Goal: Complete application form

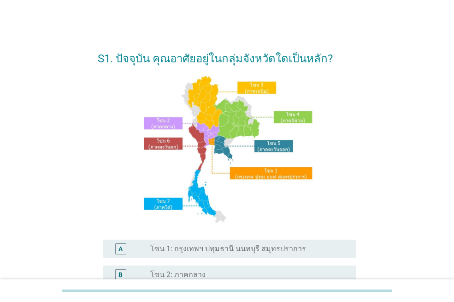
click at [277, 244] on label "โซน 1: กรุงเทพฯ ปทุมธานี นนทบุรี สมุทรปราการ" at bounding box center [228, 248] width 156 height 9
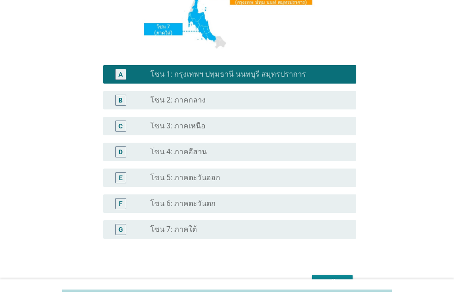
scroll to position [230, 0]
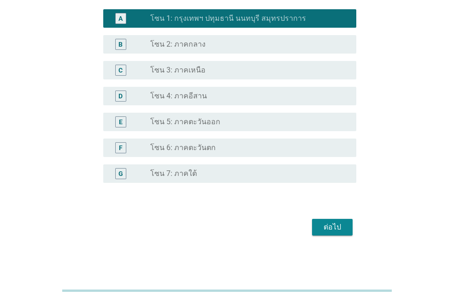
click at [347, 232] on button "ต่อไป" at bounding box center [332, 227] width 41 height 17
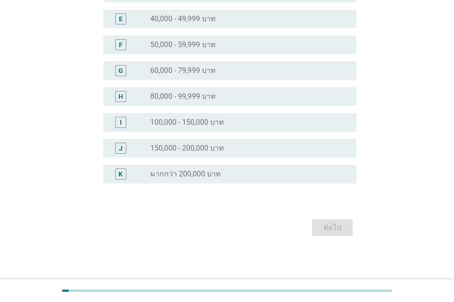
scroll to position [0, 0]
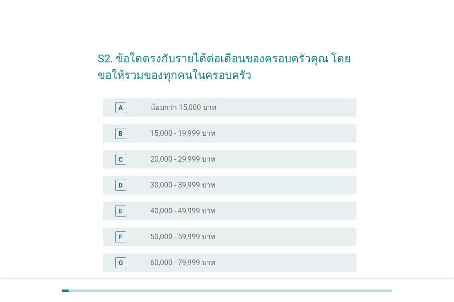
click at [299, 232] on div "radio_button_unchecked 50,000 - 59,999 บาท" at bounding box center [245, 236] width 191 height 9
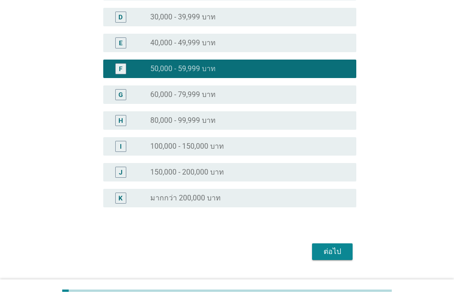
scroll to position [192, 0]
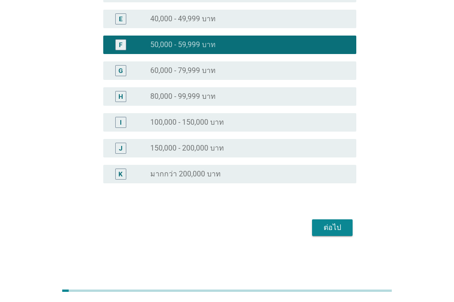
click at [346, 230] on button "ต่อไป" at bounding box center [332, 227] width 41 height 17
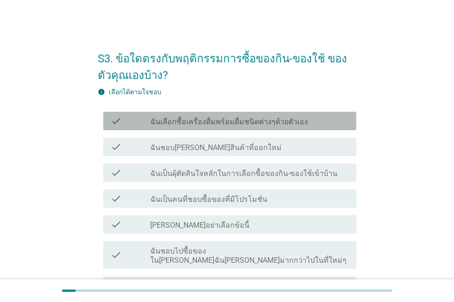
click at [309, 116] on div "check_box_outline_blank ฉันเลือกซื้อเครื่องดื่มพร้อมดื่มชนิดต่างๆด้วยตัวเอง" at bounding box center [249, 120] width 199 height 11
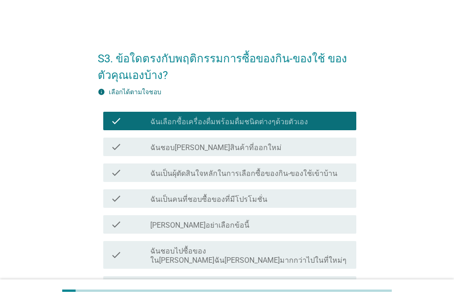
click at [290, 174] on label "ฉันเป็นผุ้ตัดสินใจหลักในการเลือกซื้อของกิน-ของใช้เข้าบ้าน" at bounding box center [243, 173] width 187 height 9
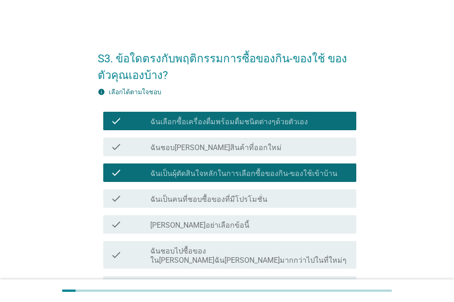
click at [287, 249] on label "ฉันชอบไปซื้อของใน[PERSON_NAME]ฉัน[PERSON_NAME]มากกว่าไปในที่ใหม่ๆ" at bounding box center [249, 255] width 199 height 18
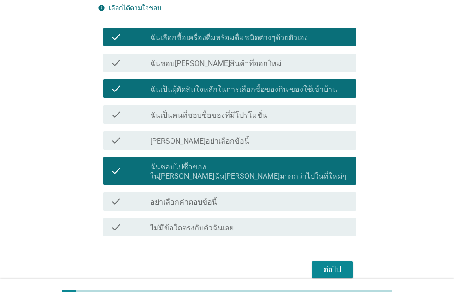
scroll to position [97, 0]
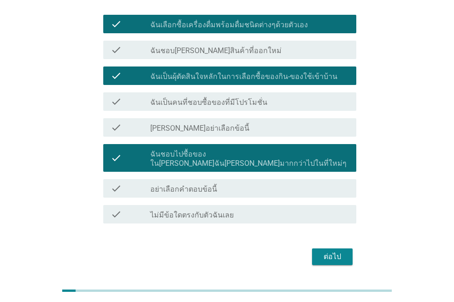
click at [341, 251] on div "ต่อไป" at bounding box center [333, 256] width 26 height 11
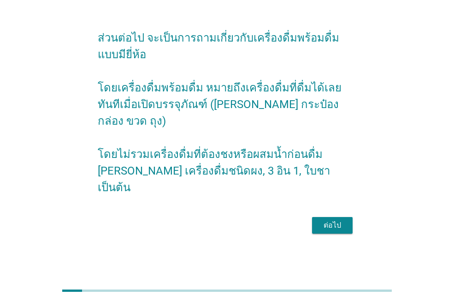
scroll to position [0, 0]
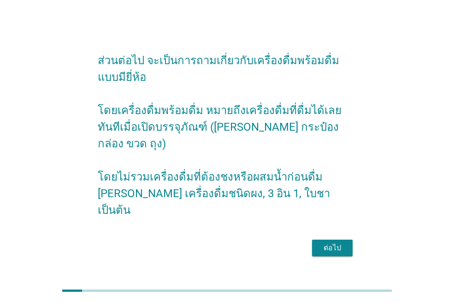
click at [331, 242] on div "ต่อไป" at bounding box center [333, 247] width 26 height 11
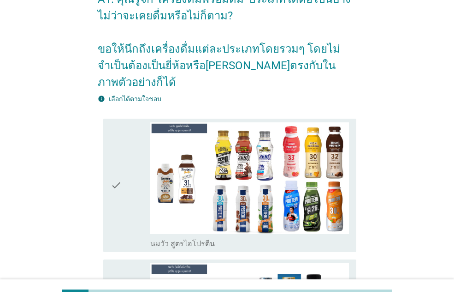
scroll to position [54, 0]
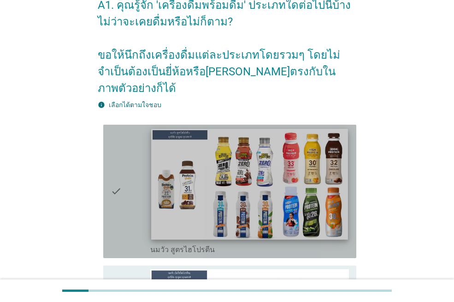
click at [258, 173] on img at bounding box center [249, 184] width 196 height 111
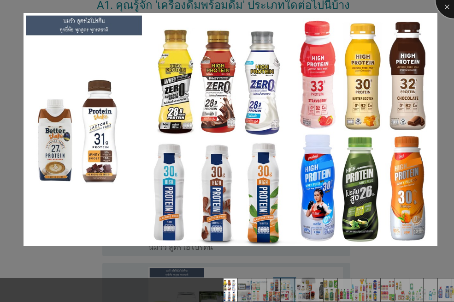
click at [449, 13] on div at bounding box center [454, 0] width 37 height 37
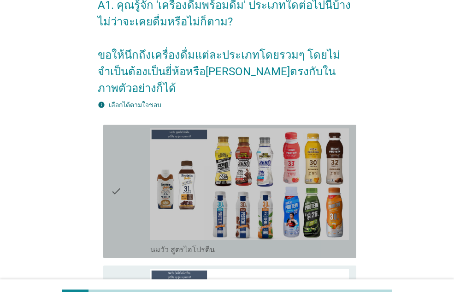
click at [132, 180] on div "check" at bounding box center [131, 191] width 40 height 126
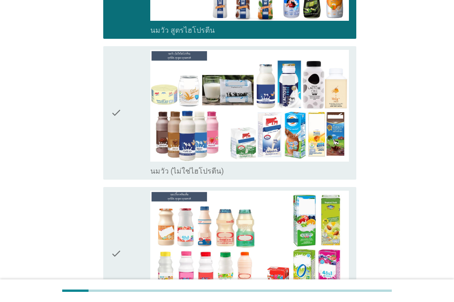
scroll to position [332, 0]
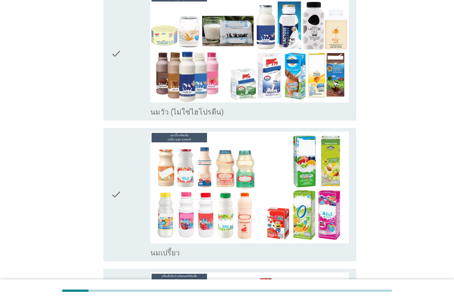
click at [135, 49] on div "check" at bounding box center [131, 54] width 40 height 126
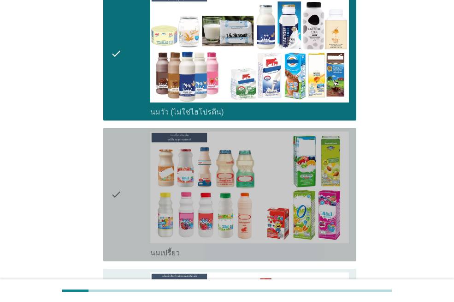
click at [132, 157] on div "check" at bounding box center [131, 194] width 40 height 126
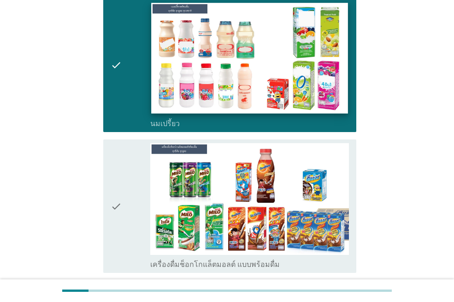
scroll to position [479, 0]
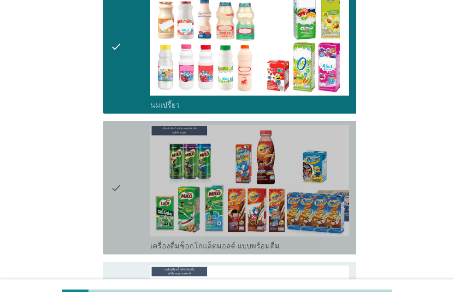
click at [127, 165] on div "check" at bounding box center [131, 188] width 40 height 126
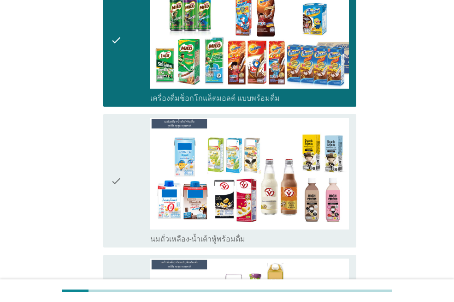
scroll to position [645, 0]
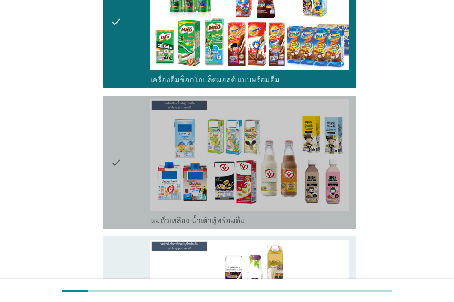
click at [117, 134] on icon "check" at bounding box center [116, 162] width 11 height 126
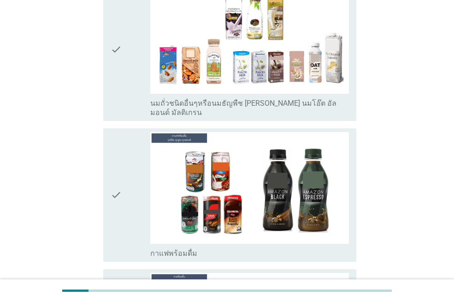
scroll to position [922, 0]
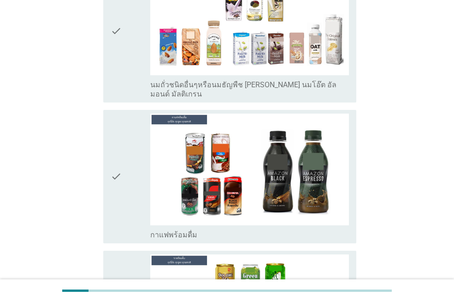
click at [112, 162] on icon "check" at bounding box center [116, 176] width 11 height 126
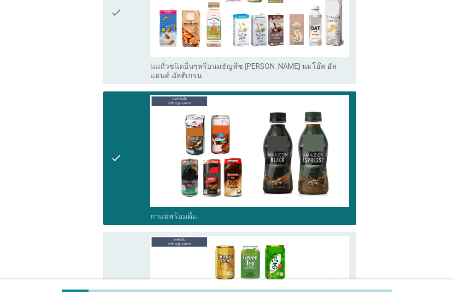
scroll to position [1033, 0]
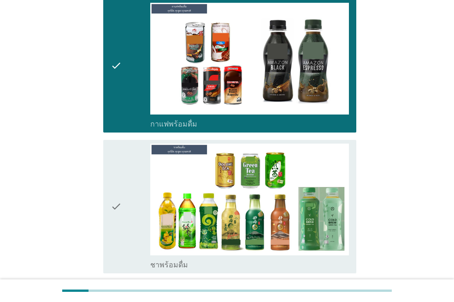
click at [122, 160] on icon "check" at bounding box center [116, 206] width 11 height 126
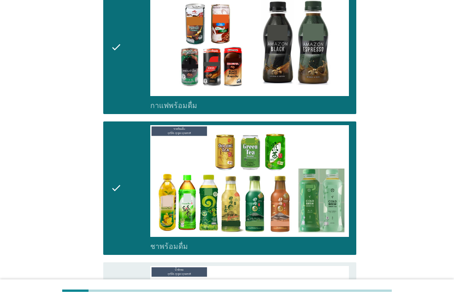
scroll to position [1180, 0]
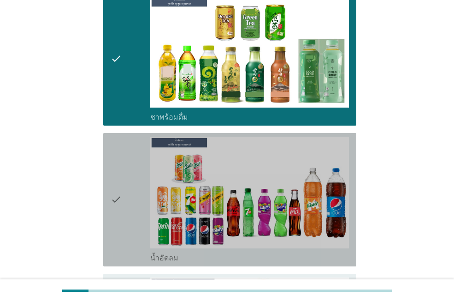
click at [122, 160] on icon "check" at bounding box center [116, 200] width 11 height 126
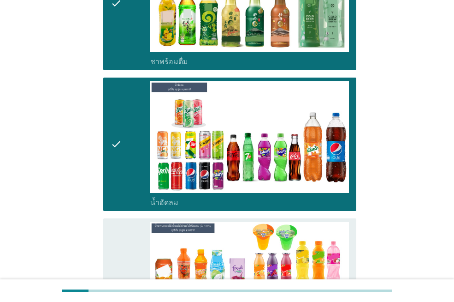
scroll to position [1309, 0]
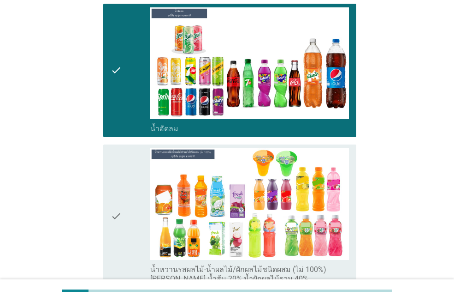
click at [129, 148] on div "check" at bounding box center [131, 215] width 40 height 135
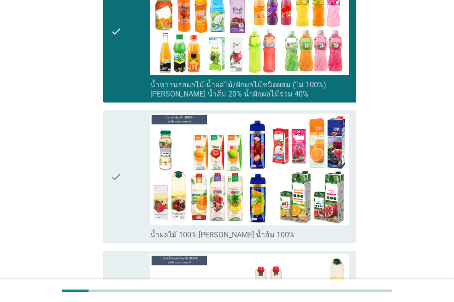
scroll to position [1586, 0]
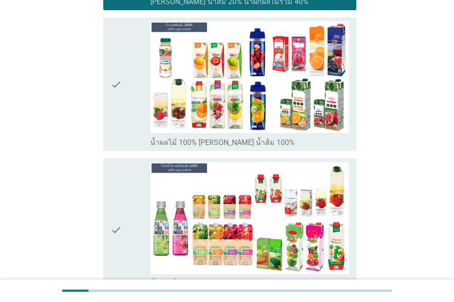
click at [121, 70] on icon "check" at bounding box center [116, 84] width 11 height 126
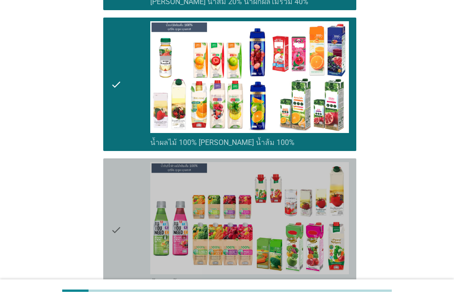
click at [115, 164] on icon "check" at bounding box center [116, 229] width 11 height 135
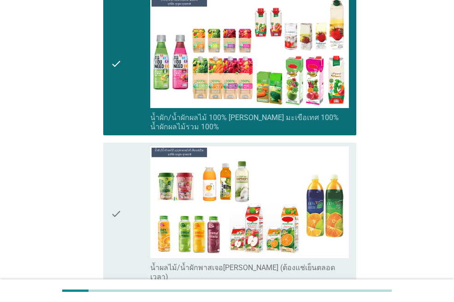
scroll to position [1826, 0]
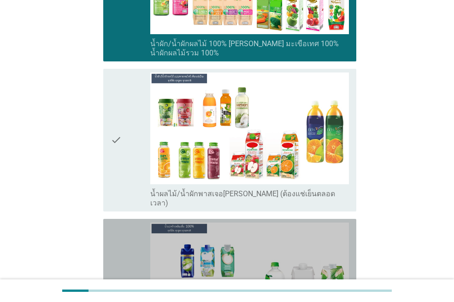
click at [131, 228] on div "check" at bounding box center [131, 285] width 40 height 126
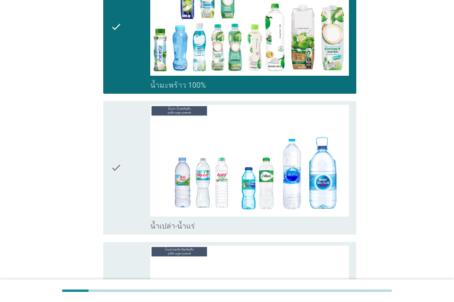
scroll to position [2121, 0]
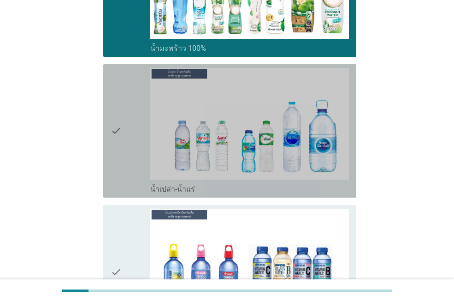
click at [126, 125] on div "check" at bounding box center [131, 131] width 40 height 126
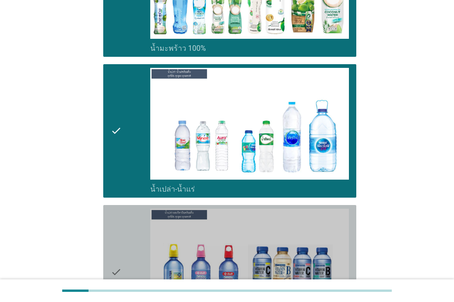
click at [131, 208] on div "check" at bounding box center [131, 271] width 40 height 126
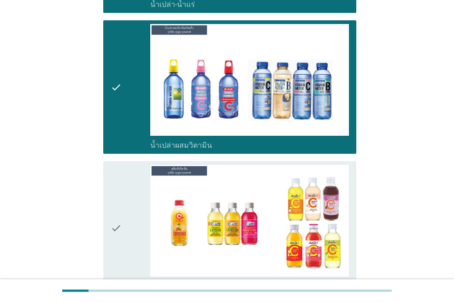
scroll to position [2379, 0]
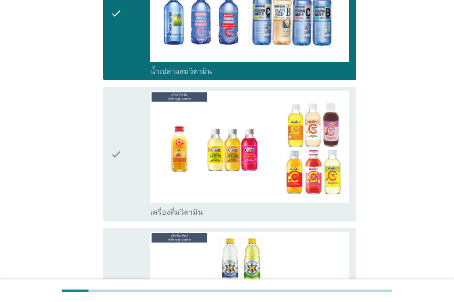
click at [127, 132] on div "check" at bounding box center [131, 154] width 40 height 126
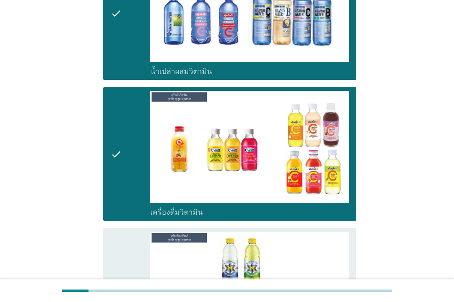
click at [116, 232] on icon "check" at bounding box center [116, 295] width 11 height 126
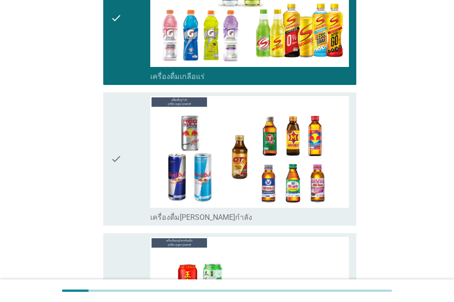
scroll to position [2675, 0]
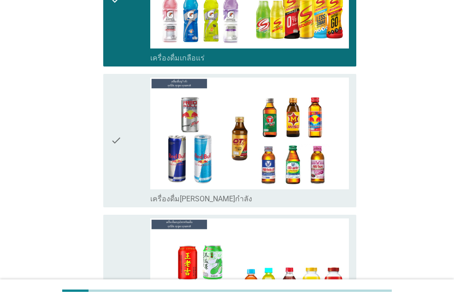
click at [118, 114] on icon "check" at bounding box center [116, 140] width 11 height 126
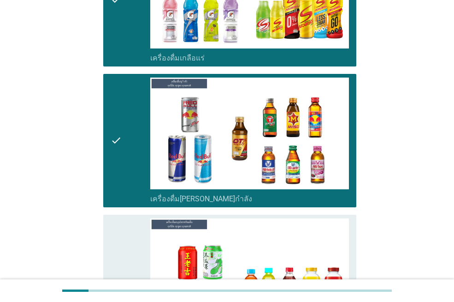
click at [147, 218] on div "check" at bounding box center [131, 285] width 40 height 135
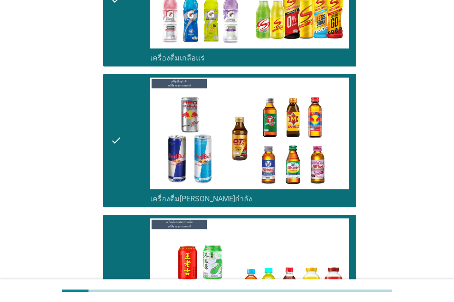
click at [147, 218] on div "check" at bounding box center [131, 285] width 40 height 135
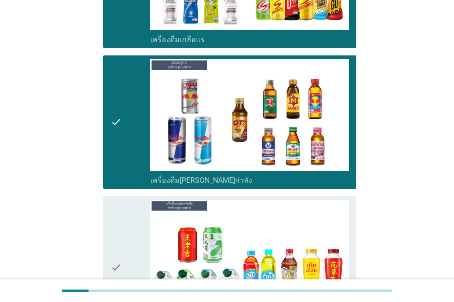
scroll to position [2785, 0]
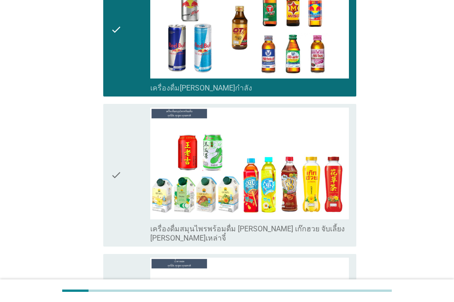
click at [109, 145] on div "check check_box_outline_blank เครื่องดื่มสมุนไพรพร้อมดื่ม [PERSON_NAME] เก๊กฮวย…" at bounding box center [229, 175] width 253 height 143
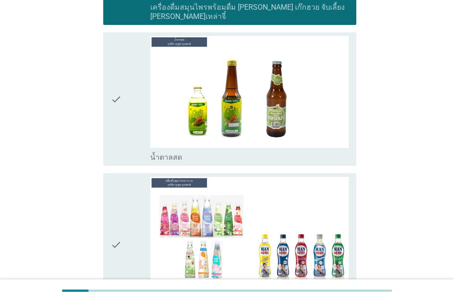
scroll to position [3025, 0]
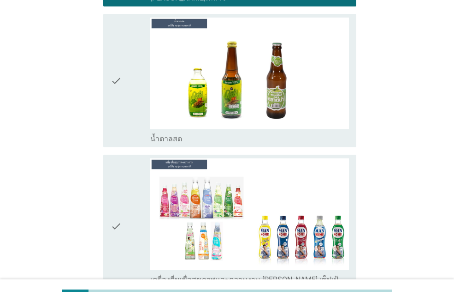
click at [119, 160] on icon "check" at bounding box center [116, 225] width 11 height 135
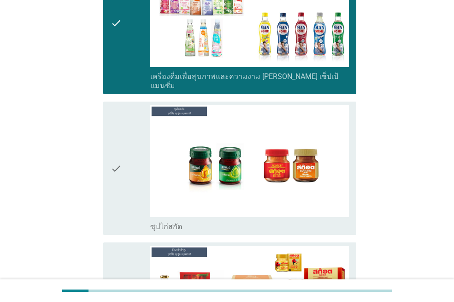
scroll to position [3302, 0]
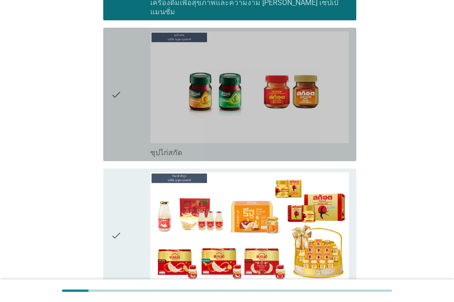
click at [123, 31] on div "check" at bounding box center [131, 94] width 40 height 126
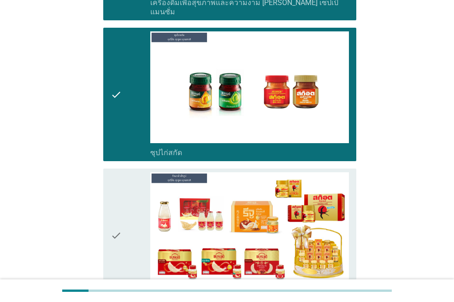
scroll to position [3320, 0]
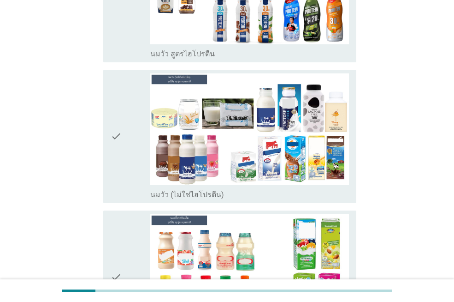
scroll to position [184, 0]
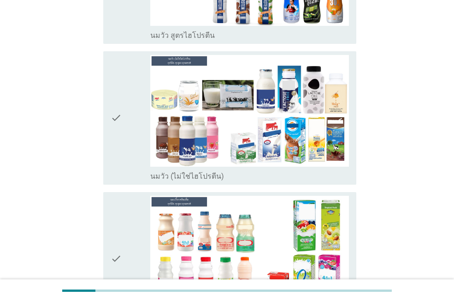
click at [110, 121] on div "check check_box_outline_blank นมวัว (ไม่ใช่ไฮโปรตีน)" at bounding box center [229, 117] width 253 height 133
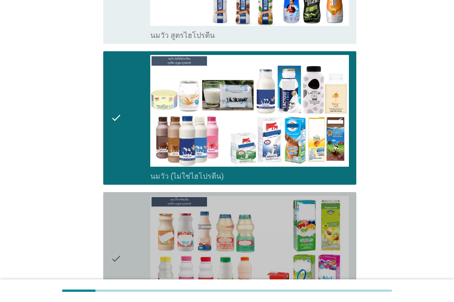
click at [113, 202] on icon "check" at bounding box center [116, 259] width 11 height 126
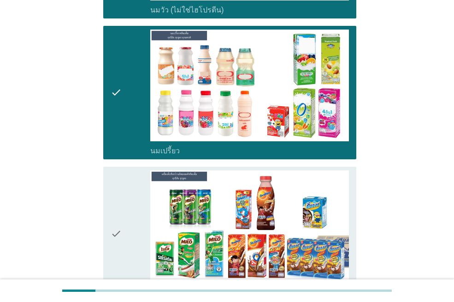
scroll to position [369, 0]
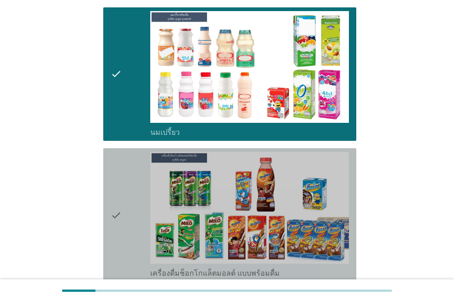
click at [129, 196] on div "check" at bounding box center [131, 215] width 40 height 126
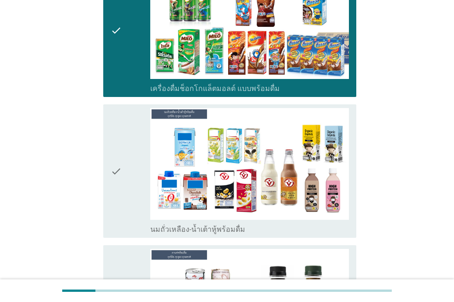
scroll to position [627, 0]
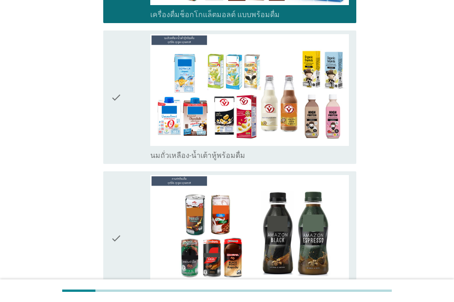
click at [123, 71] on div "check" at bounding box center [131, 97] width 40 height 126
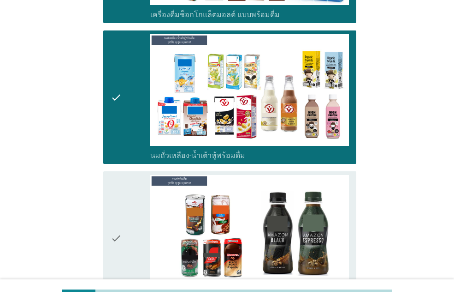
click at [122, 206] on div "check" at bounding box center [131, 238] width 40 height 126
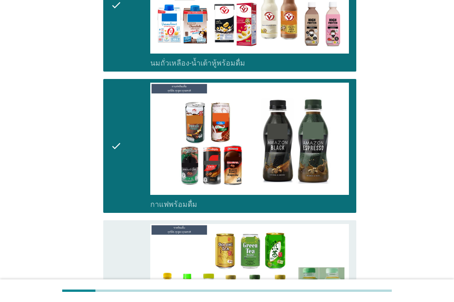
scroll to position [793, 0]
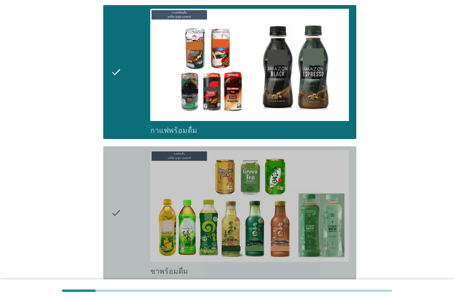
click at [124, 195] on div "check" at bounding box center [131, 213] width 40 height 126
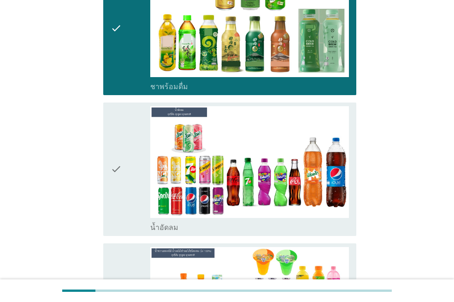
scroll to position [1015, 0]
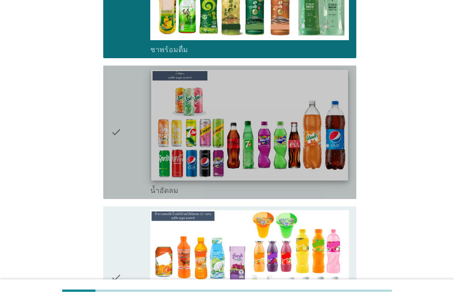
click at [153, 134] on img at bounding box center [249, 125] width 196 height 111
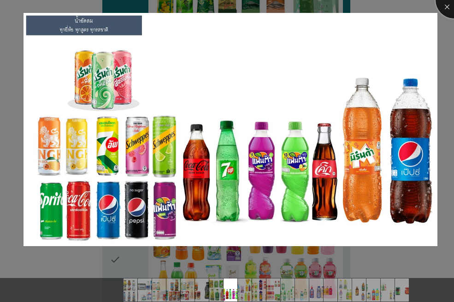
click at [443, 9] on div at bounding box center [454, 0] width 37 height 37
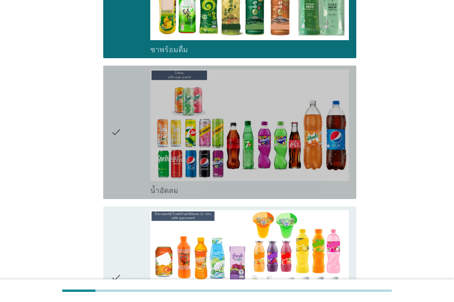
click at [138, 126] on div "check" at bounding box center [131, 132] width 40 height 126
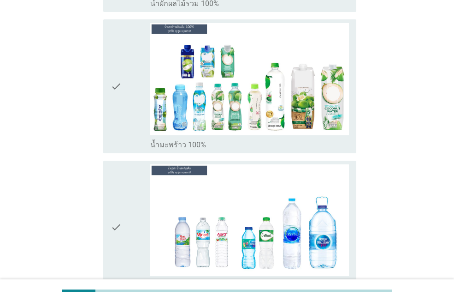
scroll to position [1808, 0]
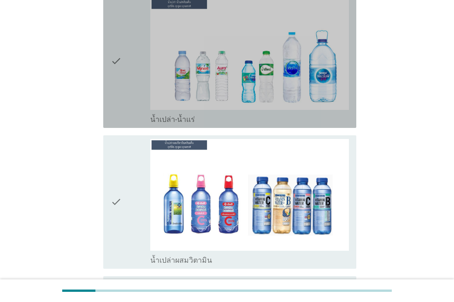
click at [137, 45] on div "check" at bounding box center [131, 61] width 40 height 126
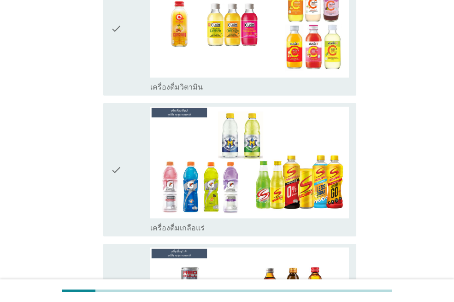
scroll to position [2159, 0]
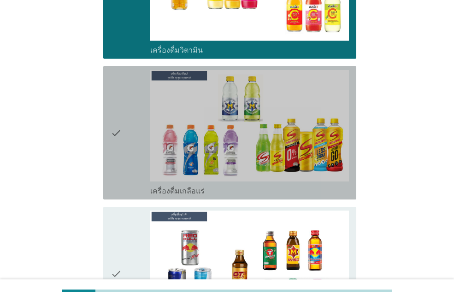
click at [131, 126] on div "check" at bounding box center [131, 133] width 40 height 126
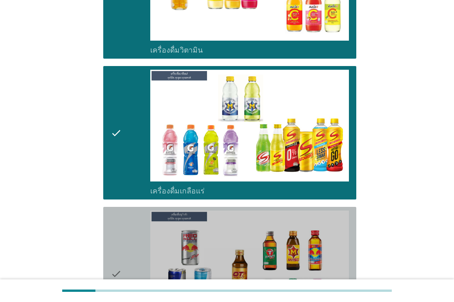
click at [131, 225] on div "check" at bounding box center [131, 273] width 40 height 126
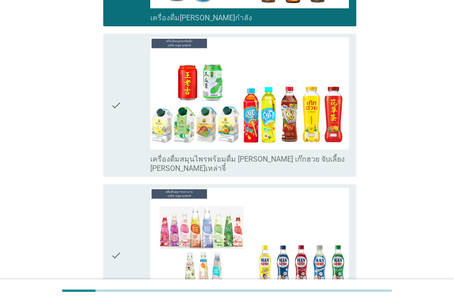
scroll to position [2528, 0]
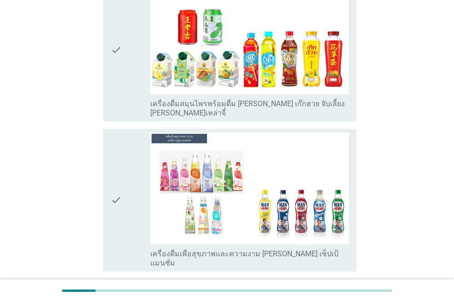
click at [133, 68] on div "check" at bounding box center [131, 49] width 40 height 135
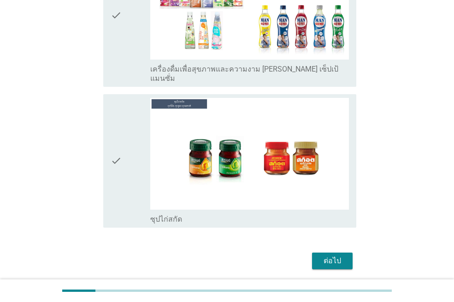
scroll to position [2727, 0]
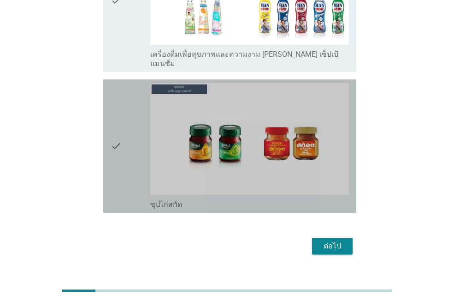
click at [108, 131] on div "check check_box_outline_blank ซุปไก่สกัด" at bounding box center [229, 145] width 253 height 133
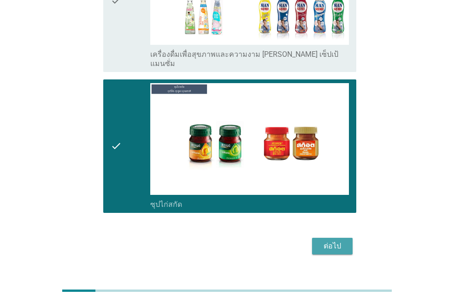
click at [334, 240] on div "ต่อไป" at bounding box center [333, 245] width 26 height 11
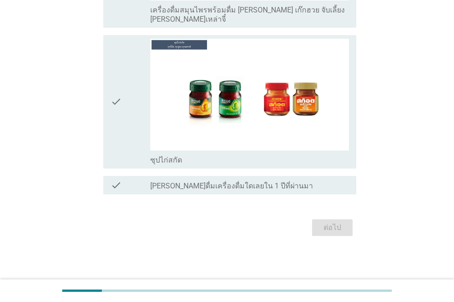
scroll to position [0, 0]
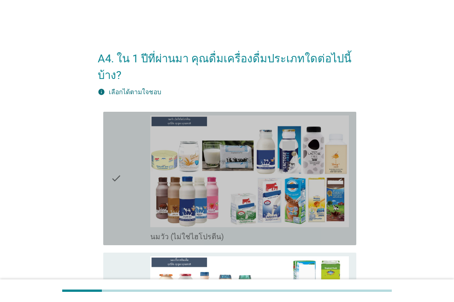
click at [139, 204] on div "check" at bounding box center [131, 178] width 40 height 126
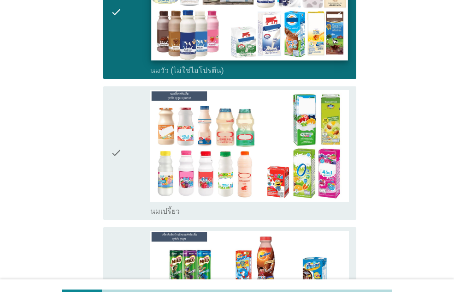
scroll to position [184, 0]
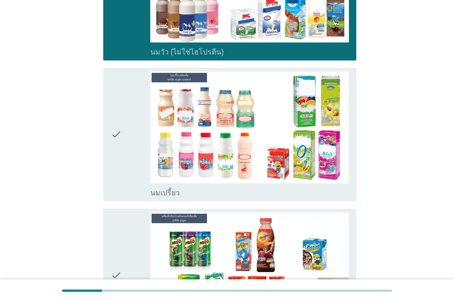
click at [122, 143] on icon "check" at bounding box center [116, 134] width 11 height 126
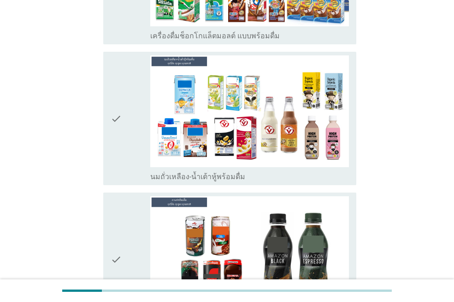
scroll to position [486, 0]
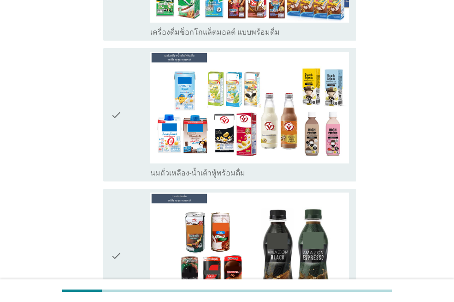
click at [130, 138] on div "check" at bounding box center [131, 115] width 40 height 126
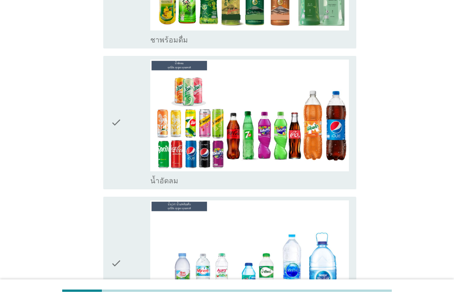
scroll to position [907, 0]
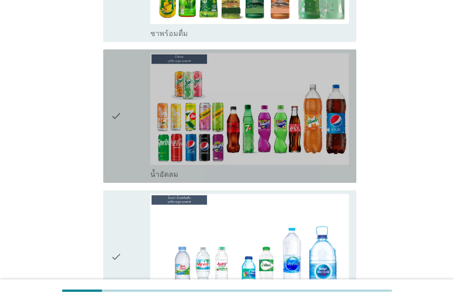
click at [138, 83] on div "check" at bounding box center [131, 116] width 40 height 126
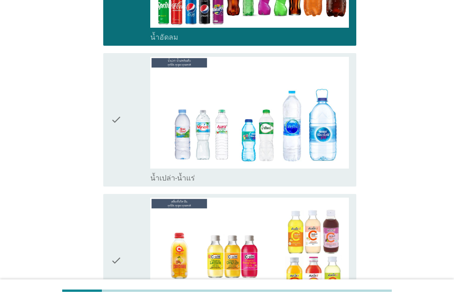
scroll to position [1144, 0]
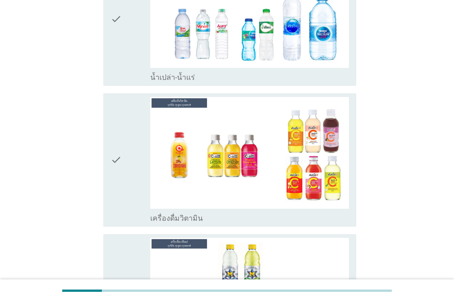
click at [123, 41] on div "check" at bounding box center [131, 19] width 40 height 126
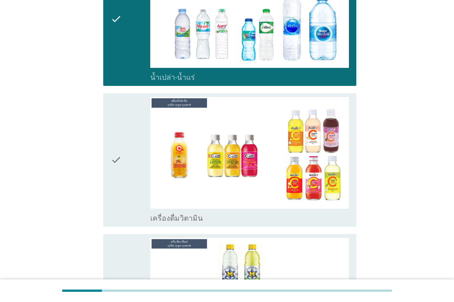
click at [146, 135] on div "check" at bounding box center [131, 160] width 40 height 126
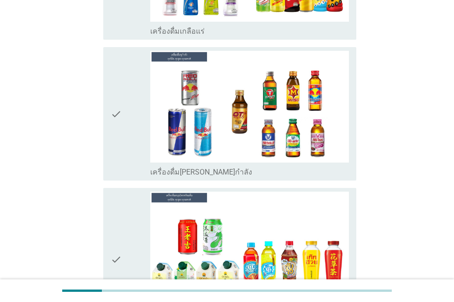
scroll to position [1482, 0]
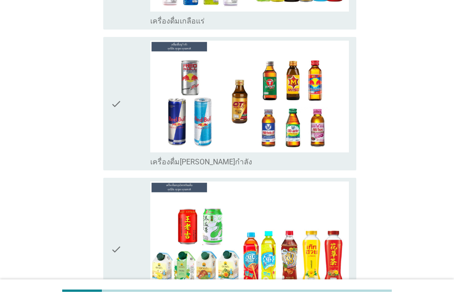
click at [115, 103] on icon "check" at bounding box center [116, 104] width 11 height 126
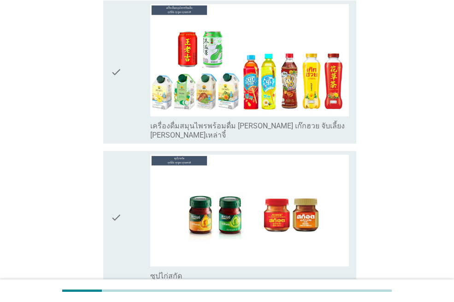
scroll to position [1663, 0]
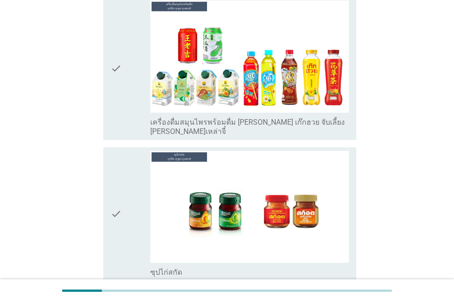
click at [119, 201] on icon "check" at bounding box center [116, 214] width 11 height 126
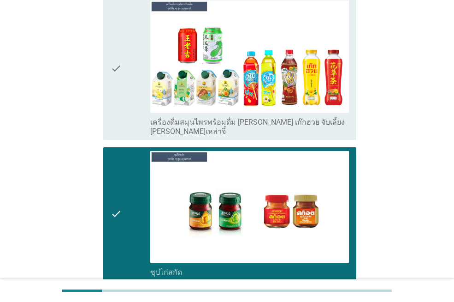
click at [125, 92] on div "check" at bounding box center [131, 67] width 40 height 135
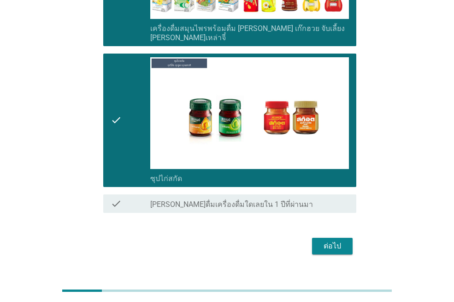
scroll to position [1760, 0]
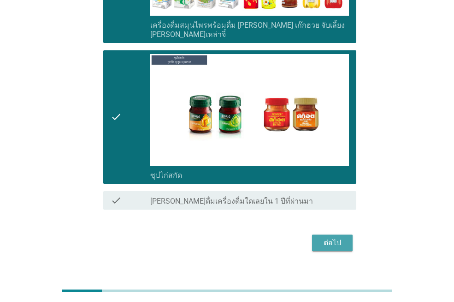
click at [324, 237] on div "ต่อไป" at bounding box center [333, 242] width 26 height 11
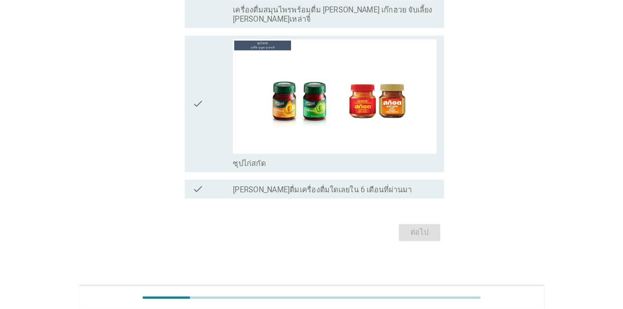
scroll to position [0, 0]
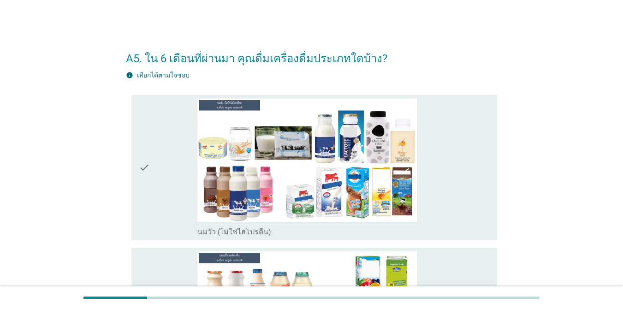
click at [180, 185] on div "check" at bounding box center [168, 168] width 59 height 138
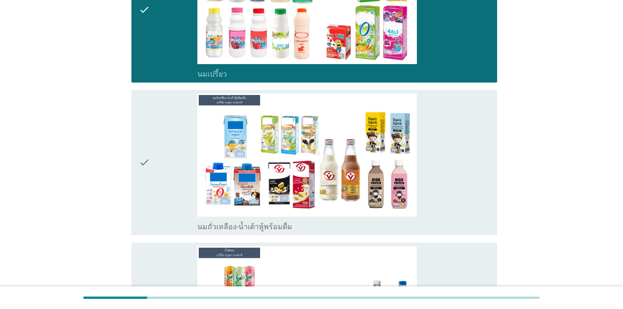
scroll to position [384, 0]
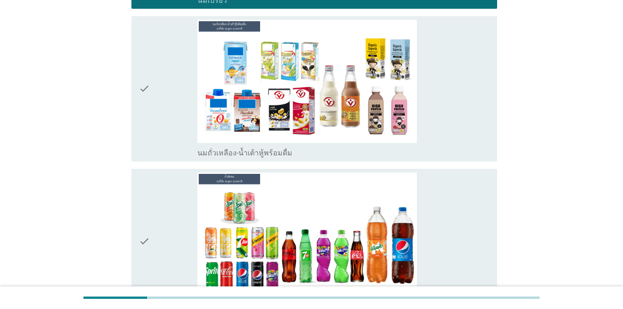
click at [158, 102] on div "check" at bounding box center [168, 89] width 59 height 138
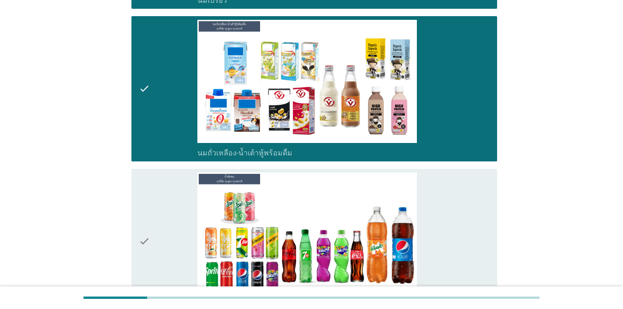
click at [155, 191] on div "check" at bounding box center [168, 241] width 59 height 138
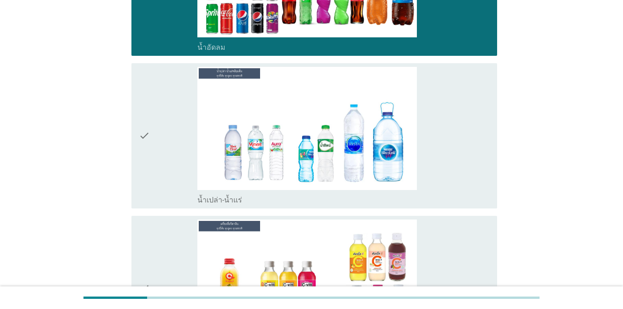
scroll to position [698, 0]
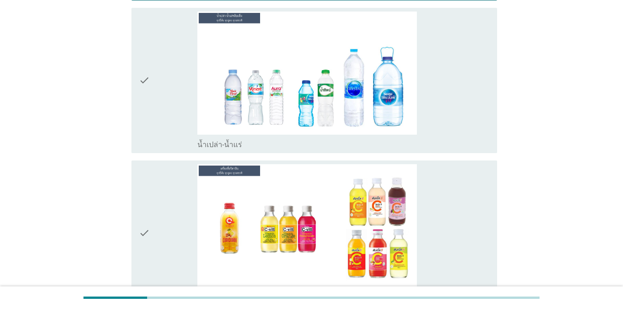
click at [183, 74] on div "check" at bounding box center [168, 81] width 59 height 138
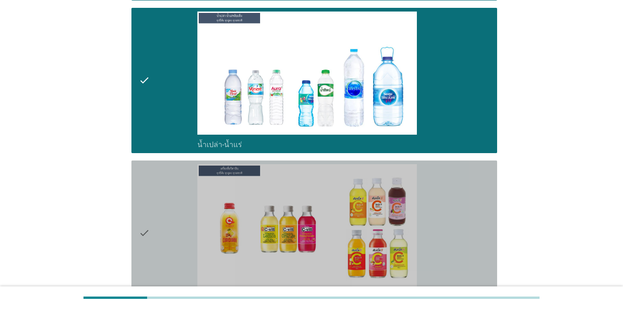
click at [165, 193] on div "check" at bounding box center [168, 233] width 59 height 138
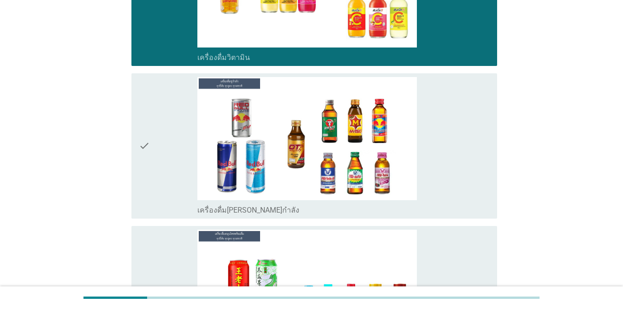
scroll to position [956, 0]
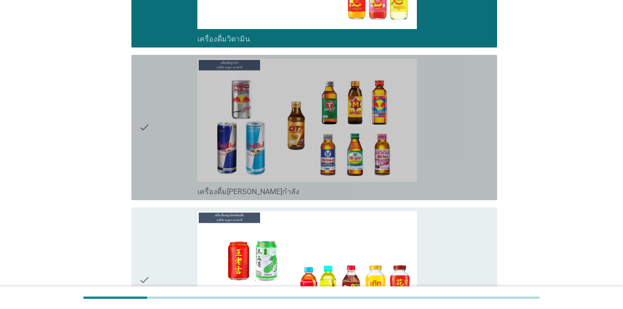
click at [165, 193] on div "check" at bounding box center [168, 128] width 59 height 138
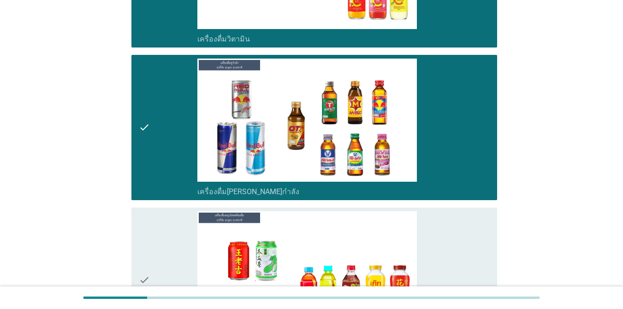
click at [167, 270] on div "check" at bounding box center [168, 280] width 59 height 138
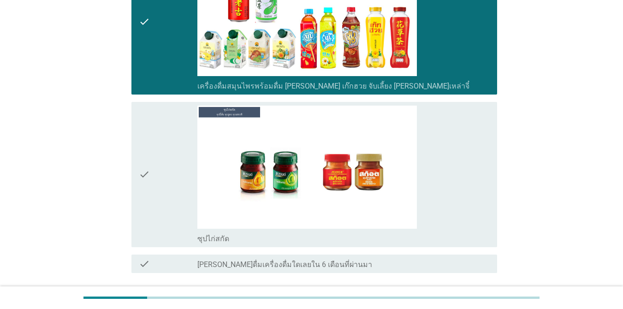
scroll to position [1251, 0]
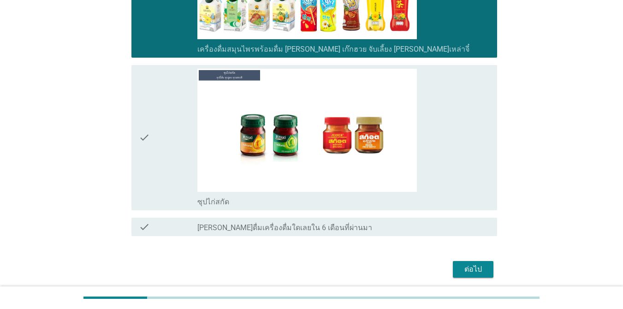
click at [179, 120] on div "check" at bounding box center [168, 138] width 59 height 138
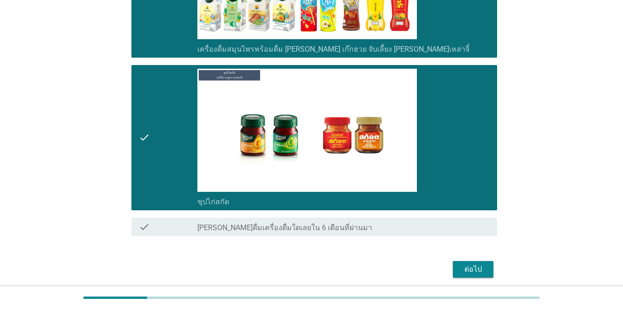
click at [454, 259] on div "ต่อไป" at bounding box center [311, 269] width 371 height 22
click at [454, 263] on button "ต่อไป" at bounding box center [473, 269] width 41 height 17
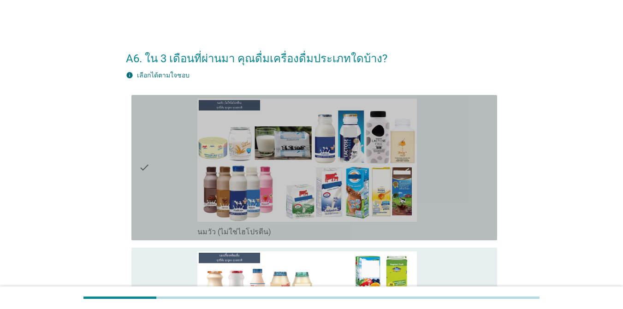
click at [166, 184] on div "check" at bounding box center [168, 168] width 59 height 138
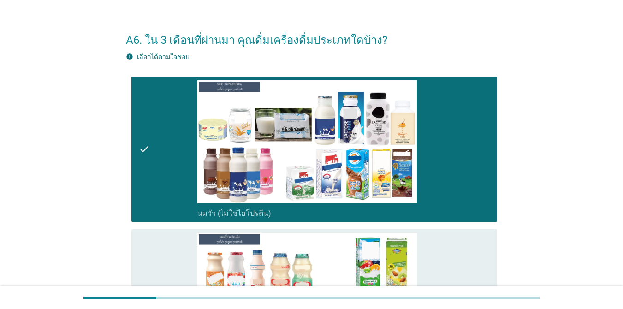
scroll to position [148, 0]
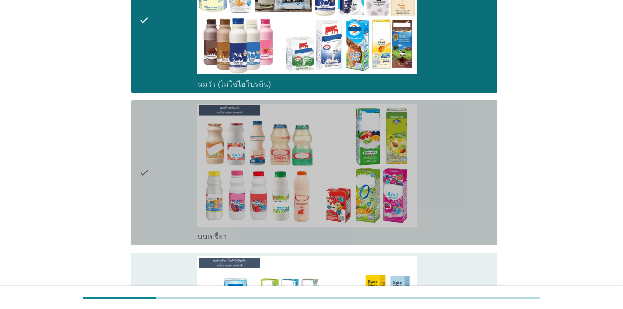
click at [166, 184] on div "check" at bounding box center [168, 173] width 59 height 138
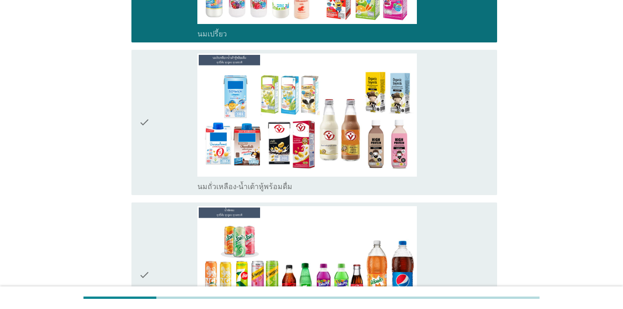
scroll to position [369, 0]
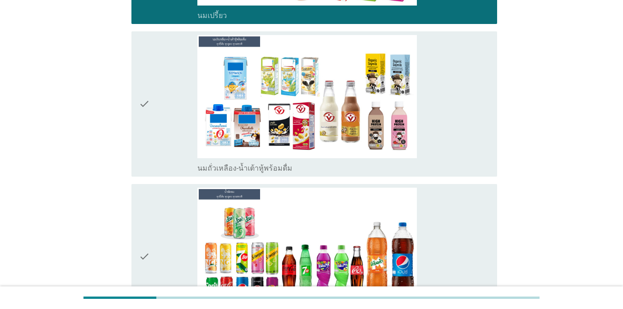
click at [162, 94] on div "check" at bounding box center [168, 104] width 59 height 138
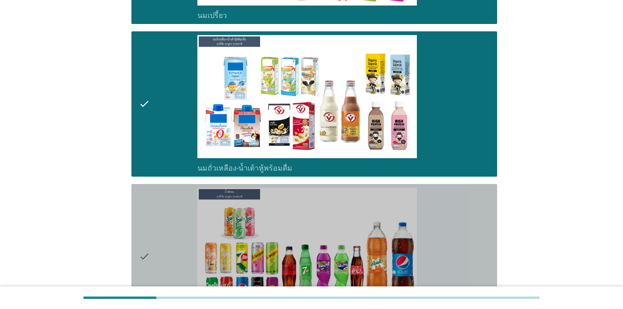
click at [153, 228] on div "check" at bounding box center [168, 257] width 59 height 138
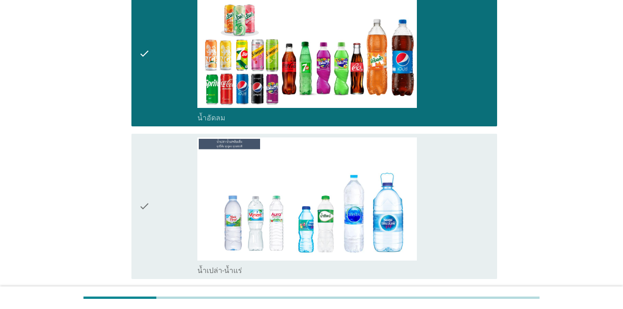
scroll to position [646, 0]
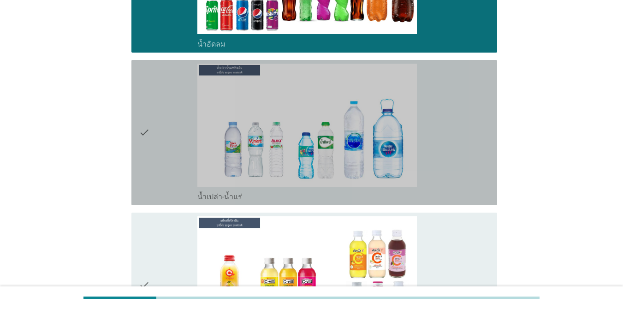
click at [175, 101] on div "check" at bounding box center [168, 133] width 59 height 138
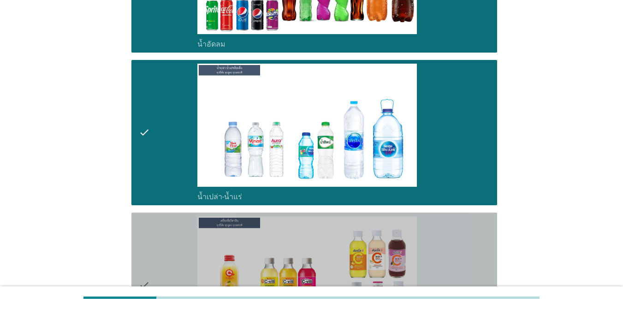
click at [164, 225] on div "check" at bounding box center [168, 285] width 59 height 138
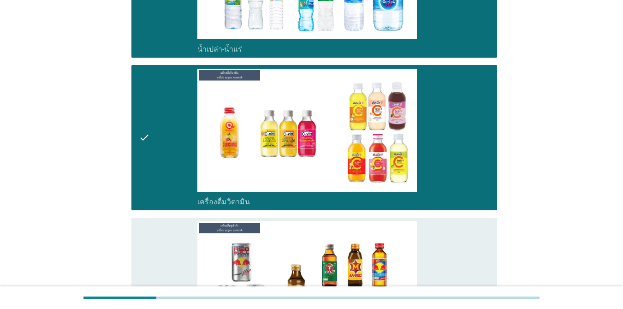
scroll to position [959, 0]
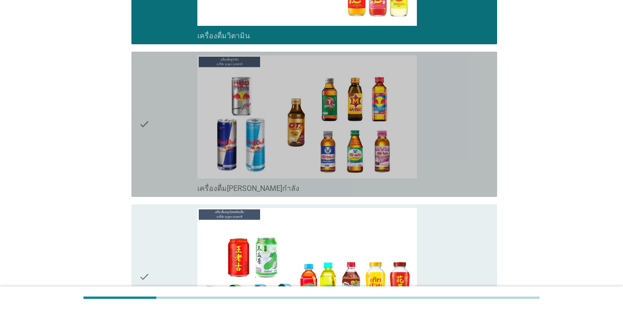
click at [164, 134] on div "check" at bounding box center [168, 124] width 59 height 138
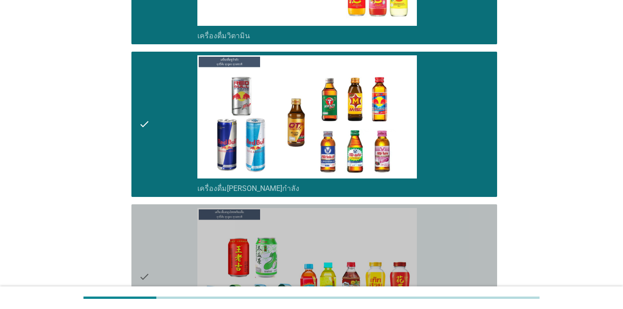
click at [183, 225] on div "check" at bounding box center [168, 277] width 59 height 138
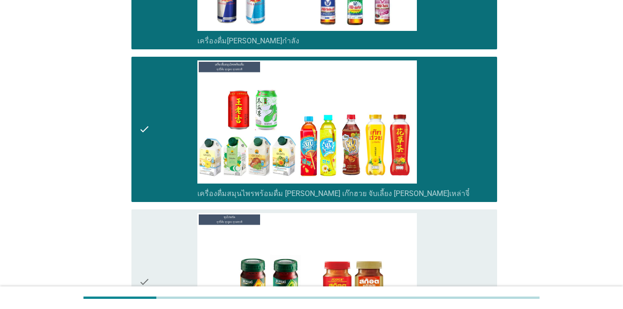
scroll to position [1236, 0]
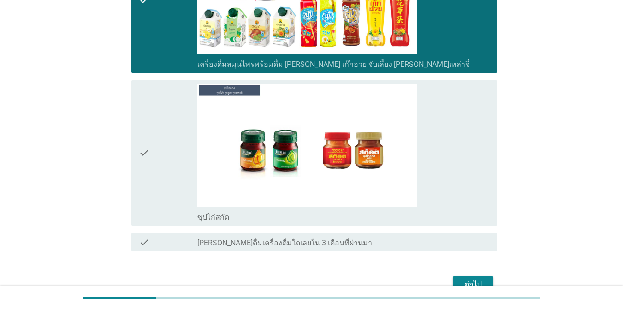
click at [169, 145] on div "check" at bounding box center [168, 153] width 59 height 138
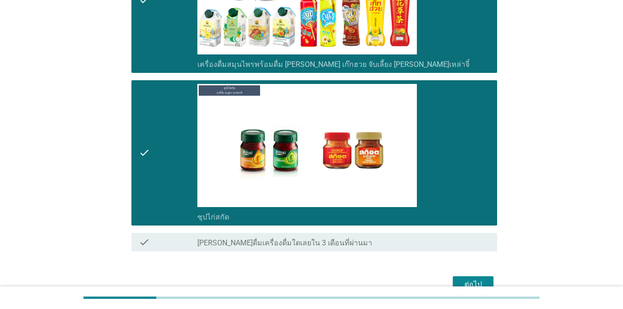
click at [454, 281] on div "ต่อไป" at bounding box center [473, 284] width 26 height 11
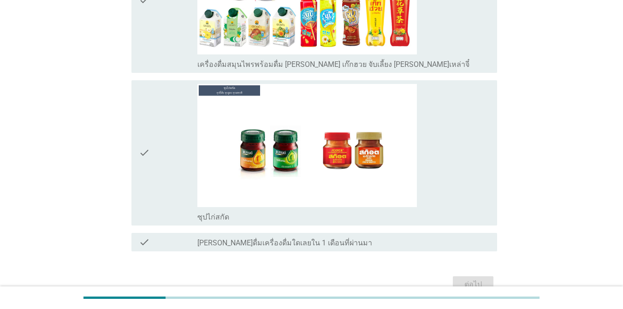
scroll to position [0, 0]
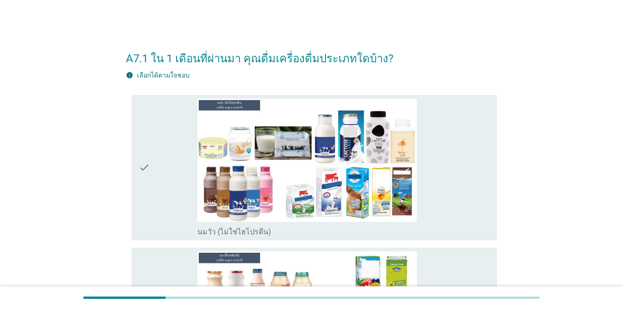
click at [169, 144] on div "check" at bounding box center [168, 168] width 59 height 138
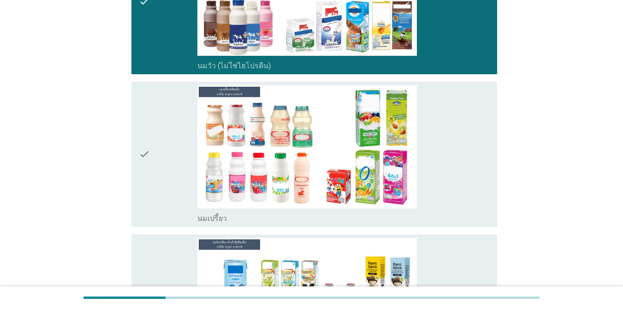
scroll to position [203, 0]
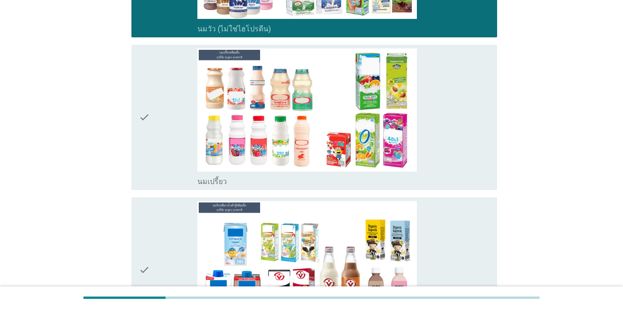
click at [141, 75] on icon "check" at bounding box center [144, 117] width 11 height 138
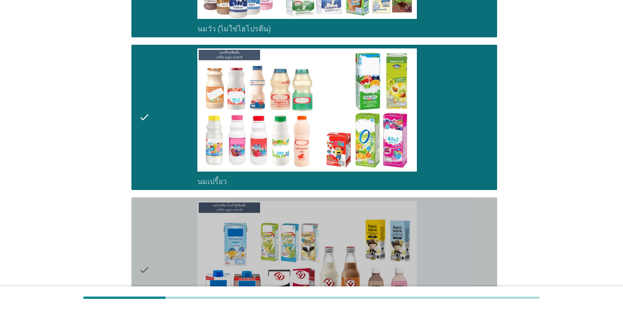
click at [176, 227] on div "check" at bounding box center [168, 270] width 59 height 138
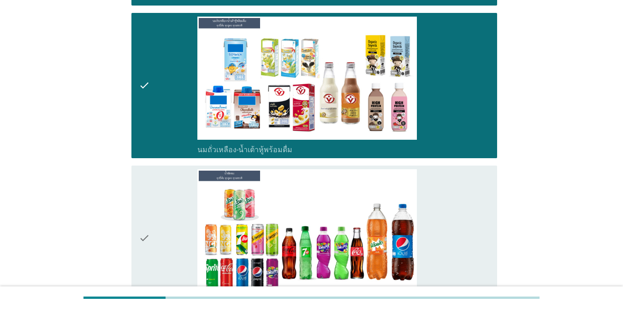
scroll to position [461, 0]
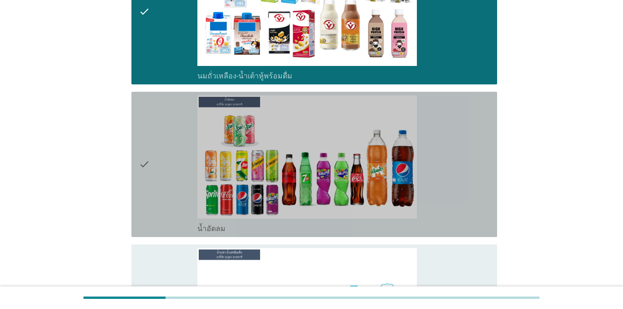
click at [170, 216] on div "check" at bounding box center [168, 164] width 59 height 138
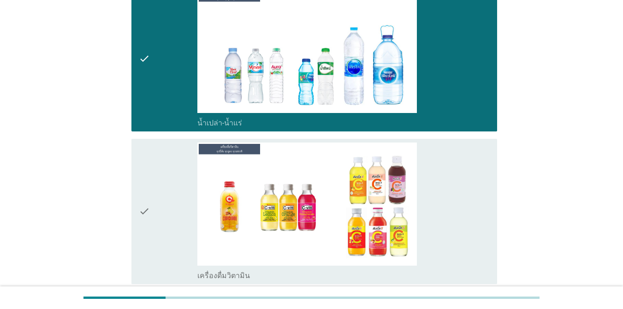
scroll to position [812, 0]
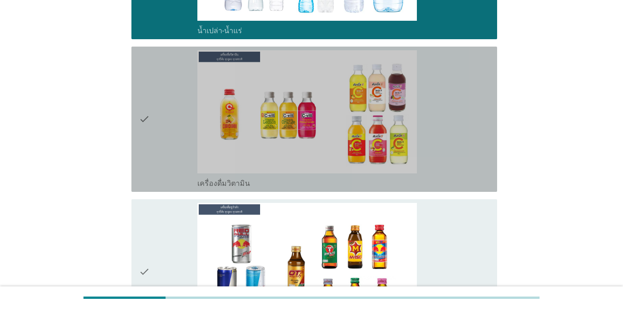
click at [187, 123] on div "check" at bounding box center [168, 119] width 59 height 138
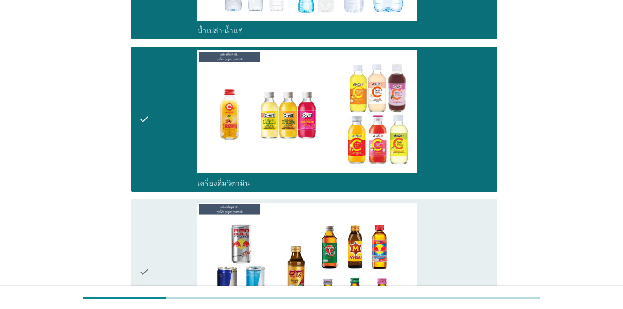
click at [159, 218] on div "check" at bounding box center [168, 272] width 59 height 138
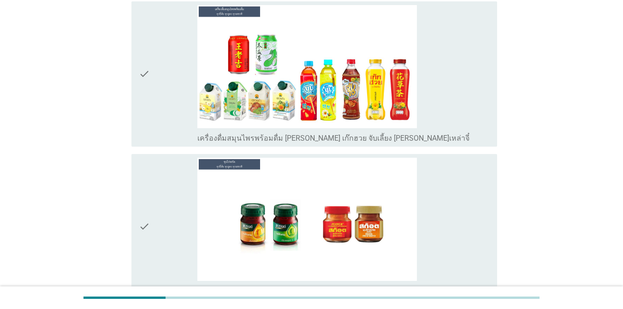
scroll to position [1181, 0]
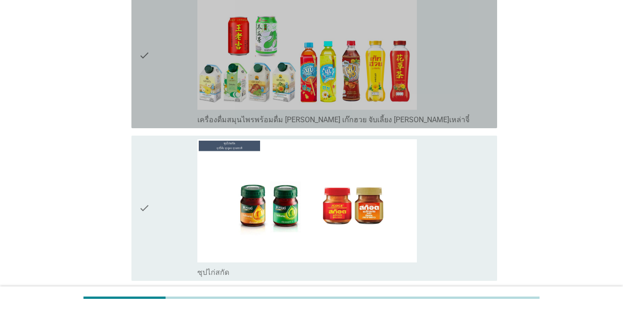
click at [172, 65] on div "check" at bounding box center [168, 56] width 59 height 138
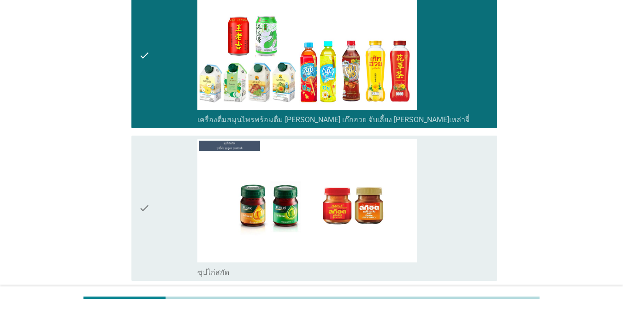
click at [145, 201] on icon "check" at bounding box center [144, 208] width 11 height 138
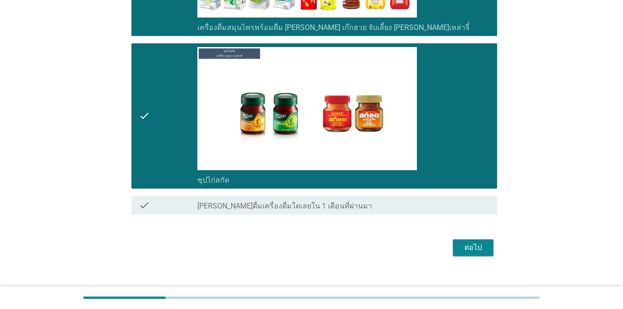
scroll to position [1286, 0]
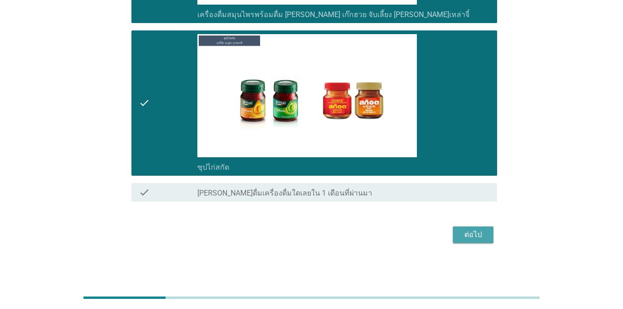
click at [454, 226] on button "ต่อไป" at bounding box center [473, 234] width 41 height 17
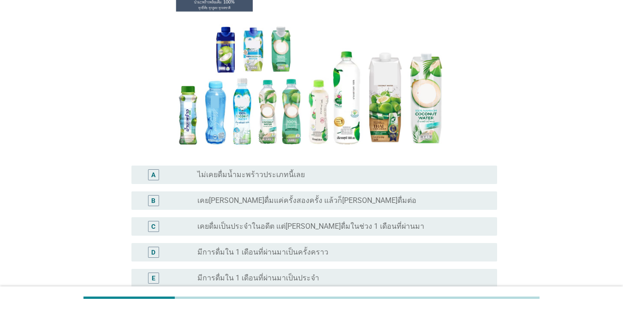
scroll to position [104, 0]
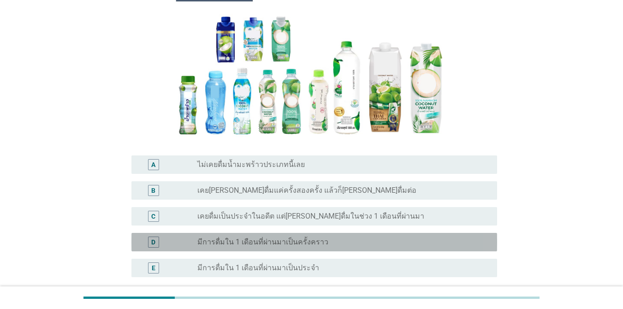
click at [351, 246] on div "radio_button_unchecked มีการดื่มใน 1 เดือนที่ผ่านมาเป็นครั้งคราว" at bounding box center [339, 242] width 285 height 9
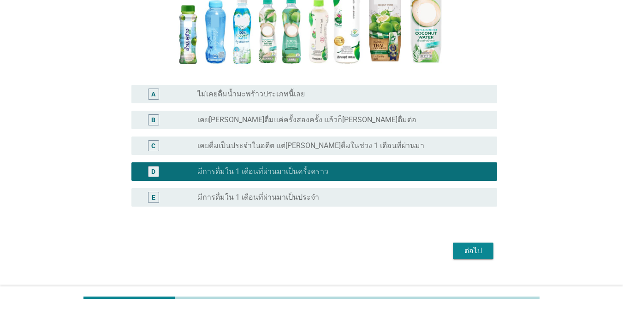
scroll to position [191, 0]
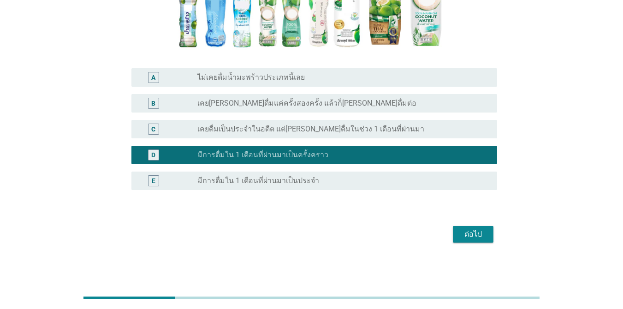
click at [454, 238] on div "ต่อไป" at bounding box center [473, 234] width 26 height 11
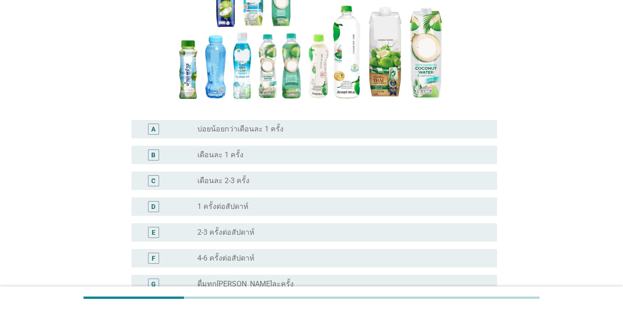
scroll to position [124, 0]
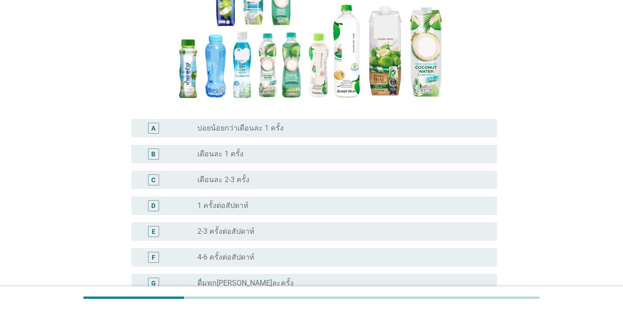
click at [315, 208] on div "radio_button_unchecked 1 ครั้งต่อสัปดาห์" at bounding box center [339, 205] width 285 height 9
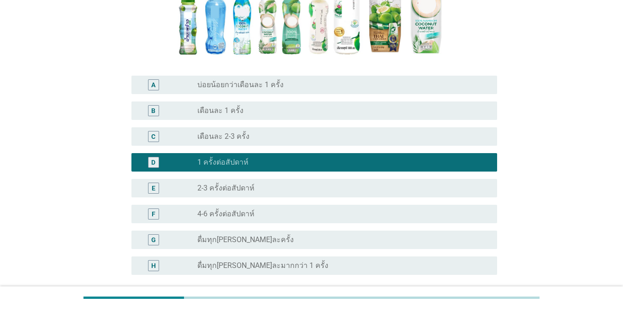
scroll to position [252, 0]
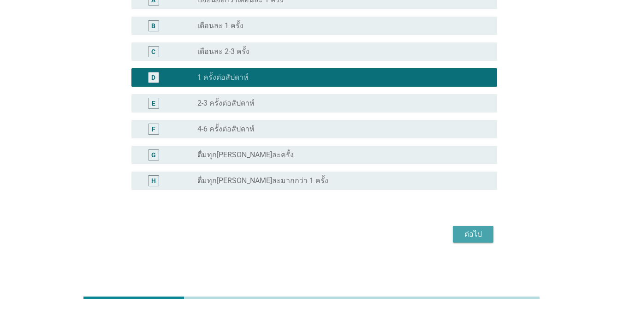
click at [454, 238] on div "ต่อไป" at bounding box center [473, 234] width 26 height 11
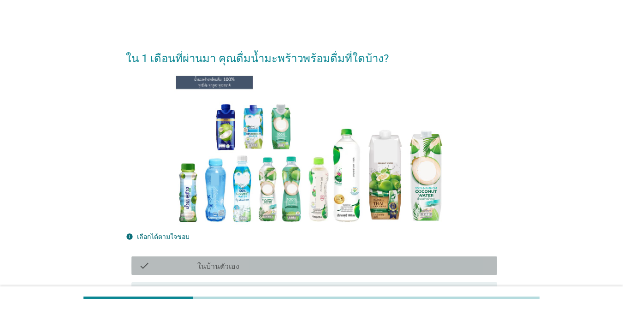
click at [333, 268] on div "check_box_outline_blank ในบ้านตัวเอง" at bounding box center [343, 265] width 292 height 11
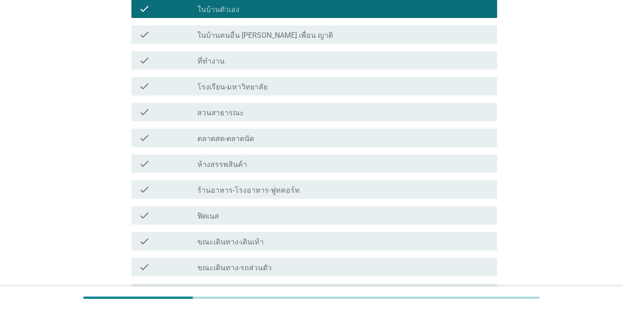
scroll to position [256, 0]
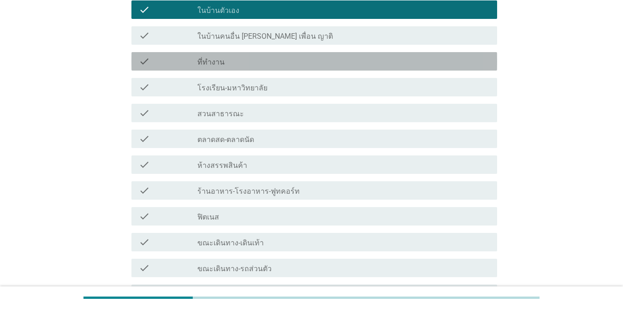
click at [404, 66] on div "check_box_outline_blank ที่ทำงาน" at bounding box center [343, 61] width 292 height 11
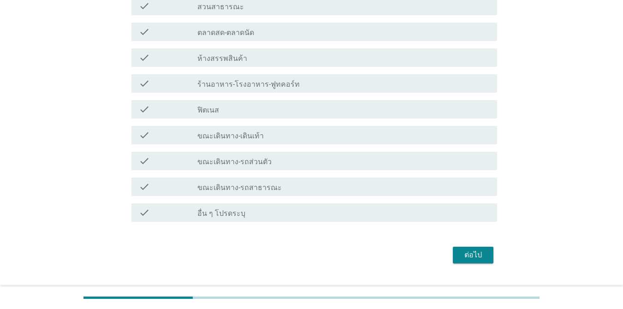
scroll to position [384, 0]
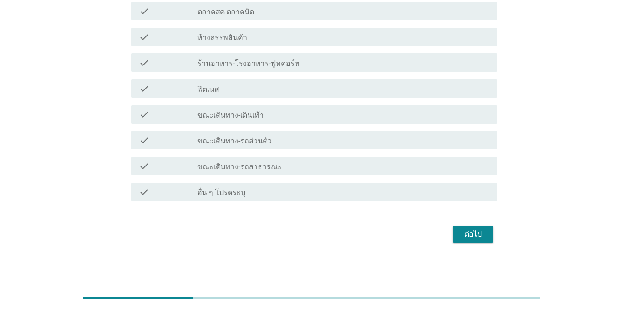
click at [454, 226] on div "ต่อไป" at bounding box center [311, 234] width 371 height 22
click at [454, 230] on div "ต่อไป" at bounding box center [473, 234] width 26 height 11
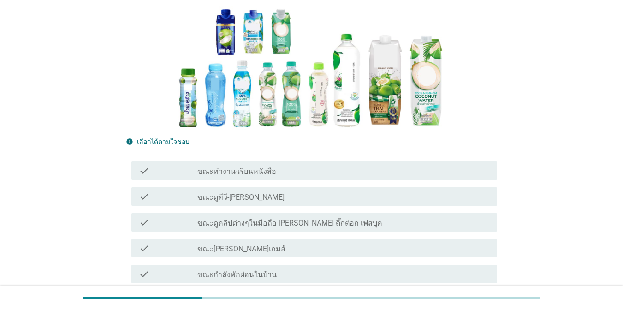
scroll to position [109, 0]
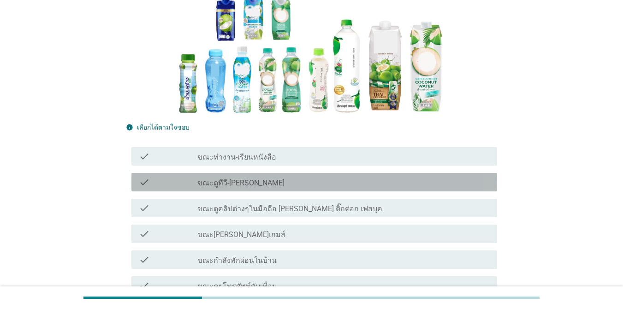
click at [434, 185] on div "check_box_outline_blank ขณะดูทีวี-[PERSON_NAME]" at bounding box center [343, 182] width 292 height 11
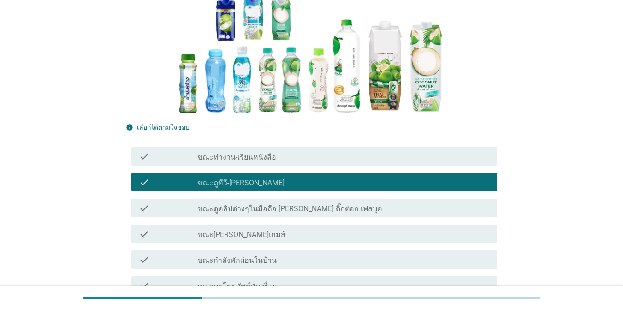
click at [420, 265] on div "check_box_outline_blank ขณะกำลังพักผ่อนในบ้าน" at bounding box center [343, 259] width 292 height 11
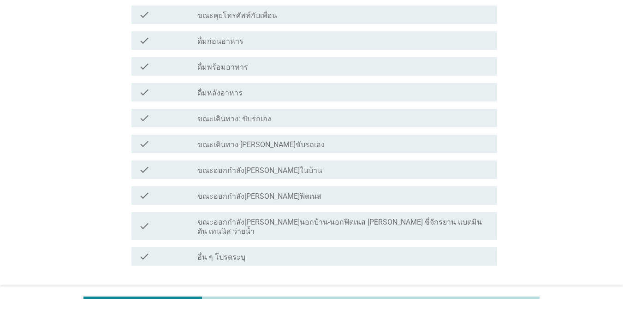
scroll to position [435, 0]
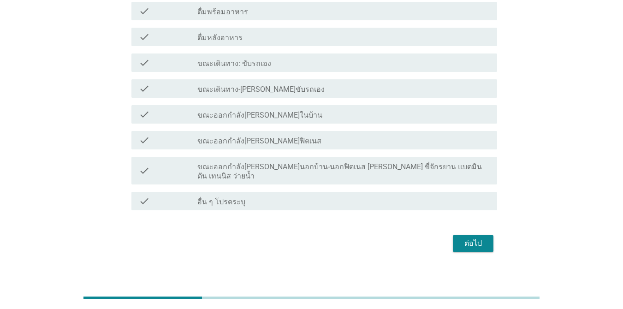
click at [454, 238] on div "ต่อไป" at bounding box center [473, 243] width 26 height 11
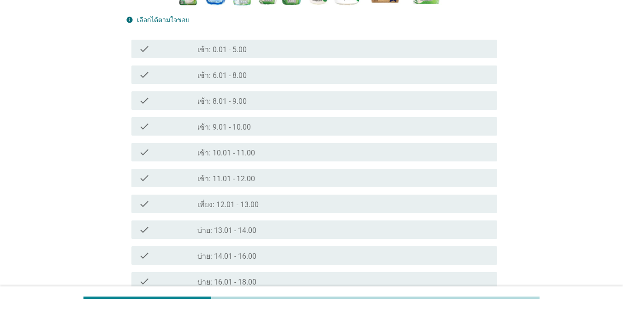
scroll to position [218, 0]
click at [379, 178] on div "check_box_outline_blank เช้า: 11.01 - 12.00" at bounding box center [343, 177] width 292 height 11
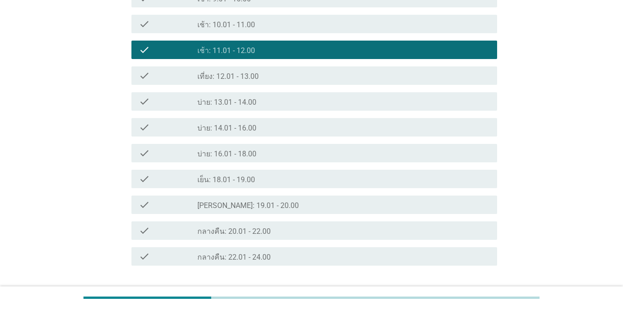
scroll to position [410, 0]
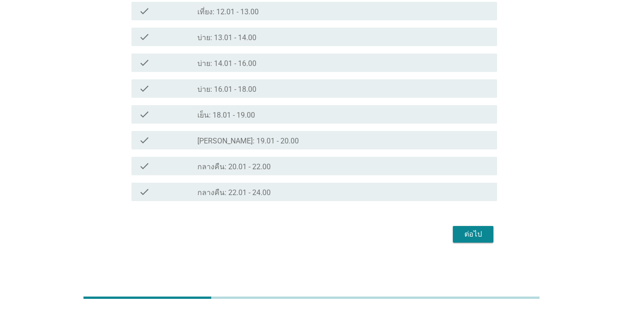
click at [454, 232] on div "ต่อไป" at bounding box center [473, 234] width 26 height 11
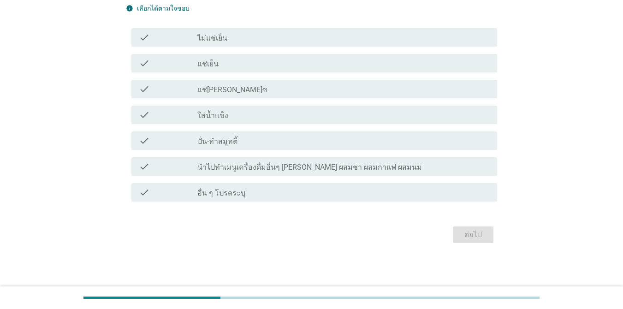
scroll to position [0, 0]
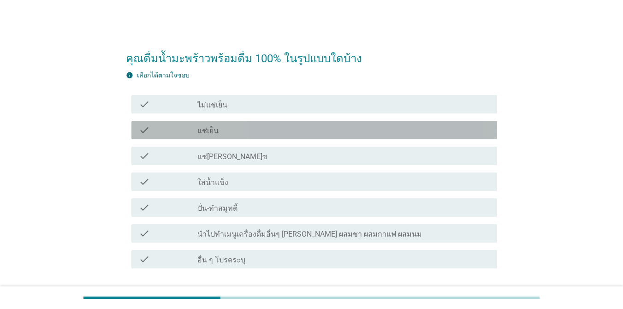
click at [398, 122] on div "check check_box_outline_blank แช่เย็น" at bounding box center [314, 130] width 366 height 18
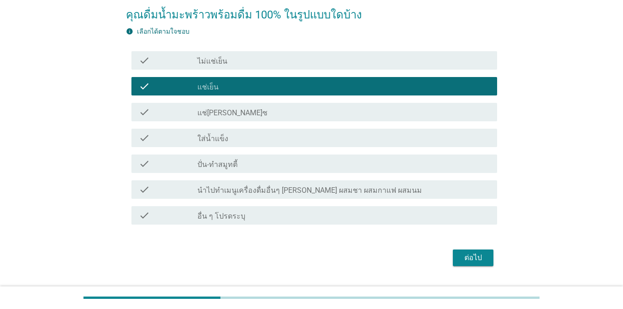
scroll to position [67, 0]
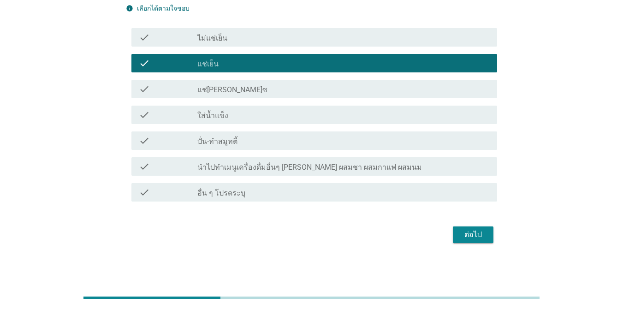
click at [454, 225] on div "ต่อไป" at bounding box center [311, 235] width 371 height 22
click at [454, 234] on div "ต่อไป" at bounding box center [473, 234] width 26 height 11
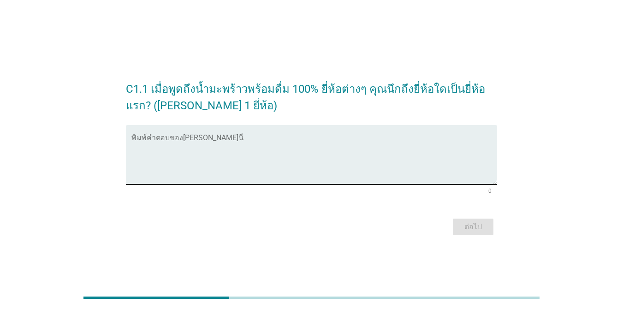
click at [382, 150] on textarea "พิมพ์คำตอบของคุณ ที่นี่" at bounding box center [314, 160] width 366 height 48
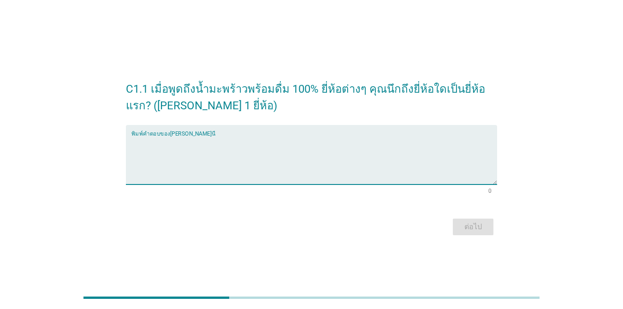
click at [382, 150] on textarea "พิมพ์คำตอบของคุณ ที่นี่" at bounding box center [314, 160] width 366 height 48
type textarea "F"
type textarea "coco"
click at [454, 230] on button "ต่อไป" at bounding box center [473, 227] width 41 height 17
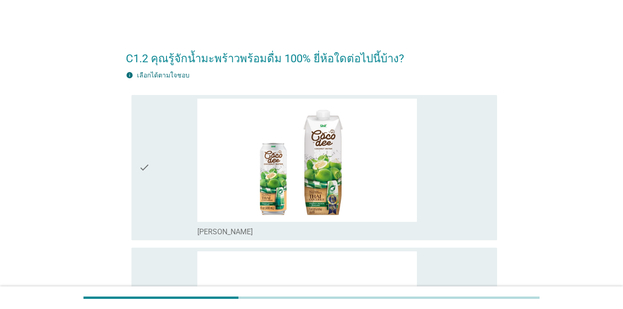
click at [424, 161] on div "check_box_outline_blank [PERSON_NAME]" at bounding box center [343, 168] width 292 height 138
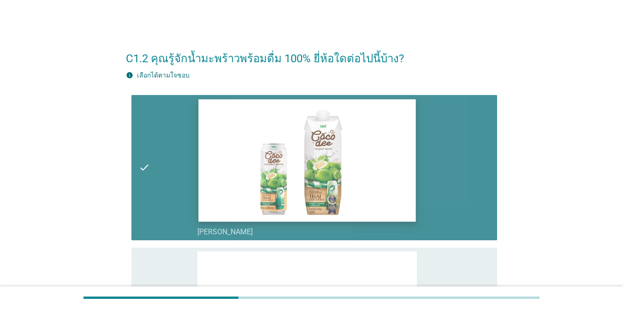
click at [416, 155] on img at bounding box center [307, 160] width 218 height 122
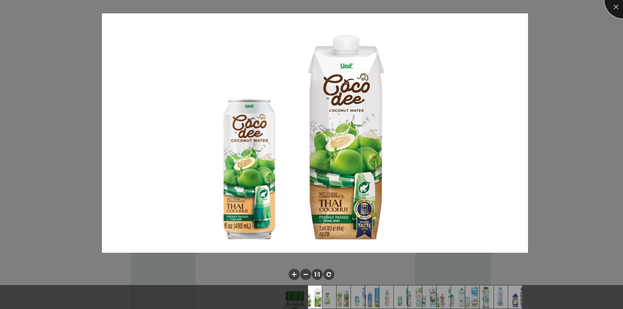
click at [454, 6] on div at bounding box center [623, 0] width 37 height 37
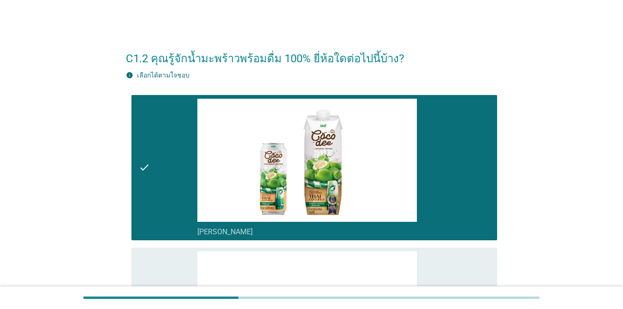
click at [166, 183] on div "check" at bounding box center [168, 168] width 59 height 138
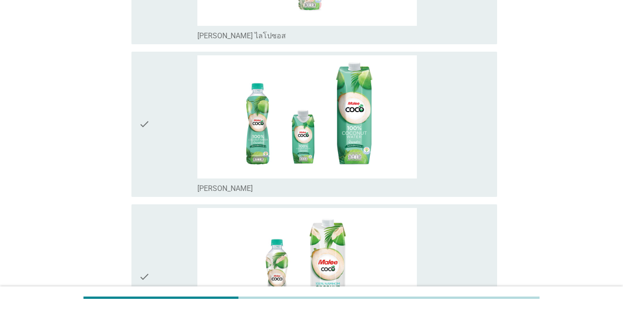
scroll to position [1033, 0]
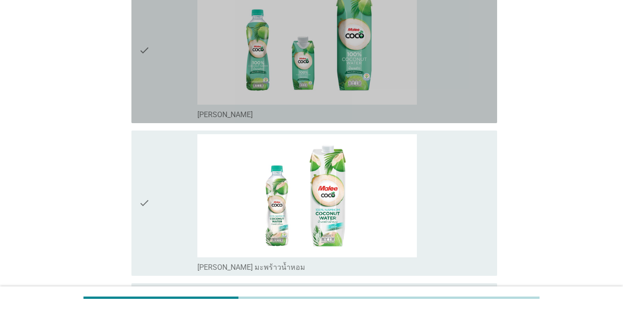
click at [185, 16] on div "check" at bounding box center [168, 51] width 59 height 138
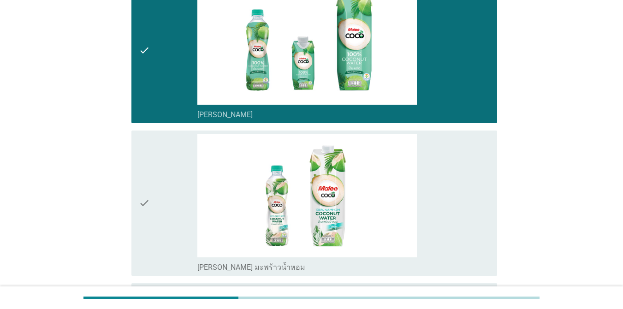
click at [168, 214] on div "check" at bounding box center [168, 203] width 59 height 138
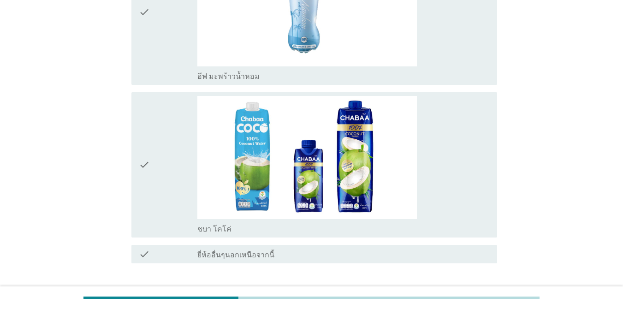
scroll to position [2195, 0]
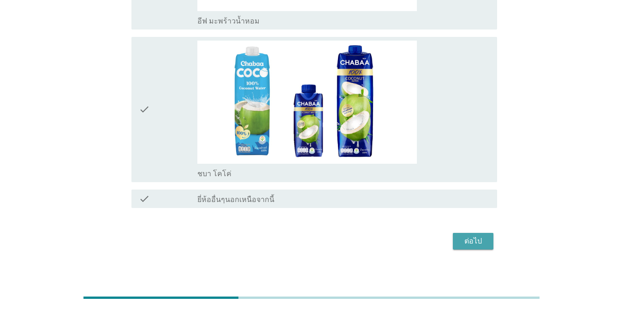
click at [454, 242] on button "ต่อไป" at bounding box center [473, 241] width 41 height 17
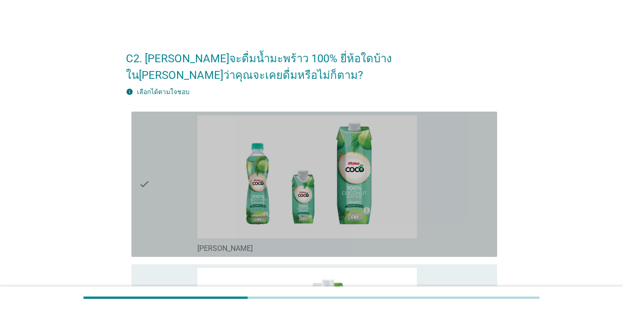
click at [422, 150] on div "check_box_outline_blank [PERSON_NAME]" at bounding box center [343, 184] width 292 height 138
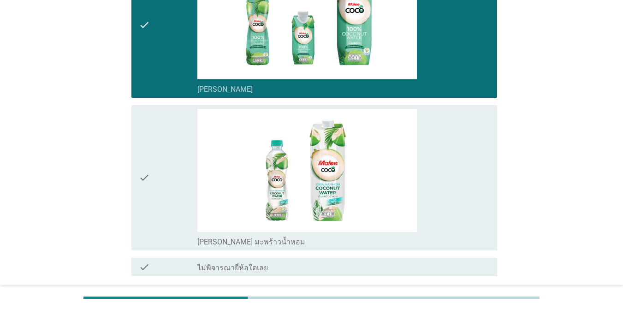
scroll to position [160, 0]
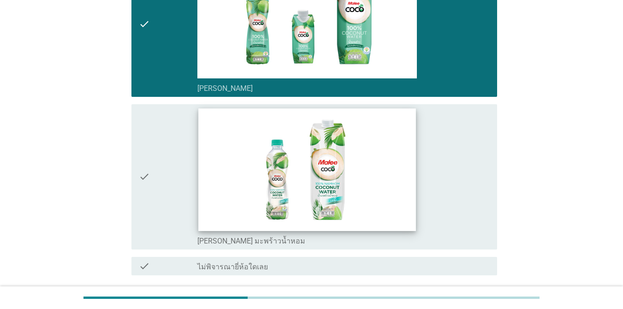
click at [354, 156] on img at bounding box center [307, 169] width 218 height 122
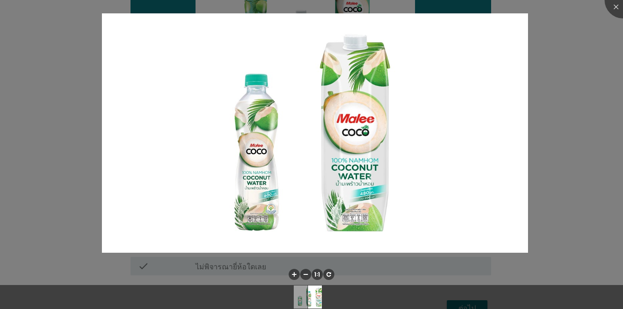
click at [454, 206] on div at bounding box center [311, 154] width 623 height 309
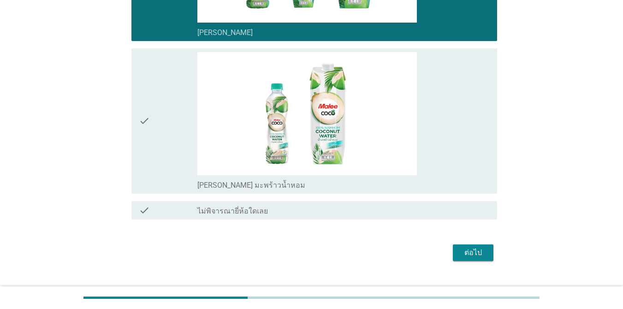
scroll to position [234, 0]
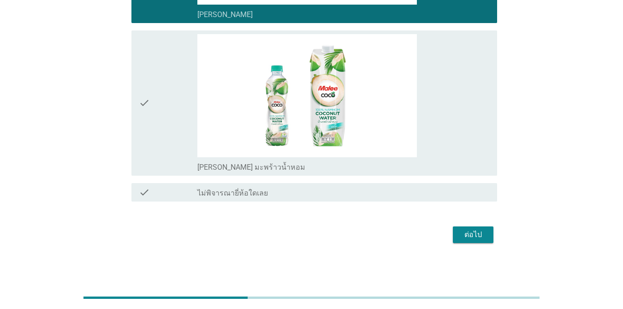
click at [454, 234] on div "ต่อไป" at bounding box center [473, 234] width 26 height 11
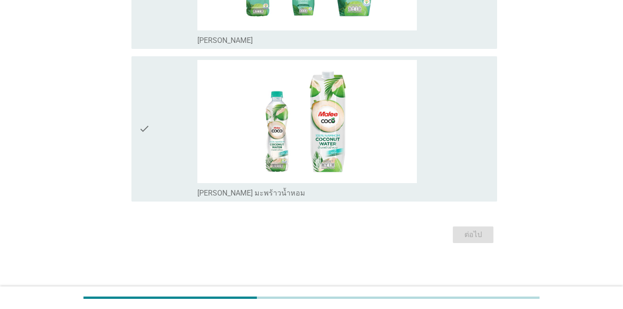
scroll to position [0, 0]
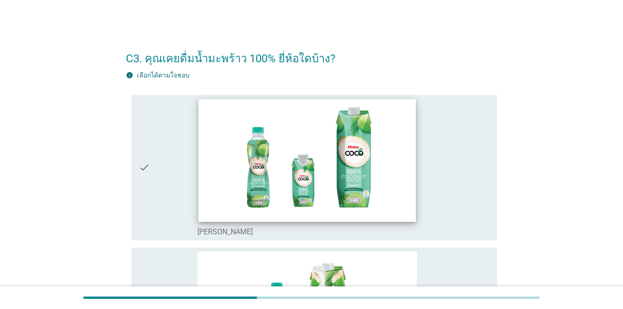
click at [364, 183] on img at bounding box center [307, 160] width 218 height 122
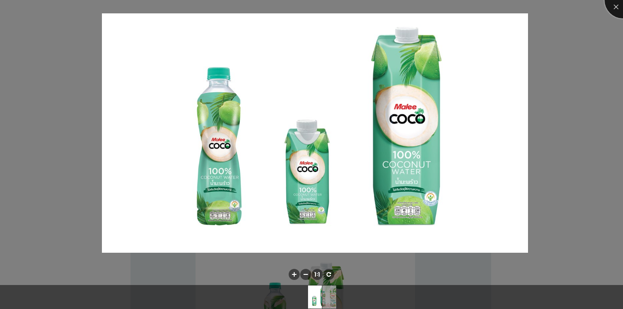
click at [454, 10] on div at bounding box center [623, 0] width 37 height 37
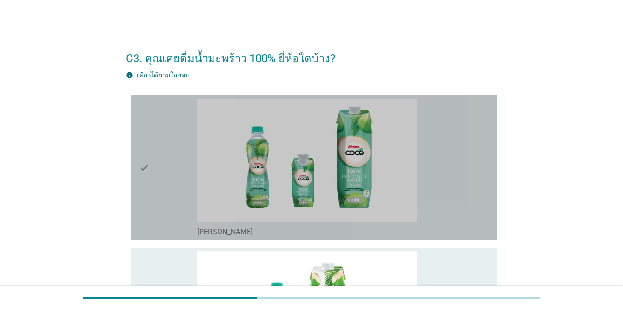
click at [165, 137] on div "check" at bounding box center [168, 168] width 59 height 138
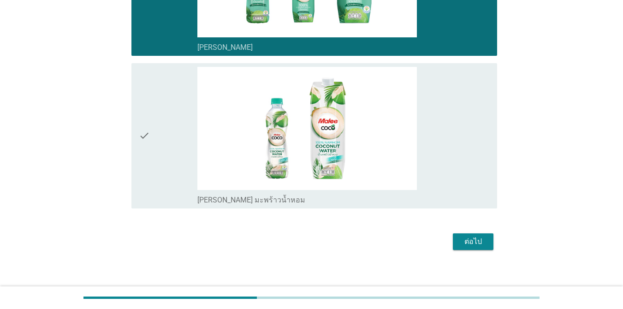
scroll to position [191, 0]
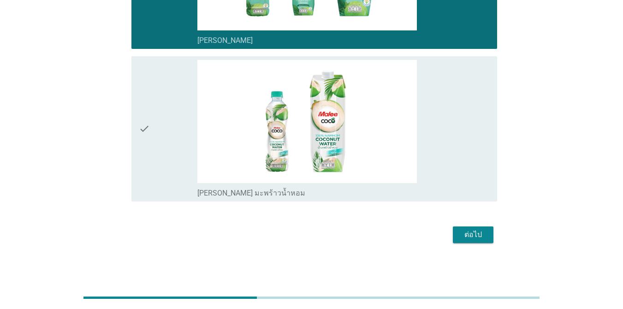
click at [168, 112] on div "check" at bounding box center [168, 129] width 59 height 138
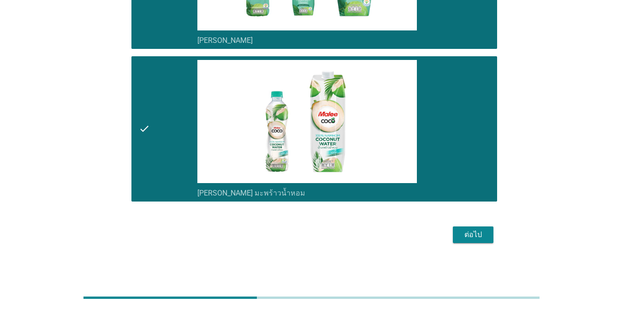
click at [454, 227] on button "ต่อไป" at bounding box center [473, 234] width 41 height 17
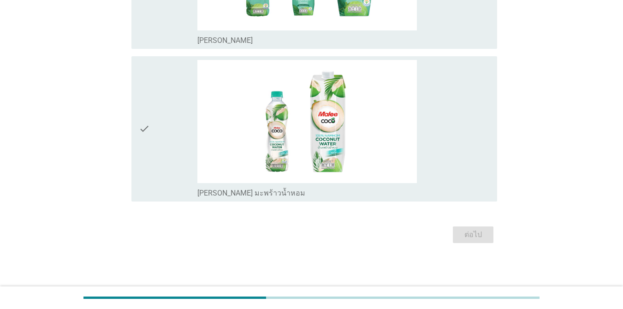
scroll to position [0, 0]
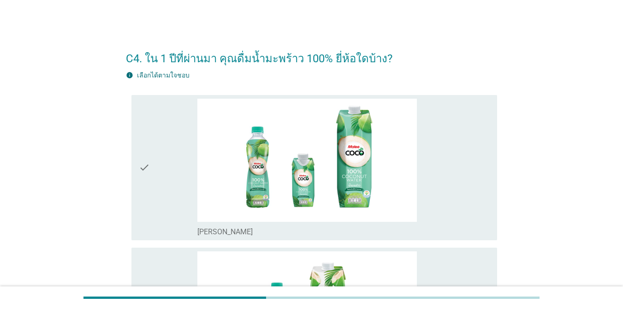
click at [181, 149] on div "check" at bounding box center [168, 168] width 59 height 138
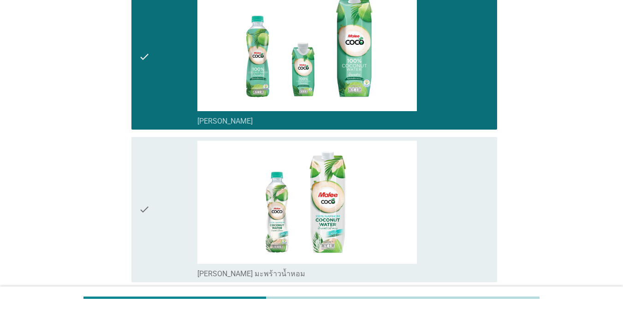
scroll to position [191, 0]
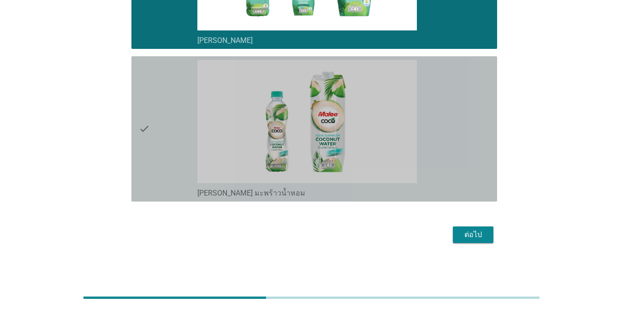
click at [181, 149] on div "check" at bounding box center [168, 129] width 59 height 138
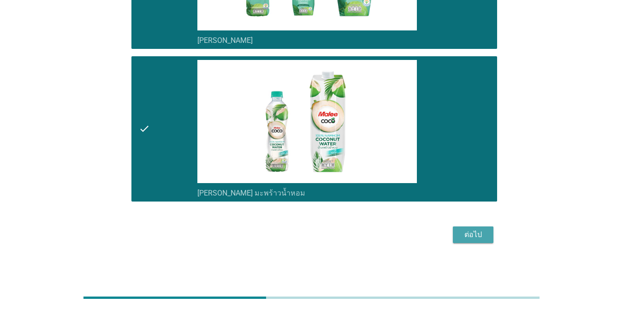
click at [454, 227] on button "ต่อไป" at bounding box center [473, 234] width 41 height 17
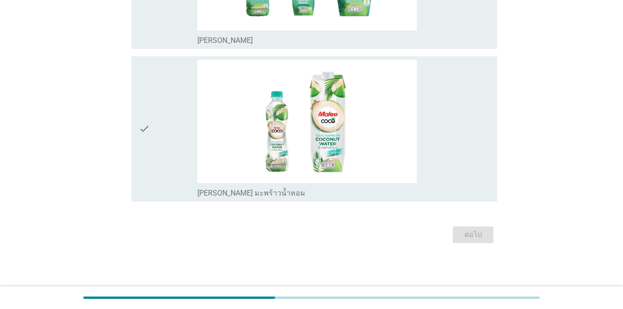
scroll to position [0, 0]
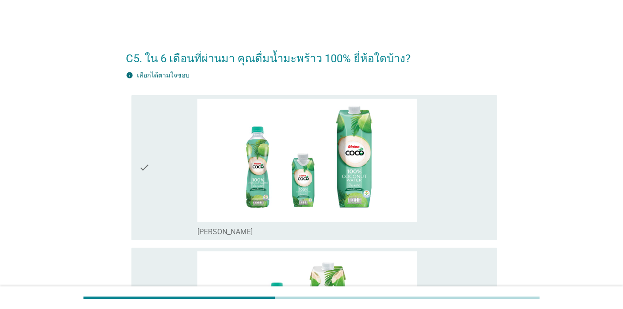
click at [146, 154] on icon "check" at bounding box center [144, 168] width 11 height 138
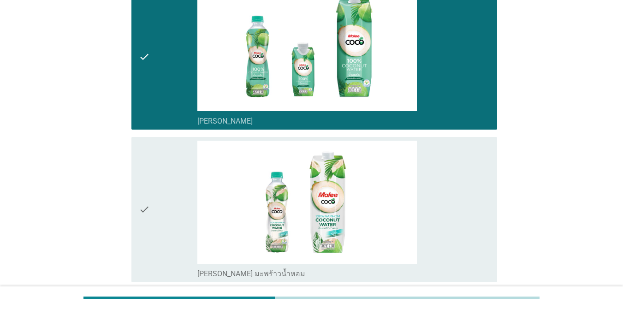
scroll to position [184, 0]
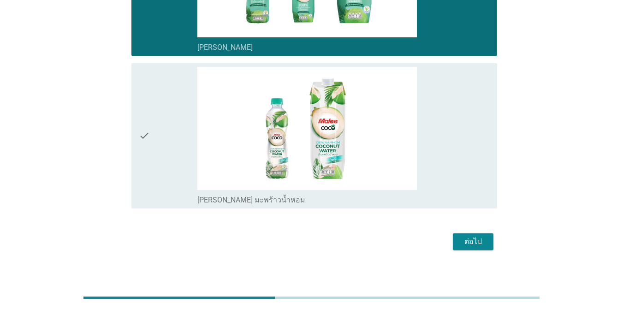
click at [157, 120] on div "check" at bounding box center [168, 136] width 59 height 138
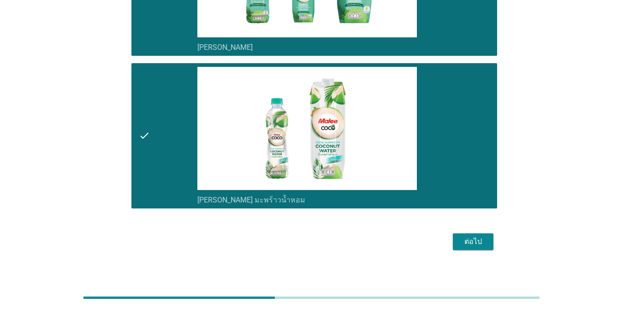
click at [454, 246] on div "ต่อไป" at bounding box center [473, 241] width 26 height 11
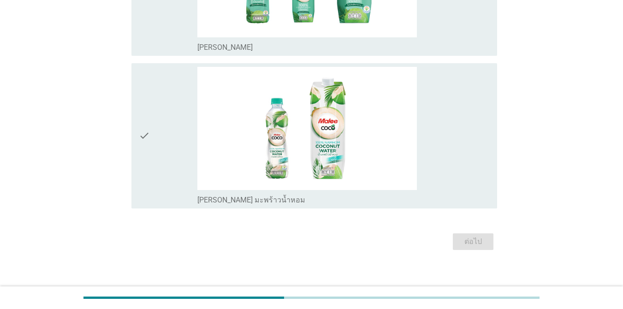
scroll to position [0, 0]
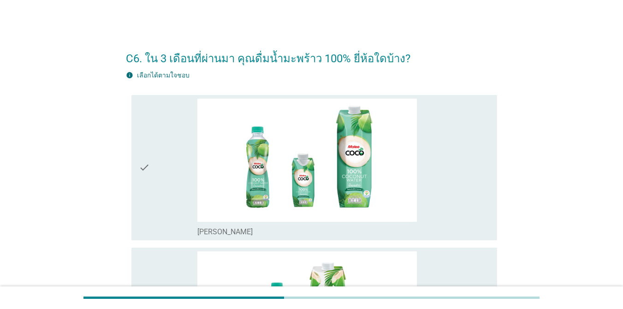
click at [151, 172] on div "check" at bounding box center [168, 168] width 59 height 138
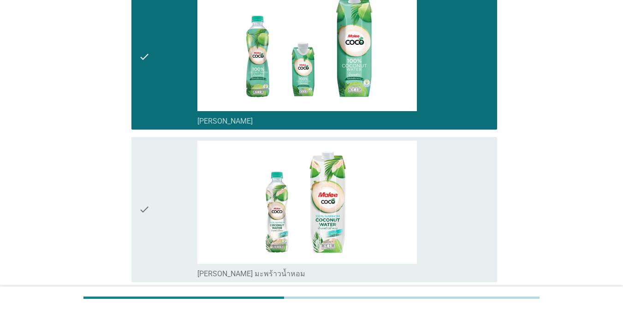
scroll to position [191, 0]
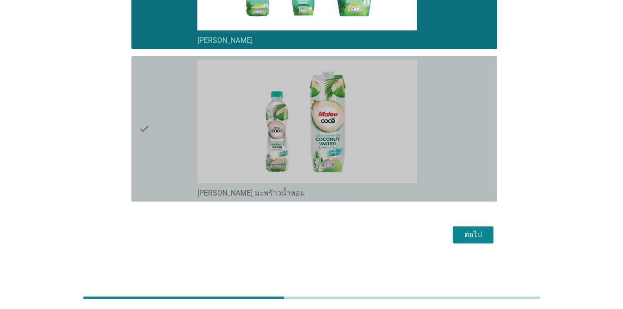
click at [171, 95] on div "check" at bounding box center [168, 129] width 59 height 138
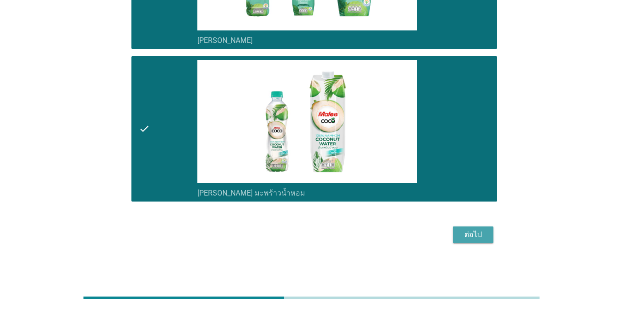
click at [454, 230] on div "ต่อไป" at bounding box center [473, 234] width 26 height 11
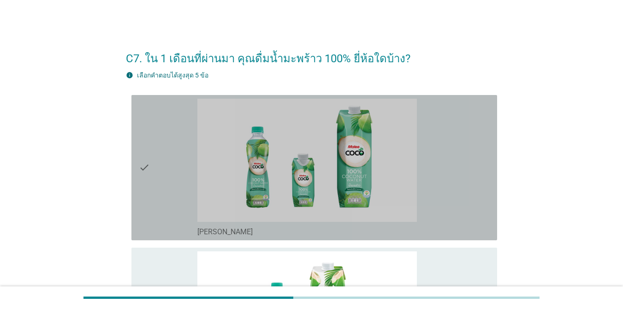
click at [173, 142] on div "check" at bounding box center [168, 168] width 59 height 138
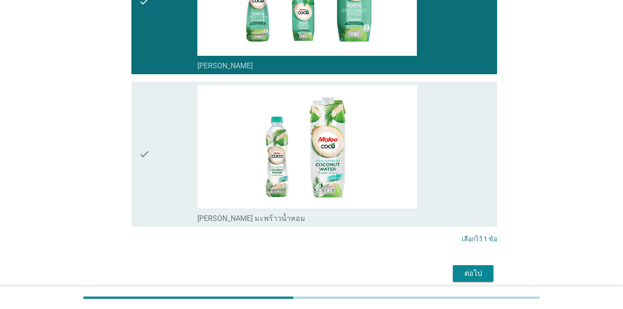
scroll to position [184, 0]
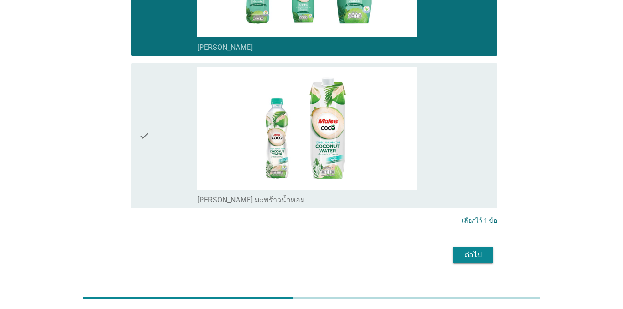
click at [158, 114] on div "check" at bounding box center [168, 136] width 59 height 138
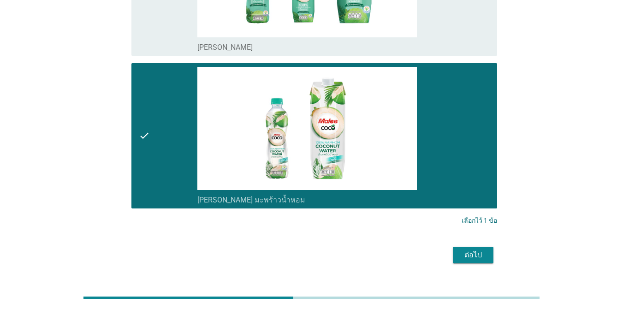
click at [454, 256] on div "ต่อไป" at bounding box center [473, 255] width 26 height 11
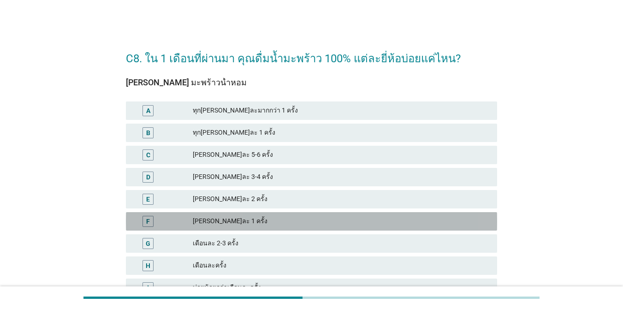
click at [298, 214] on div "F [PERSON_NAME]ละ 1 ครั้ง" at bounding box center [311, 221] width 371 height 18
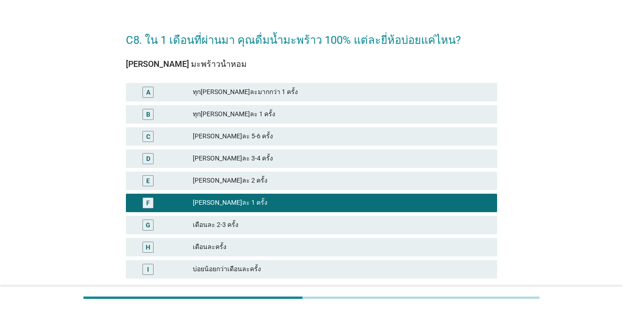
scroll to position [88, 0]
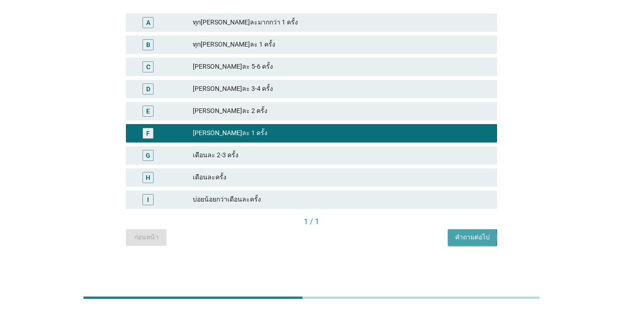
click at [454, 234] on div "คำถามต่อไป" at bounding box center [472, 237] width 35 height 10
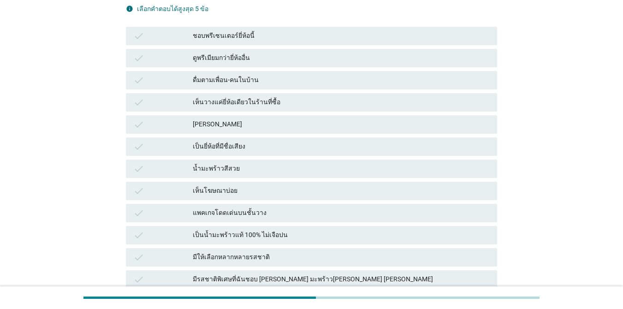
scroll to position [0, 0]
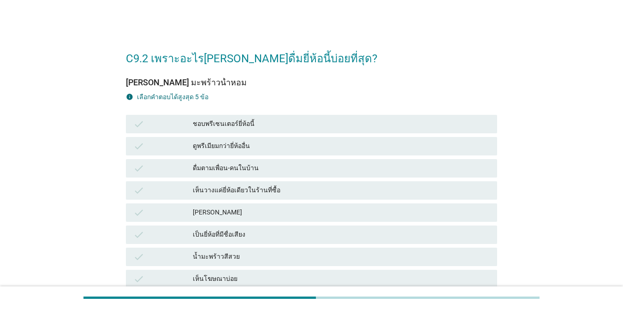
click at [300, 143] on div "ดูพรีเมียมกว่ายี่ห้ออื่น" at bounding box center [341, 146] width 297 height 11
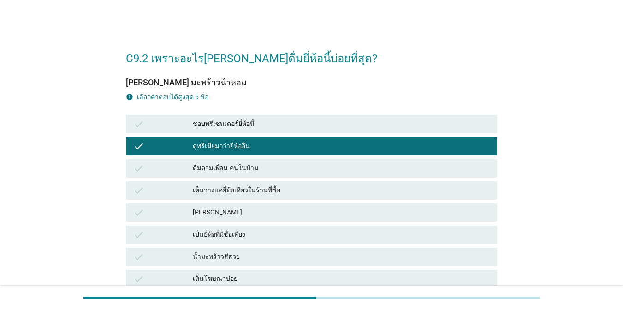
click at [285, 208] on div "[PERSON_NAME]" at bounding box center [341, 212] width 297 height 11
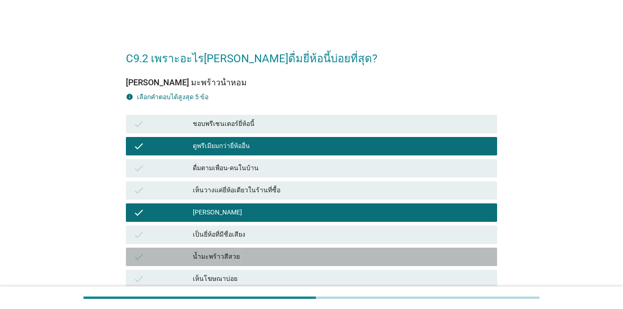
click at [271, 257] on div "น้ำมะพร้าวสีสวย" at bounding box center [341, 256] width 297 height 11
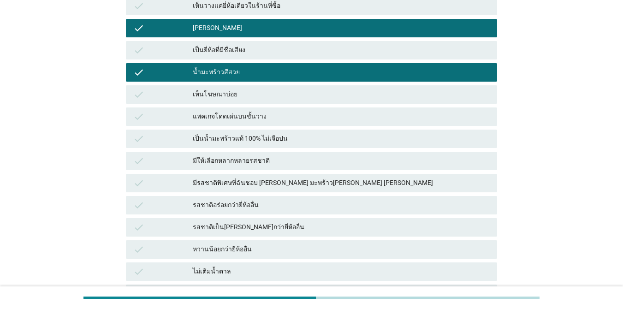
scroll to position [240, 0]
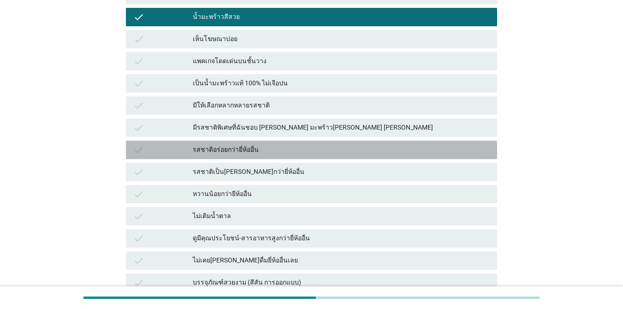
click at [397, 146] on div "รสชาติอร่อยกว่ายี่ห้ออื่น" at bounding box center [341, 149] width 297 height 11
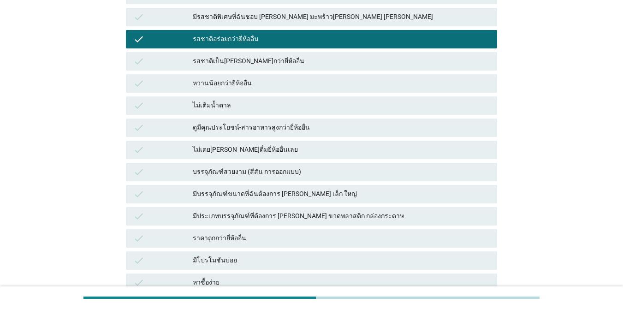
scroll to position [447, 0]
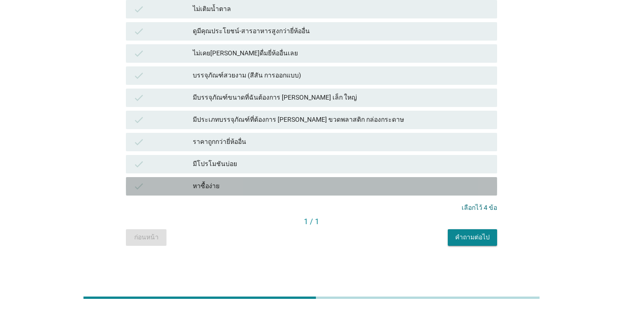
click at [350, 195] on div "check หาซื้อง่าย" at bounding box center [311, 186] width 371 height 18
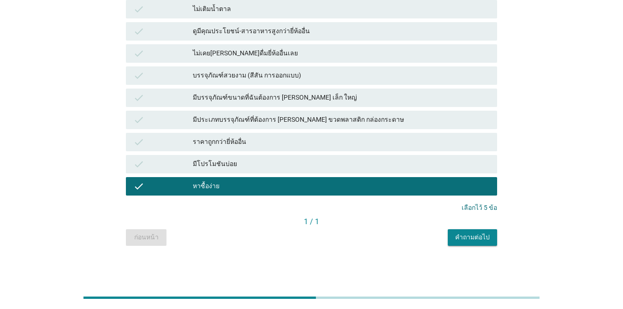
click at [454, 232] on button "คำถามต่อไป" at bounding box center [472, 237] width 49 height 17
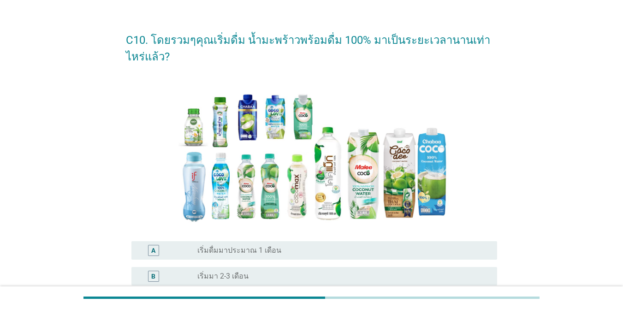
scroll to position [37, 0]
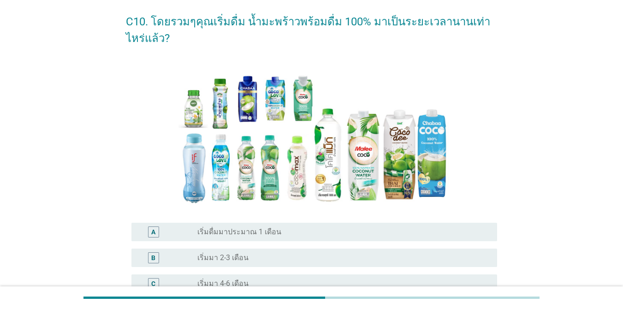
click at [344, 281] on div "radio_button_unchecked เริ่มมา 4-6 เดือน" at bounding box center [339, 283] width 285 height 9
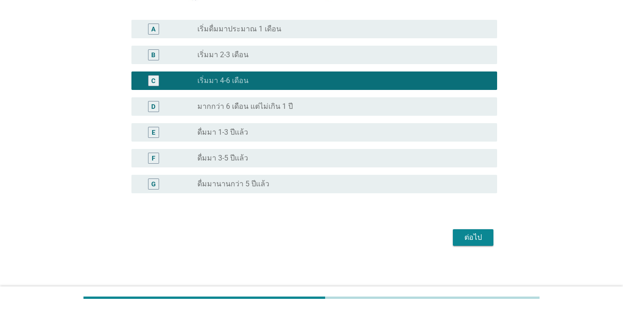
scroll to position [243, 0]
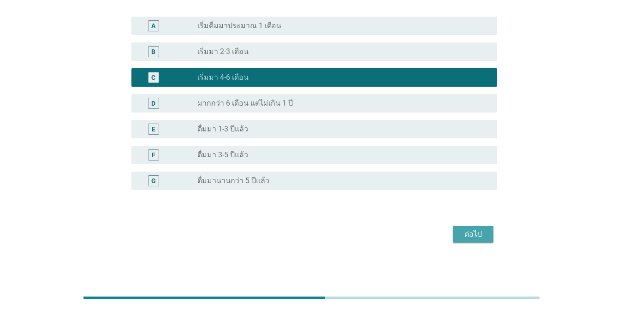
click at [454, 242] on button "ต่อไป" at bounding box center [473, 234] width 41 height 17
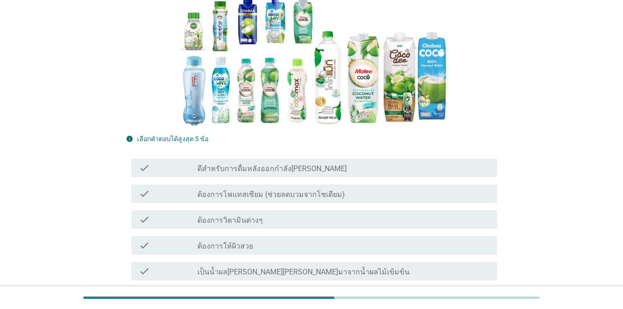
scroll to position [166, 0]
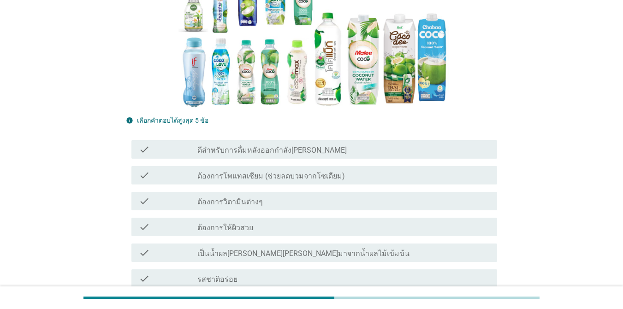
click at [232, 231] on label "ต้องการให้ผิวสวย" at bounding box center [225, 227] width 56 height 9
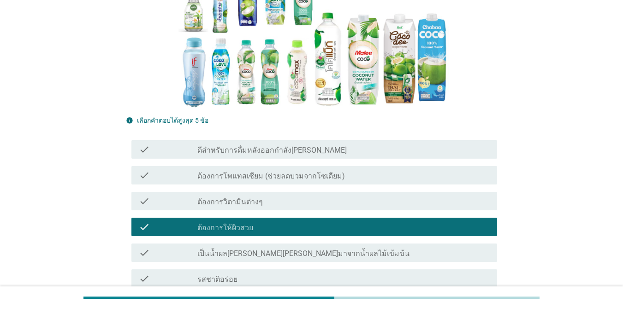
click at [228, 280] on label "รสชาติอร่อย" at bounding box center [217, 279] width 40 height 9
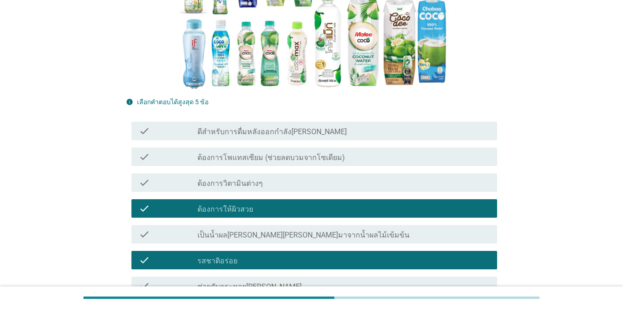
scroll to position [351, 0]
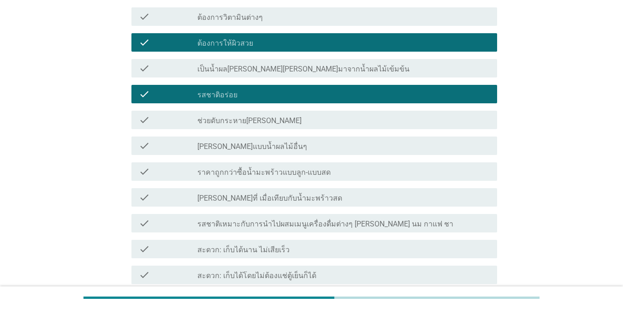
click at [250, 125] on label "ช่วยดับกระหาย[PERSON_NAME]" at bounding box center [249, 120] width 104 height 9
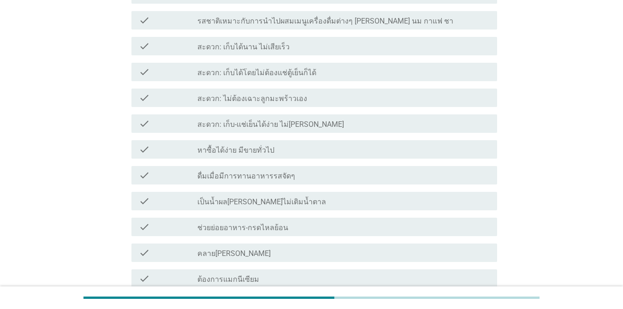
scroll to position [572, 0]
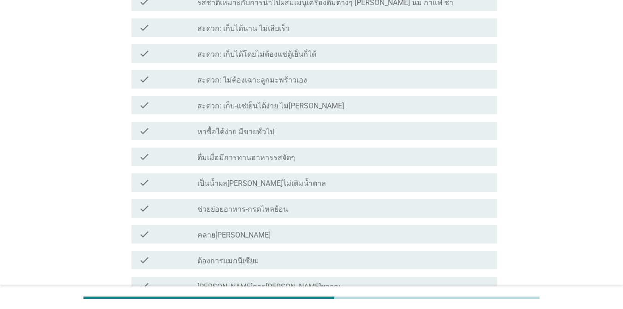
click at [278, 125] on div "check_box_outline_blank หาซื้อได้ง่าย มีขายทั่วไป" at bounding box center [343, 130] width 292 height 11
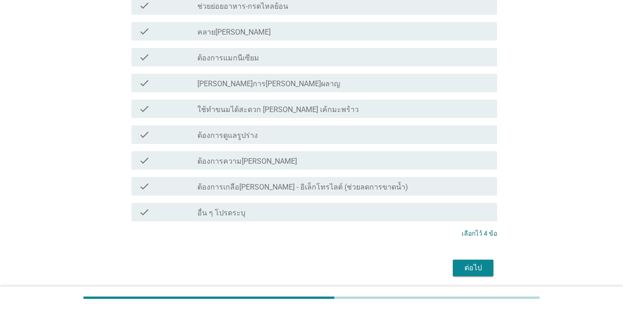
scroll to position [809, 0]
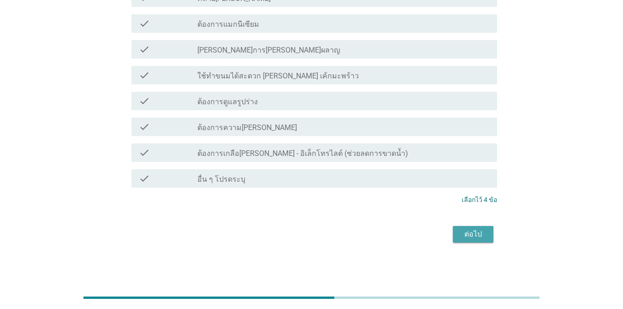
click at [454, 242] on button "ต่อไป" at bounding box center [473, 234] width 41 height 17
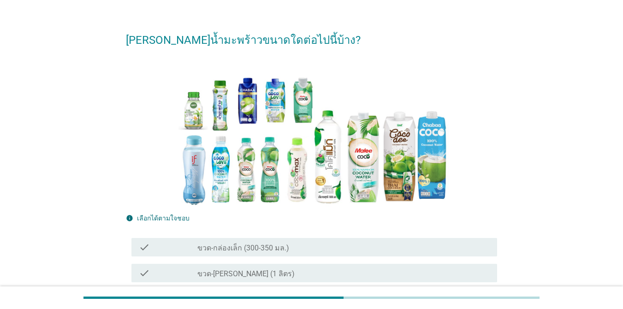
scroll to position [100, 0]
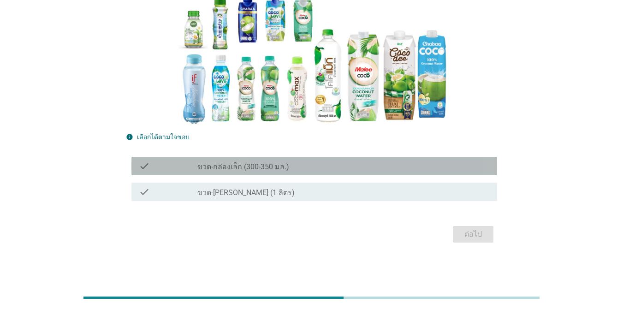
click at [393, 173] on div "check check_box_outline_blank ขวด-กล่องเล็ก (300-350 มล.)" at bounding box center [314, 166] width 366 height 18
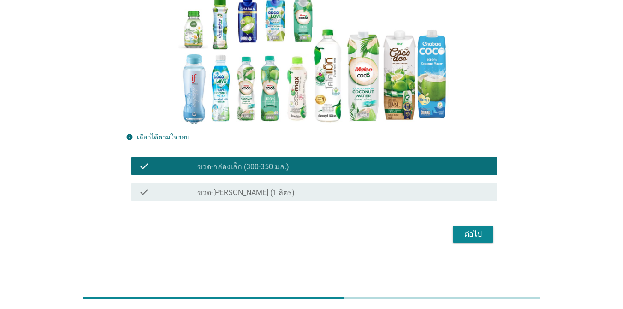
click at [454, 237] on div "ต่อไป" at bounding box center [473, 234] width 26 height 11
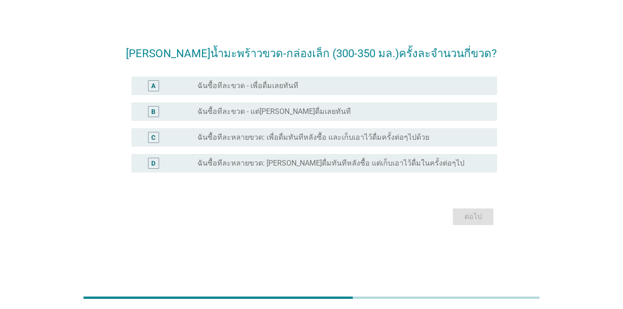
scroll to position [0, 0]
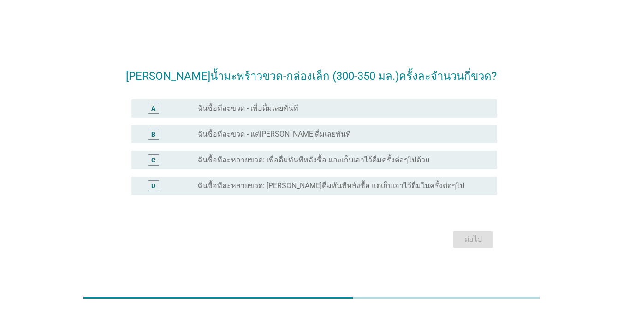
click at [334, 112] on div "radio_button_unchecked ฉันซื้อทีละขวด - เพื่อดื่มเลยทันที" at bounding box center [339, 108] width 285 height 9
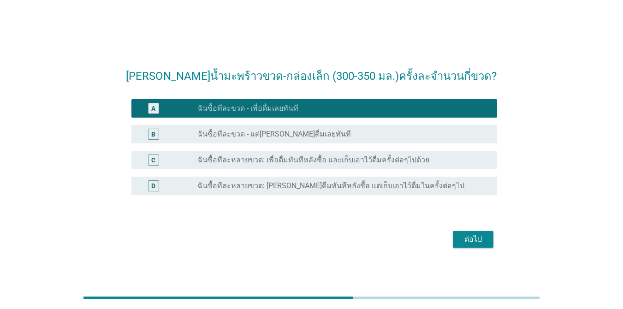
click at [454, 239] on div "ต่อไป" at bounding box center [473, 239] width 26 height 11
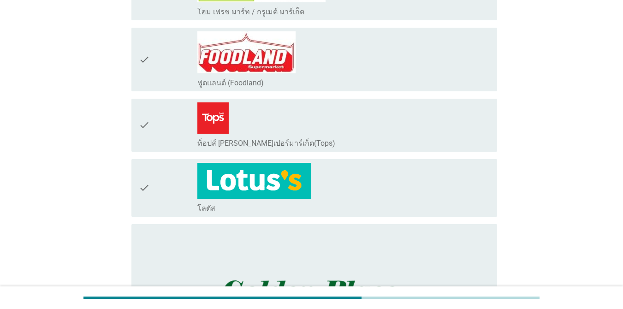
scroll to position [477, 0]
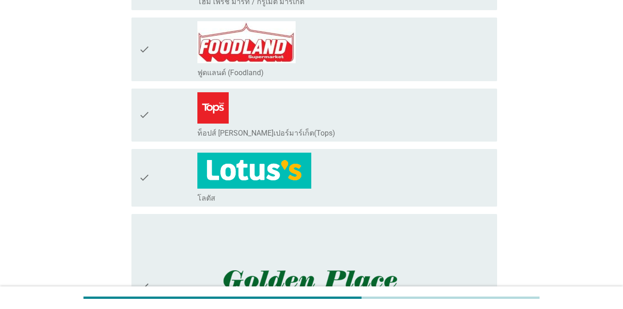
click at [353, 167] on div "check_box_outline_blank โลตัส" at bounding box center [343, 178] width 292 height 50
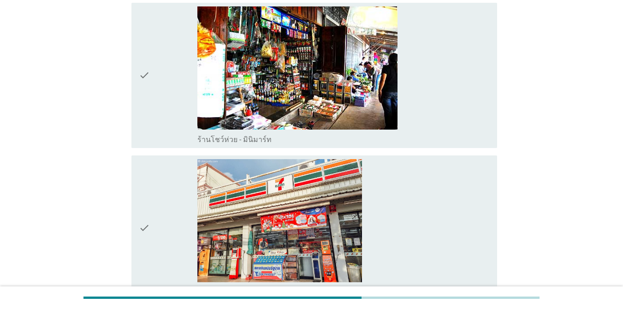
scroll to position [1160, 0]
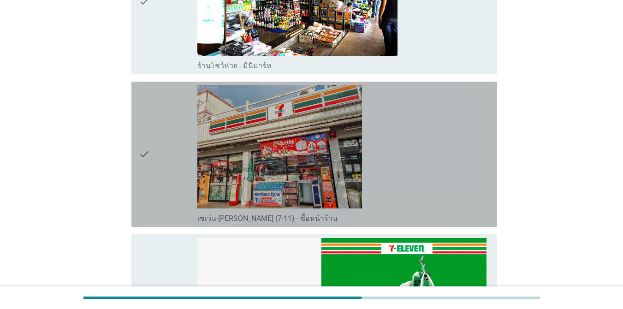
click at [184, 143] on div "check" at bounding box center [168, 154] width 59 height 138
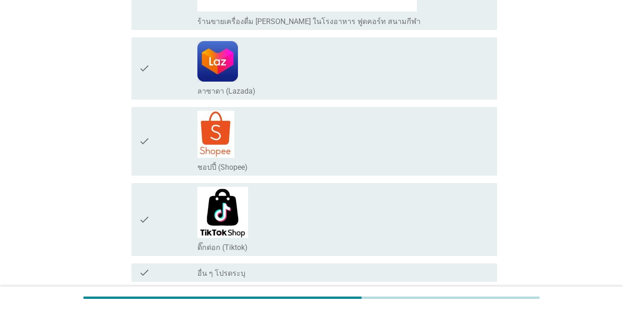
scroll to position [1886, 0]
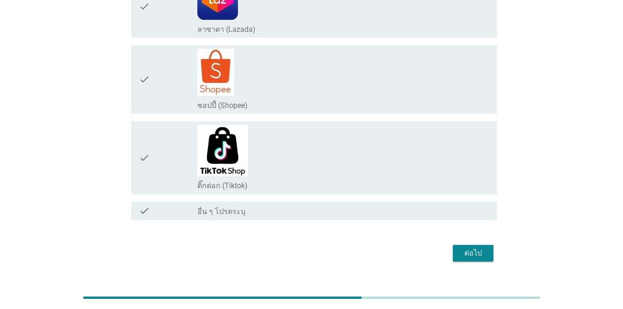
click at [454, 248] on div "ต่อไป" at bounding box center [473, 253] width 26 height 11
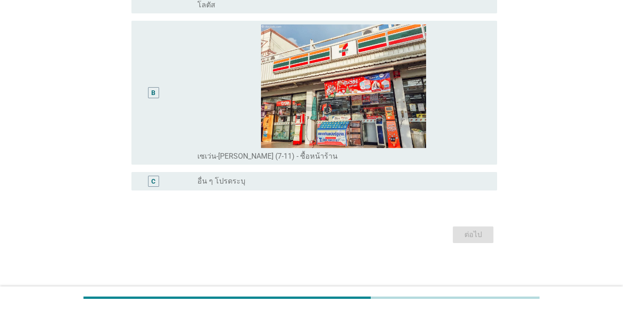
scroll to position [0, 0]
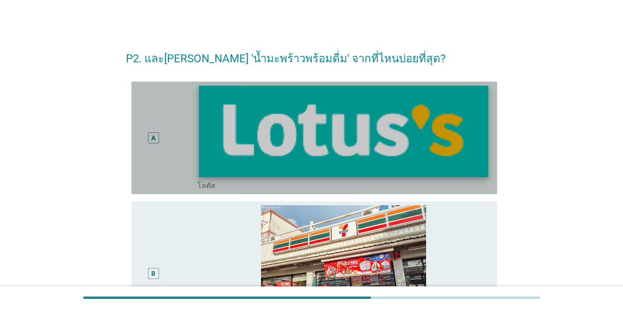
click at [280, 113] on img at bounding box center [344, 131] width 290 height 91
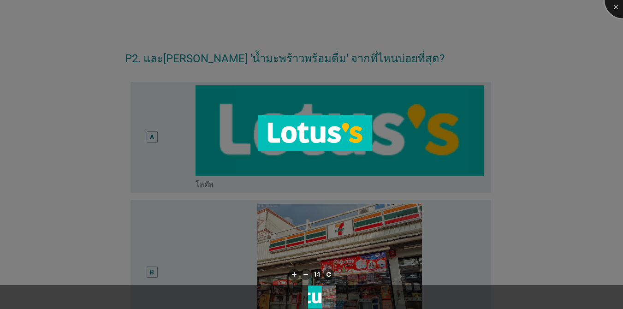
click at [454, 6] on div at bounding box center [623, 0] width 37 height 37
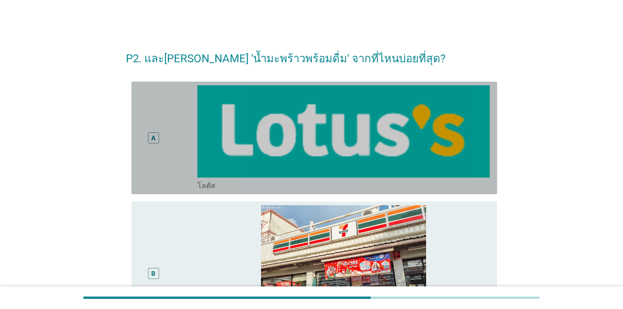
click at [151, 143] on div "A" at bounding box center [153, 137] width 11 height 11
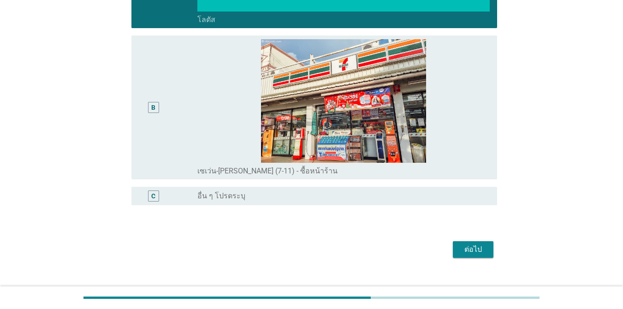
scroll to position [181, 0]
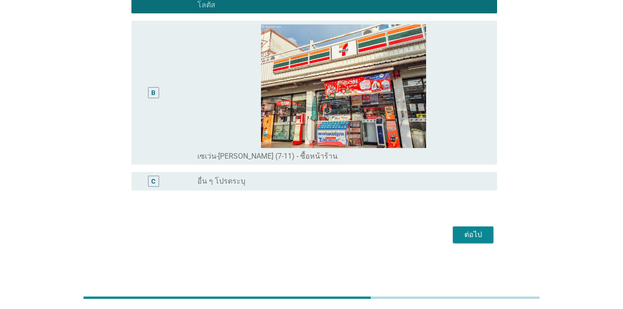
click at [179, 101] on div "B" at bounding box center [168, 92] width 59 height 137
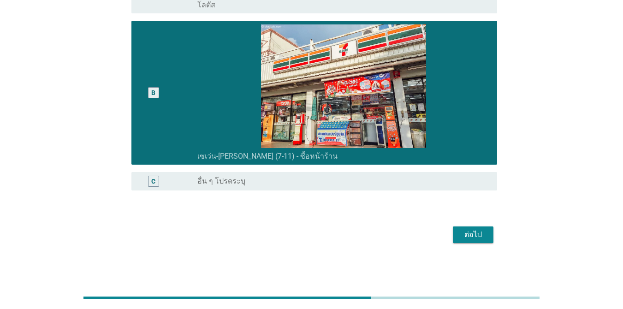
click at [454, 234] on div "ต่อไป" at bounding box center [473, 234] width 26 height 11
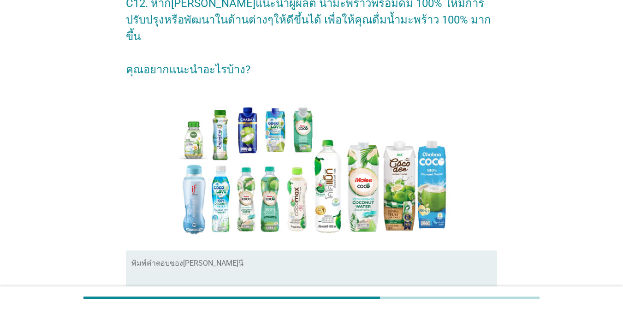
scroll to position [105, 0]
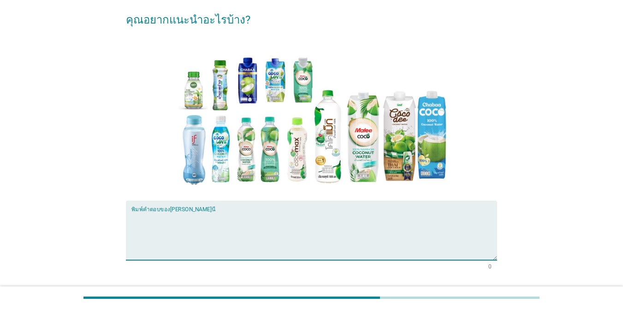
click at [338, 240] on textarea "พิมพ์คำตอบของคุณ ที่นี่" at bounding box center [314, 236] width 366 height 48
type textarea "g"
type textarea "เนื้อมะพร้าวเยอะๆ"
click at [454, 297] on div "ต่อไป" at bounding box center [473, 302] width 26 height 11
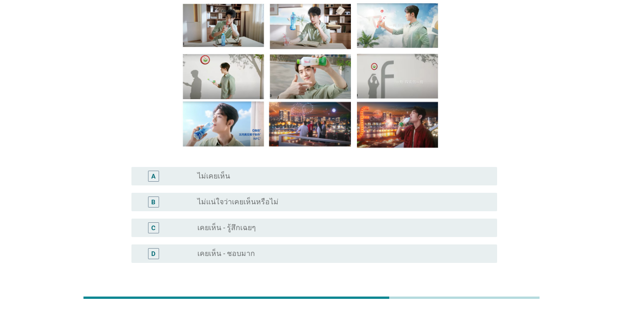
scroll to position [93, 0]
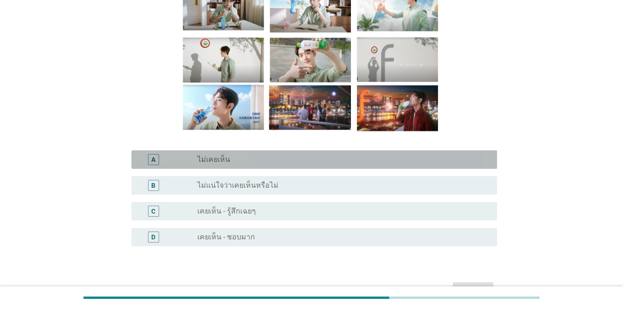
click at [243, 151] on div "A radio_button_unchecked ไม่เคยเห็น" at bounding box center [314, 159] width 366 height 18
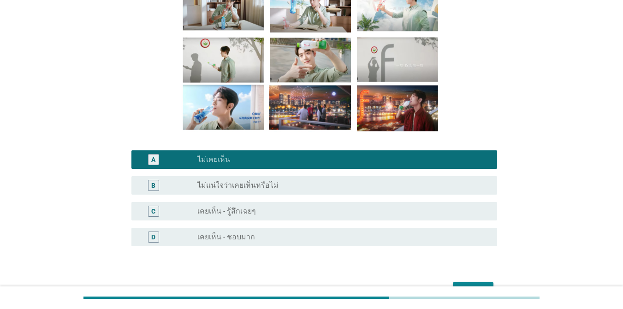
scroll to position [149, 0]
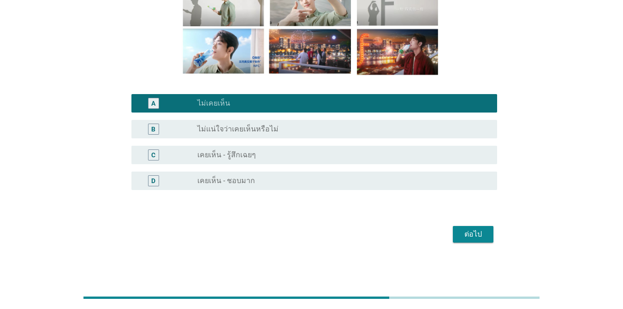
click at [454, 232] on button "ต่อไป" at bounding box center [473, 234] width 41 height 17
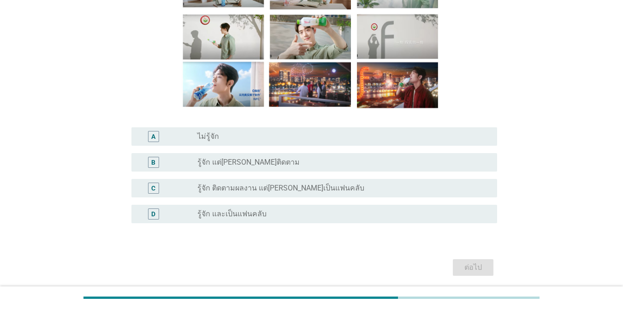
scroll to position [116, 0]
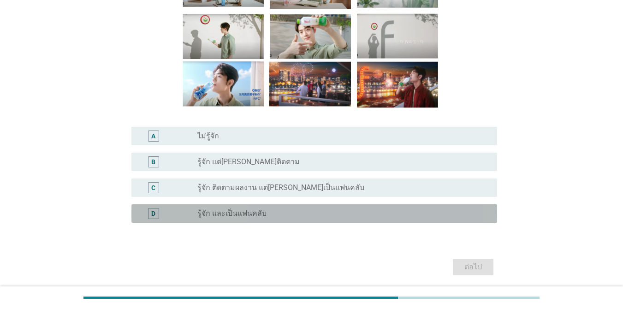
click at [358, 213] on div "radio_button_unchecked รู้จัก และเป็นแฟนคลับ" at bounding box center [339, 213] width 285 height 9
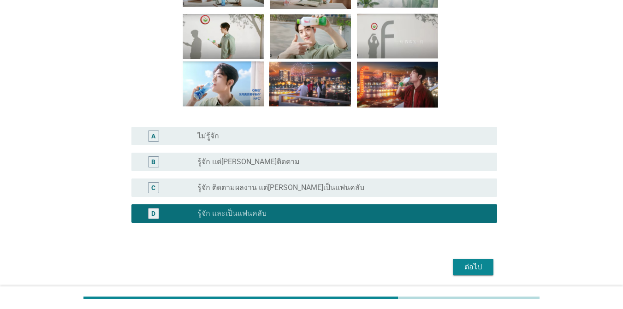
click at [356, 181] on div "C radio_button_unchecked รู้จัก ติดตามผลงาน แต่[PERSON_NAME]เป็นแฟนคลับ" at bounding box center [314, 187] width 366 height 18
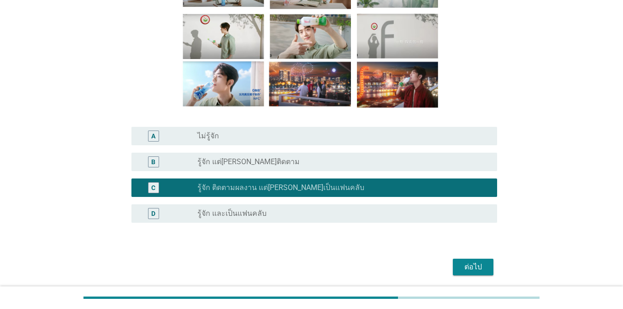
click at [454, 262] on div "ต่อไป" at bounding box center [473, 267] width 26 height 11
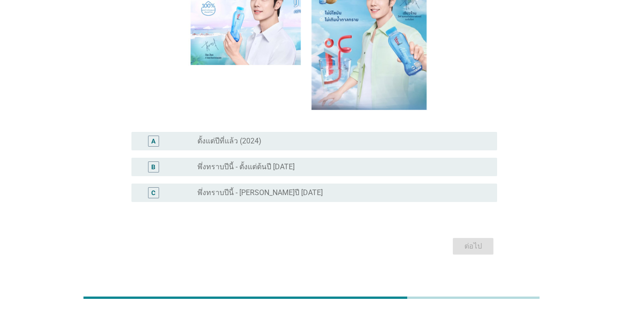
scroll to position [123, 0]
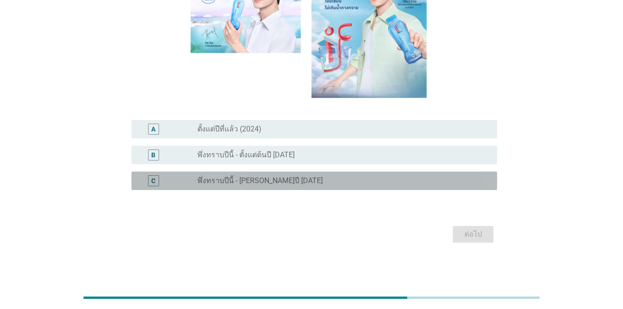
click at [381, 175] on div "C radio_button_unchecked พึ่งทราบปีนี้ - [PERSON_NAME]ปี [DATE]" at bounding box center [314, 181] width 366 height 18
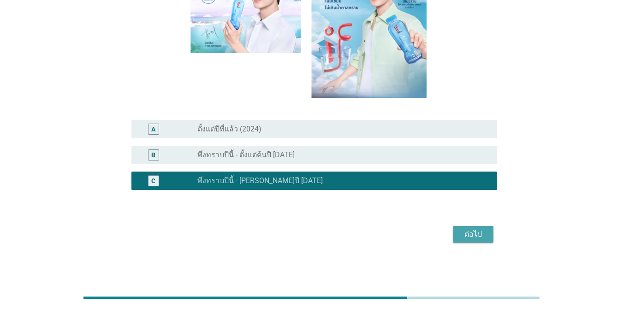
click at [454, 231] on div "ต่อไป" at bounding box center [473, 234] width 26 height 11
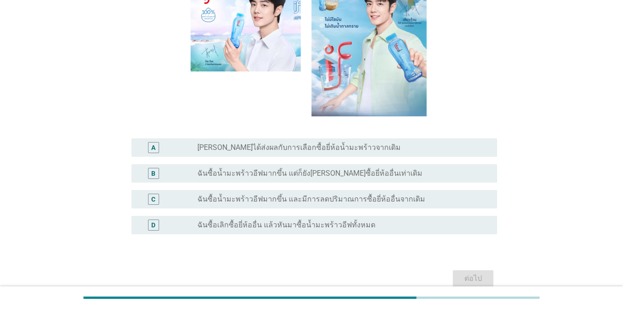
scroll to position [166, 0]
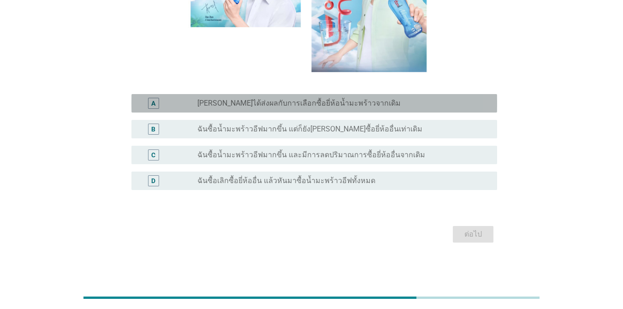
click at [342, 104] on label "[PERSON_NAME]ได้ส่งผลกับการเลือกซื้อยี่ห้อน้ำมะพร้าวจากเดิม" at bounding box center [298, 103] width 203 height 9
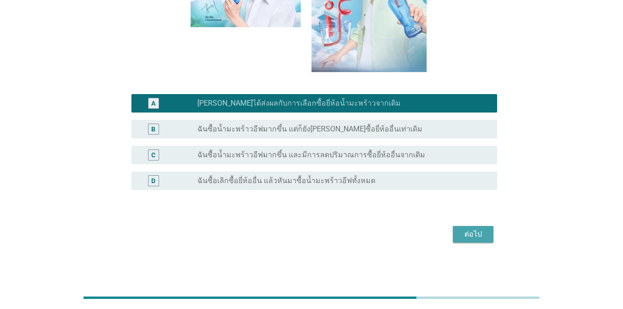
click at [454, 232] on div "ต่อไป" at bounding box center [473, 234] width 26 height 11
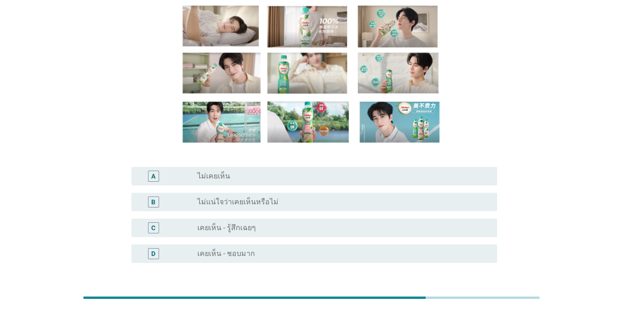
scroll to position [86, 0]
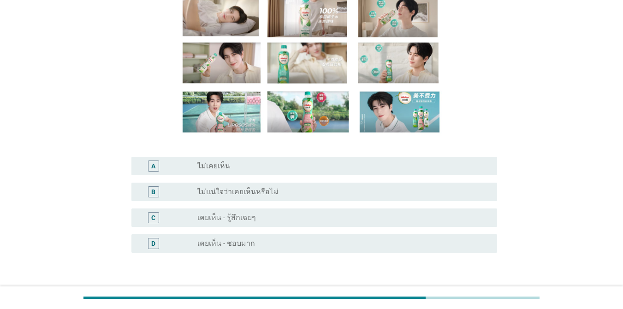
click at [271, 244] on div "radio_button_unchecked เคยเห็น - ชอบมาก" at bounding box center [339, 243] width 285 height 9
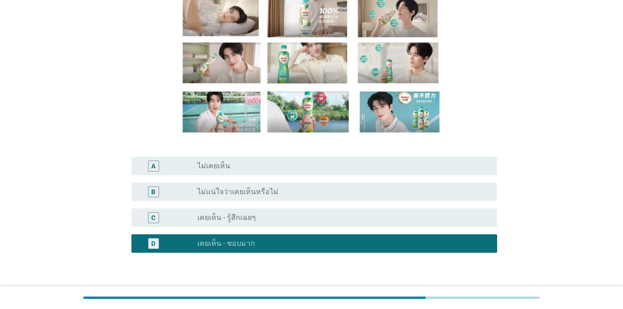
scroll to position [149, 0]
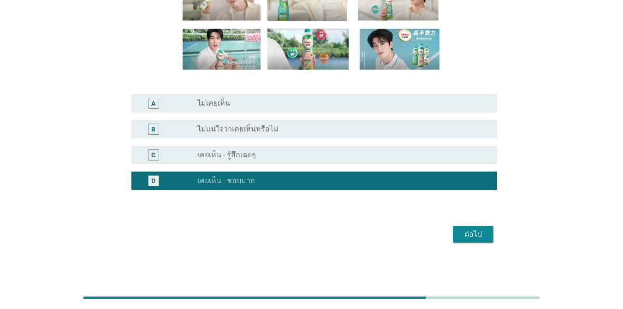
click at [454, 237] on div "ต่อไป" at bounding box center [473, 234] width 26 height 11
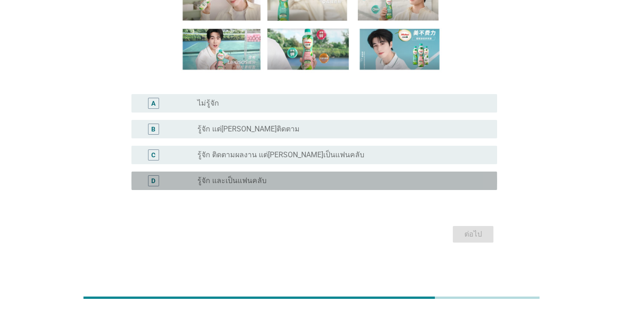
click at [377, 184] on div "radio_button_unchecked รู้จัก และเป็นแฟนคลับ" at bounding box center [339, 180] width 285 height 9
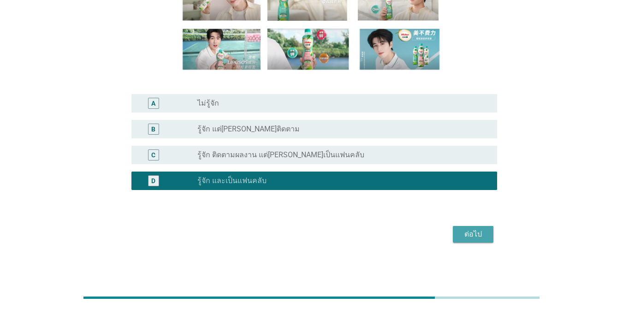
click at [454, 232] on div "ต่อไป" at bounding box center [473, 234] width 26 height 11
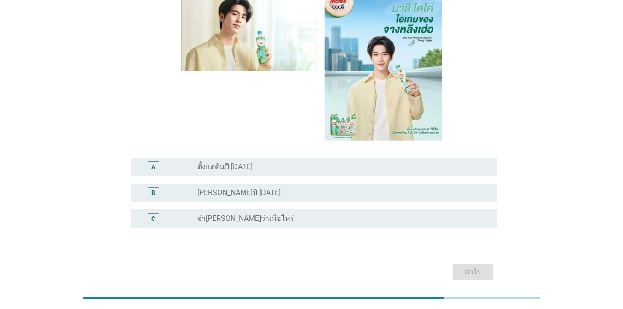
scroll to position [109, 0]
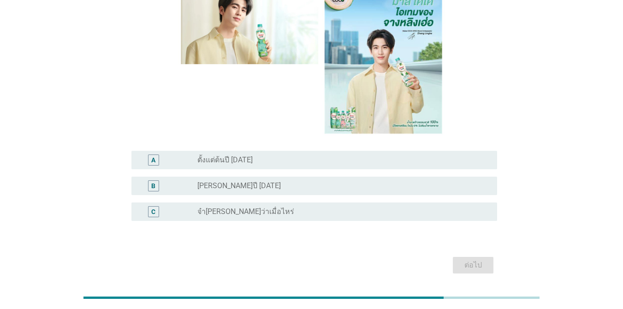
click at [292, 155] on div "radio_button_unchecked ตั้งแต่ต้นปี [DATE]" at bounding box center [343, 160] width 292 height 11
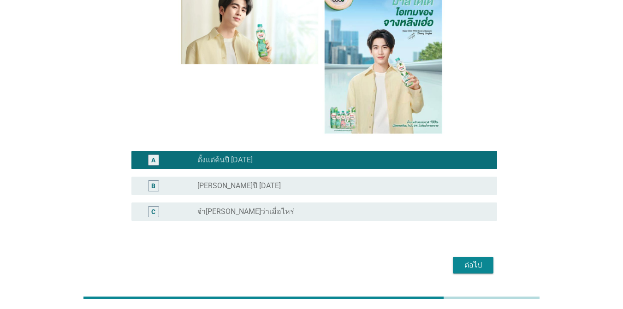
click at [454, 257] on button "ต่อไป" at bounding box center [473, 265] width 41 height 17
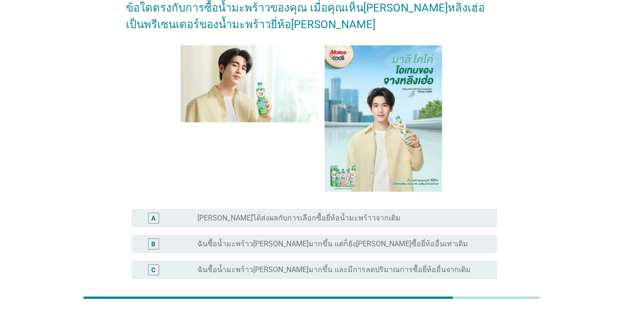
scroll to position [166, 0]
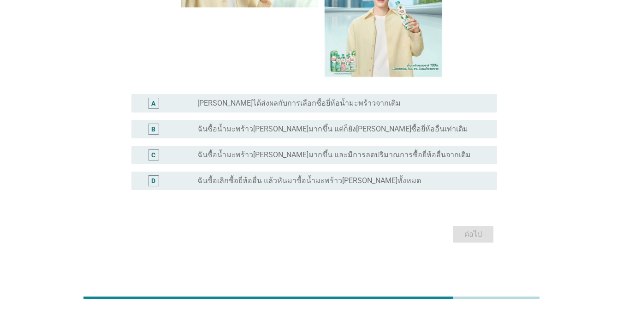
click at [358, 182] on label "ฉันซื้อเลิกซื้อยี่ห้ออื่น แล้วหันมาซื้อน้ำมะพร้าว[PERSON_NAME]ทั้งหมด" at bounding box center [309, 180] width 224 height 9
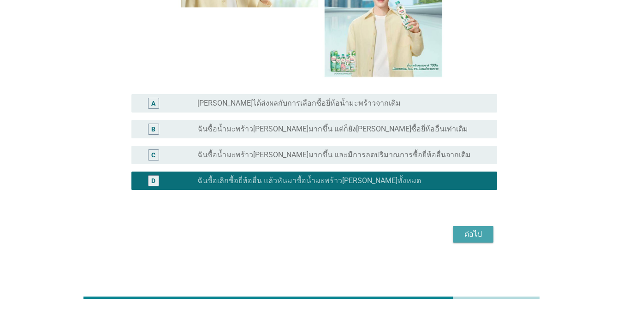
click at [454, 235] on div "ต่อไป" at bounding box center [473, 234] width 26 height 11
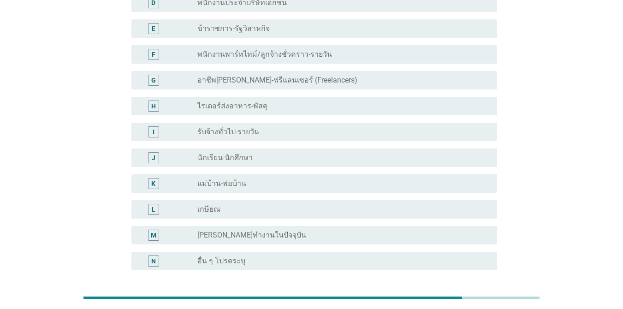
scroll to position [0, 0]
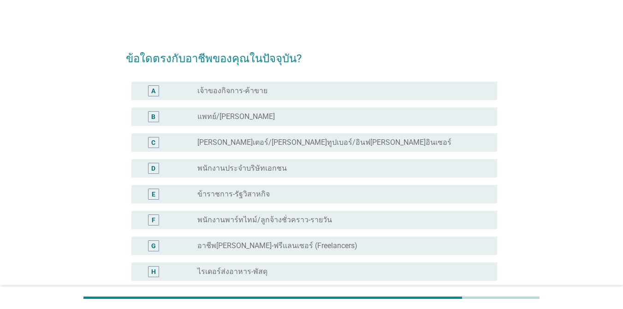
click at [353, 172] on div "radio_button_unchecked พนักงานประจำบริษัทเอกชน" at bounding box center [339, 168] width 285 height 9
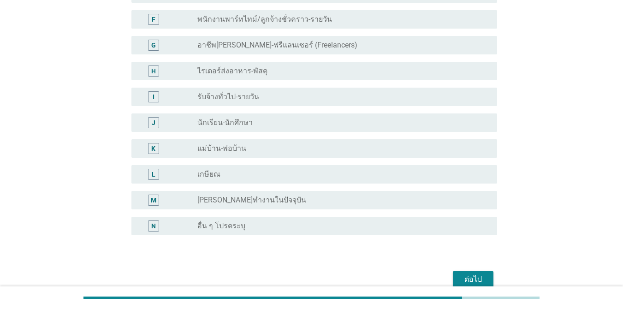
scroll to position [245, 0]
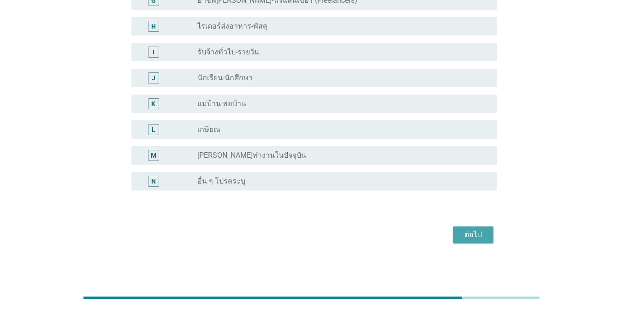
click at [454, 234] on div "ต่อไป" at bounding box center [473, 234] width 26 height 11
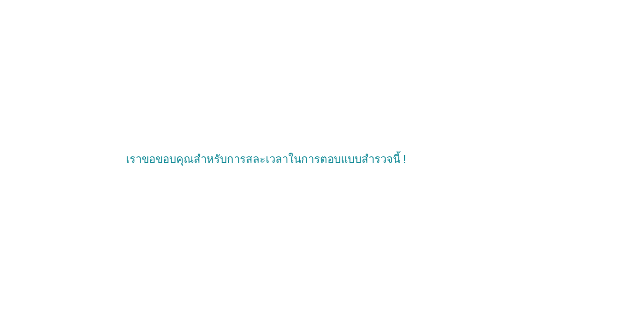
scroll to position [0, 0]
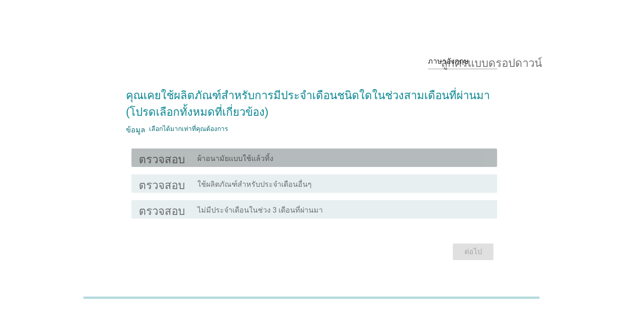
click at [285, 154] on div "โครงร่างกล่องกาเครื่องหมายว่าง ผ้าอนามัยแบบใช้แล้วทิ้ง" at bounding box center [343, 157] width 292 height 11
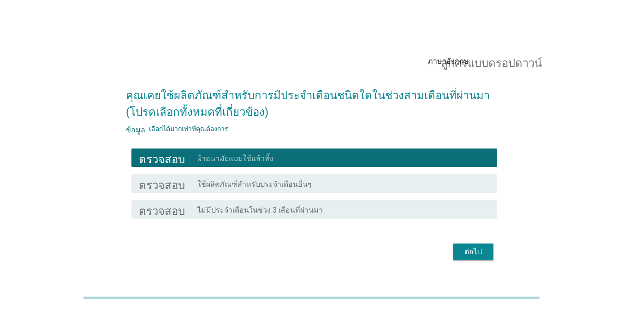
click at [460, 249] on div "ต่อไป" at bounding box center [473, 251] width 26 height 11
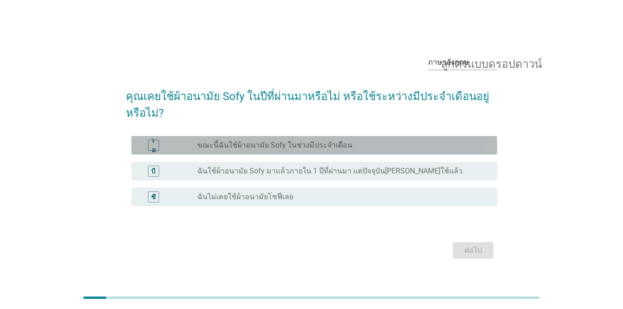
click at [388, 147] on div "ปุ่มวิทยุไม่ได้เลือก ขณะนี้ฉันใช้ผ้าอนามัย Sofy ในช่วงมีประจำเดือน" at bounding box center [339, 145] width 285 height 9
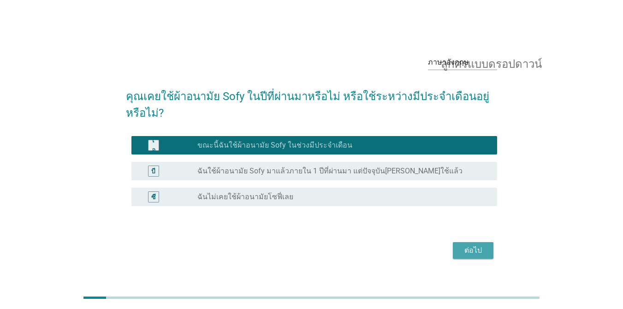
click at [464, 250] on div "ต่อไป" at bounding box center [473, 250] width 26 height 11
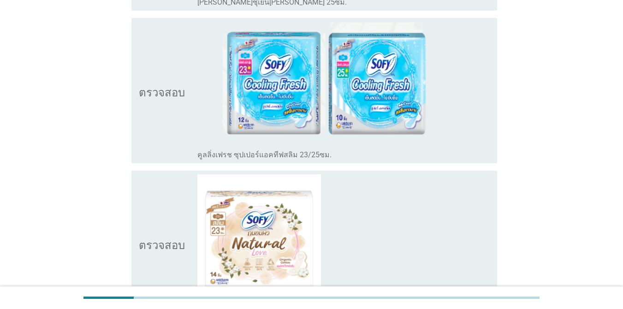
scroll to position [840, 0]
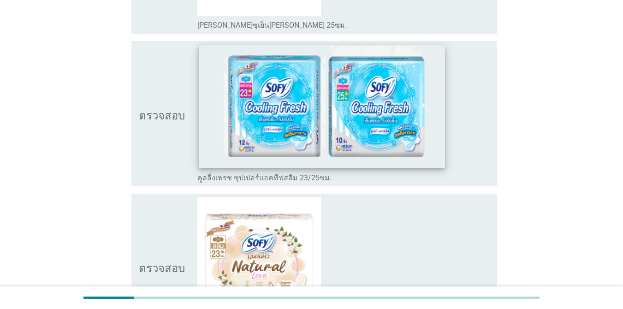
click at [428, 124] on img at bounding box center [322, 107] width 247 height 122
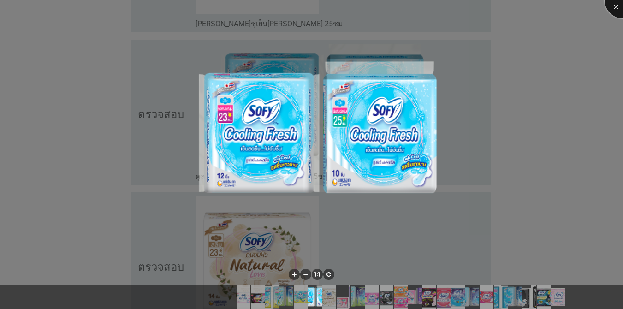
click at [608, 6] on div at bounding box center [623, 0] width 37 height 37
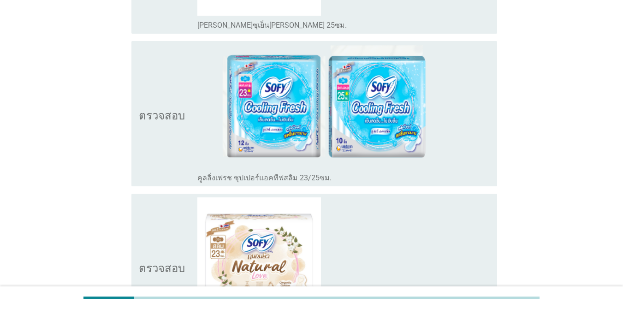
click at [178, 125] on icon "ตรวจสอบ" at bounding box center [162, 114] width 46 height 138
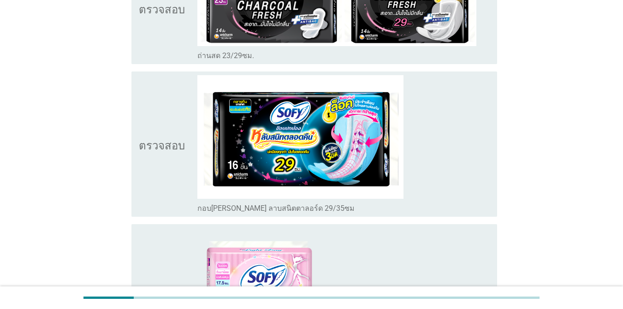
scroll to position [3234, 0]
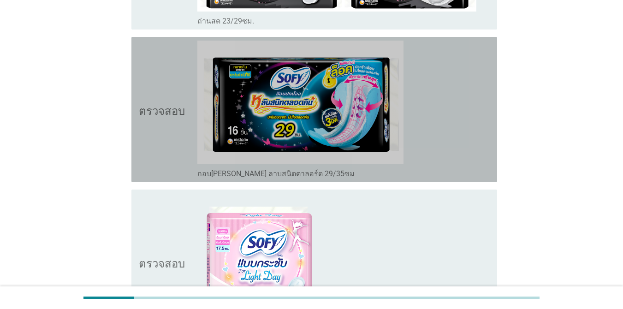
click at [419, 137] on div "โครงร่างกล่องกาเครื่องหมายว่าง กอบปกปอง ลาบสนิตตาลอร์ด 29/35ซม" at bounding box center [343, 110] width 292 height 138
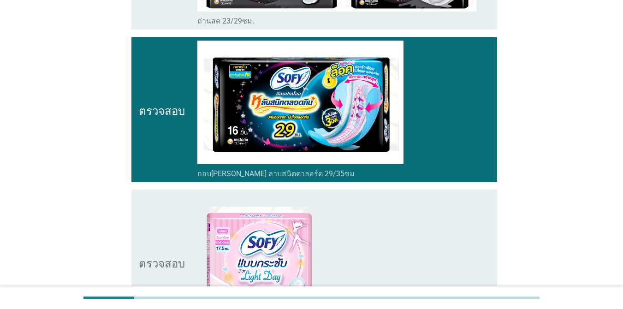
scroll to position [3367, 0]
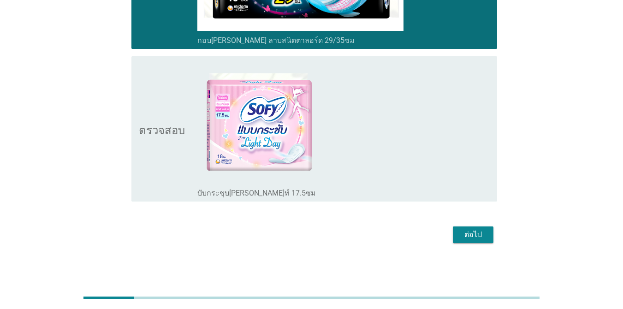
click at [487, 233] on button "ต่อไป" at bounding box center [473, 234] width 41 height 17
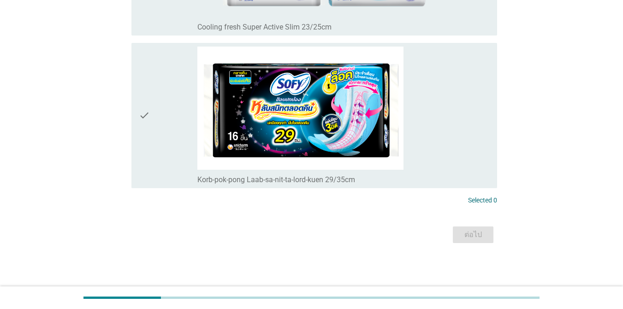
scroll to position [0, 0]
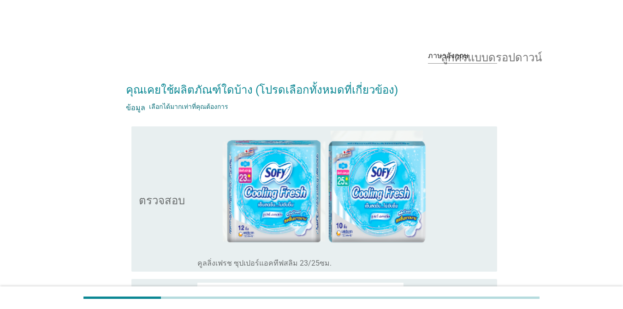
click at [190, 158] on div "ตรวจสอบ" at bounding box center [168, 199] width 59 height 138
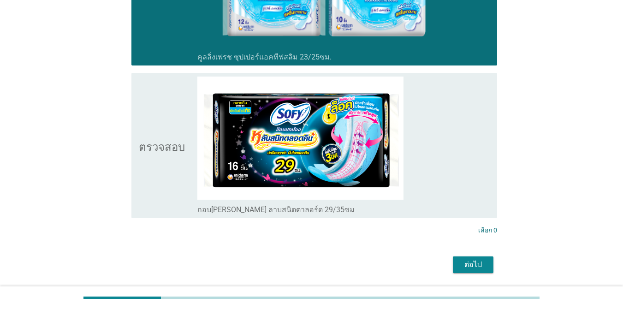
scroll to position [236, 0]
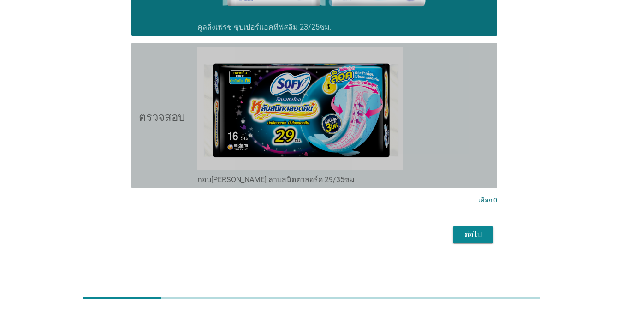
click at [190, 106] on div "ตรวจสอบ" at bounding box center [168, 116] width 59 height 138
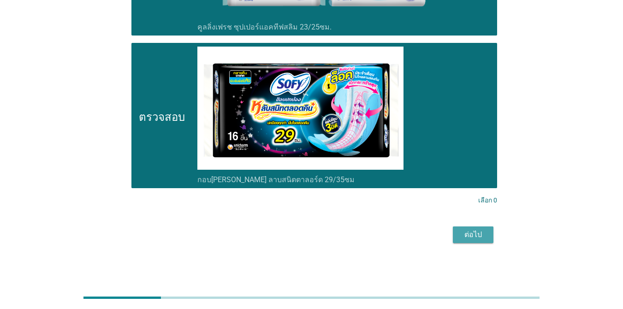
click at [487, 238] on button "ต่อไป" at bounding box center [473, 234] width 41 height 17
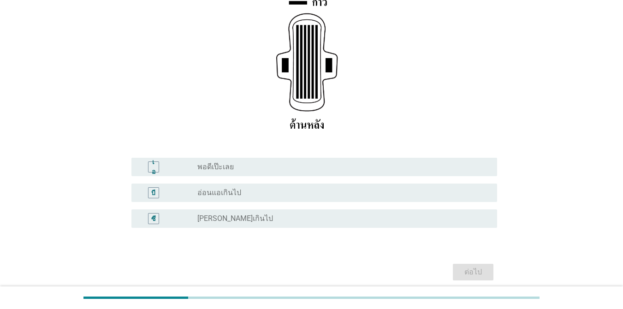
scroll to position [164, 0]
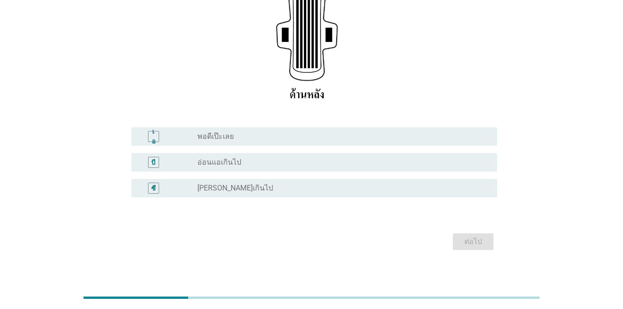
click at [398, 140] on div "ปุ่มวิทยุไม่ได้เลือก พอดีเป๊ะเลย" at bounding box center [339, 136] width 285 height 9
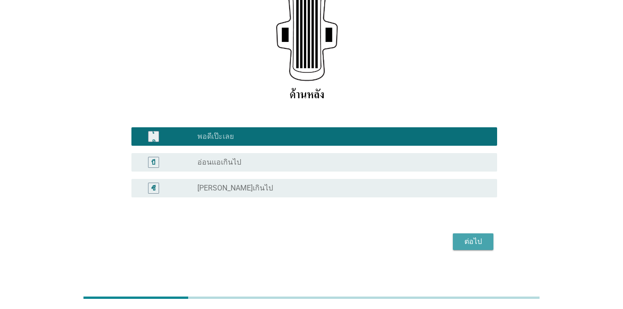
click at [464, 240] on font "ต่อไป" at bounding box center [473, 241] width 18 height 9
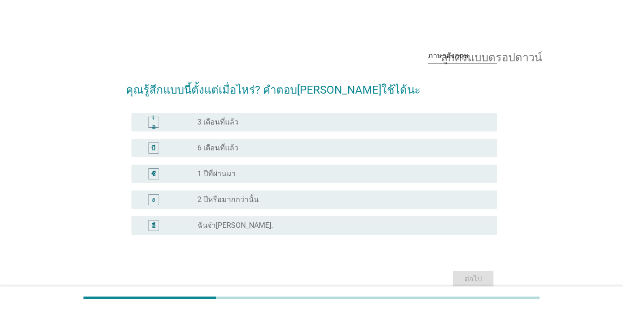
click at [345, 206] on div "ง ปุ่มวิทยุไม่ได้เลือก 2 ปีหรือมากกว่านั้น" at bounding box center [314, 199] width 366 height 18
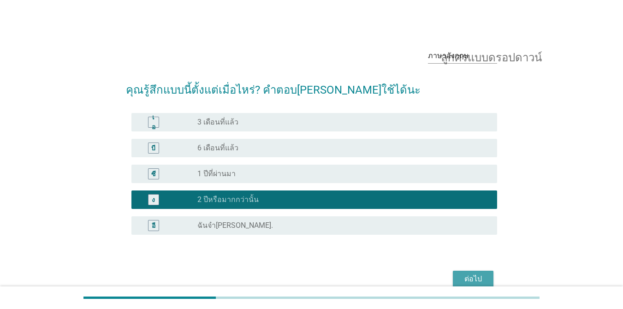
click at [464, 272] on button "ต่อไป" at bounding box center [473, 279] width 41 height 17
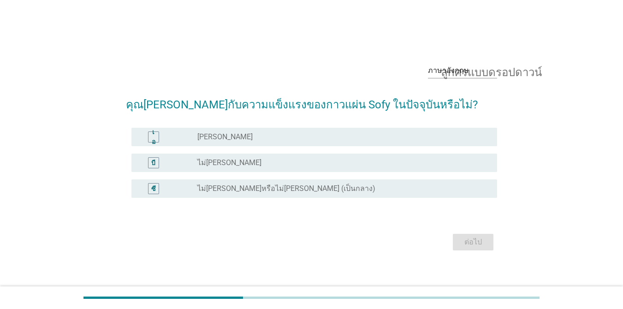
click at [371, 135] on div "ปุ่มวิทยุไม่ได้เลือก พอใจ" at bounding box center [339, 136] width 285 height 9
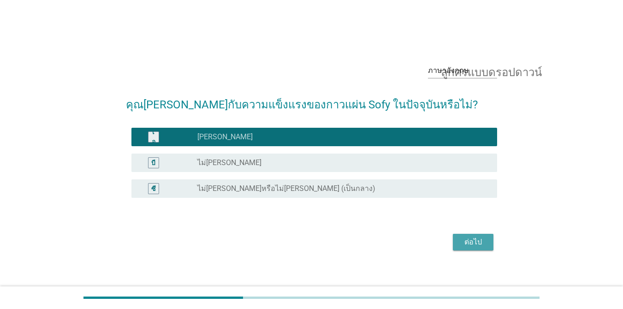
click at [473, 244] on font "ต่อไป" at bounding box center [473, 242] width 18 height 9
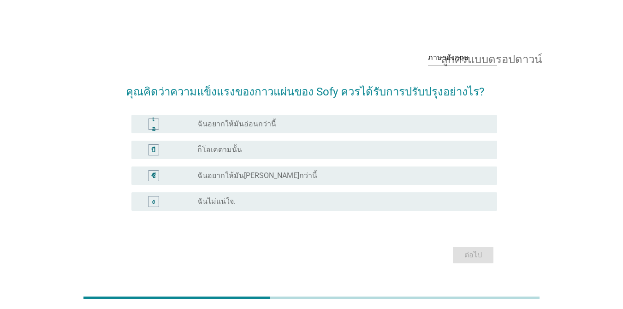
click at [325, 150] on div "ปุ่มวิทยุไม่ได้เลือก ก็โอเคตามนั้น" at bounding box center [339, 149] width 285 height 9
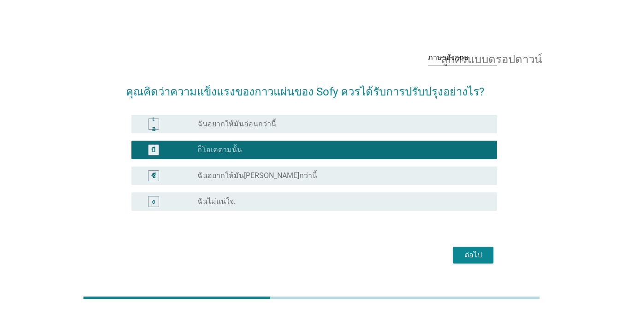
click at [476, 251] on font "ต่อไป" at bounding box center [473, 254] width 18 height 9
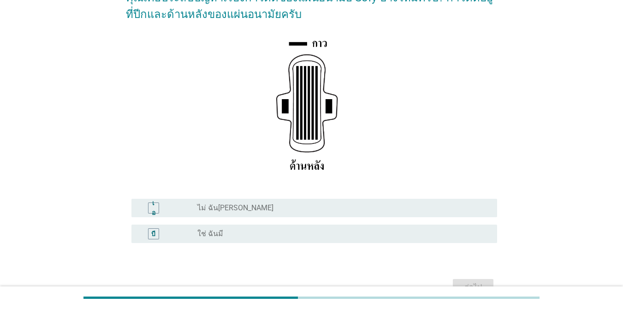
scroll to position [95, 0]
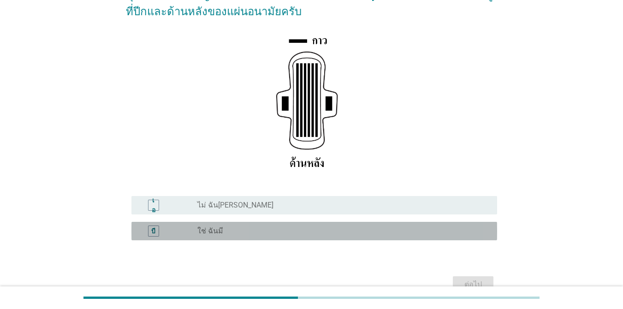
click at [470, 228] on div "ปุ่มวิทยุไม่ได้เลือก ใช่ ฉันมี" at bounding box center [339, 230] width 285 height 9
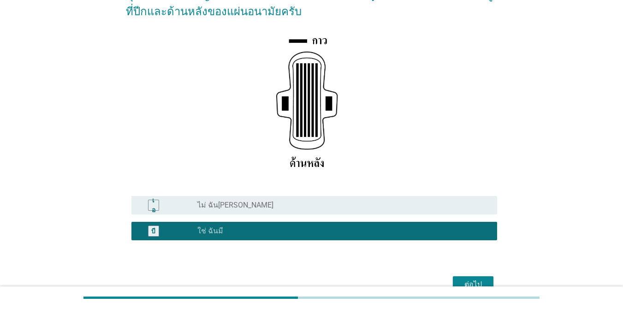
click at [464, 278] on button "ต่อไป" at bounding box center [473, 284] width 41 height 17
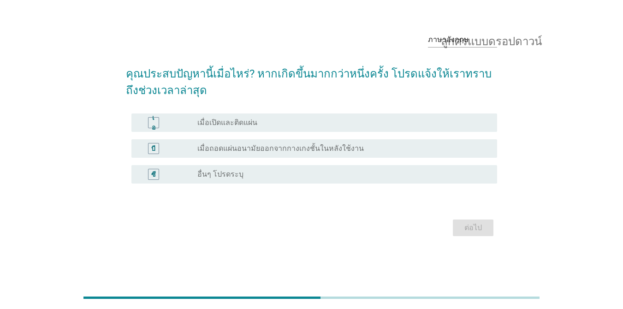
scroll to position [0, 0]
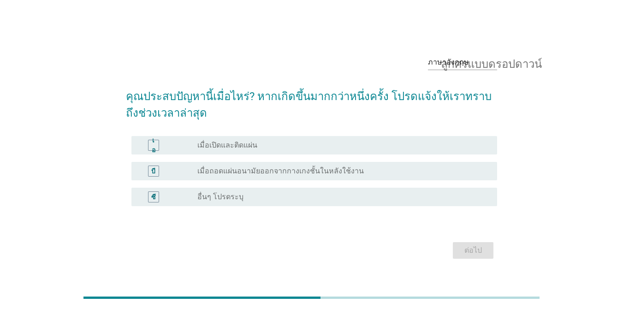
click at [440, 151] on div "เอ ปุ่มวิทยุไม่ได้เลือก เมื่อเปิดและติดแผ่น" at bounding box center [314, 145] width 366 height 18
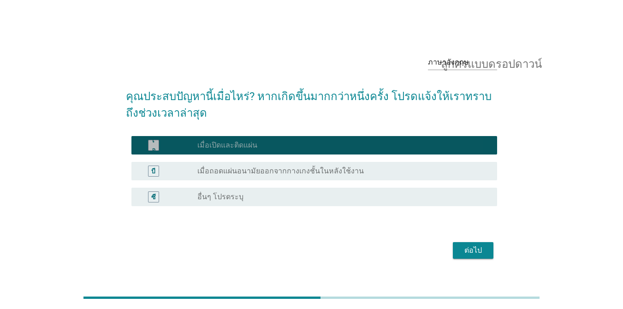
click at [440, 151] on div "เอ ปุ่มวิทยุไม่ได้เลือก เมื่อเปิดและติดแผ่น" at bounding box center [314, 145] width 366 height 18
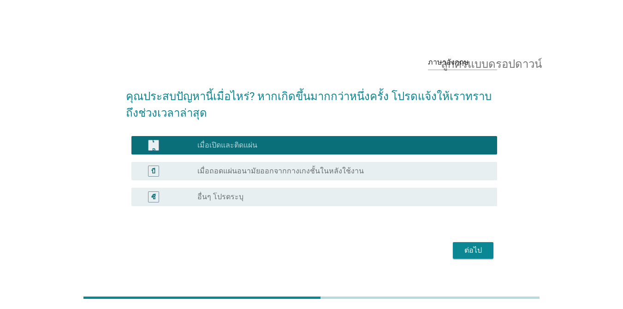
click at [416, 167] on div "ปุ่มวิทยุไม่ได้เลือก เมื่อถอดแผ่นอนามัยออกจากกางเกงชั้นในหลังใช้งาน" at bounding box center [339, 171] width 285 height 9
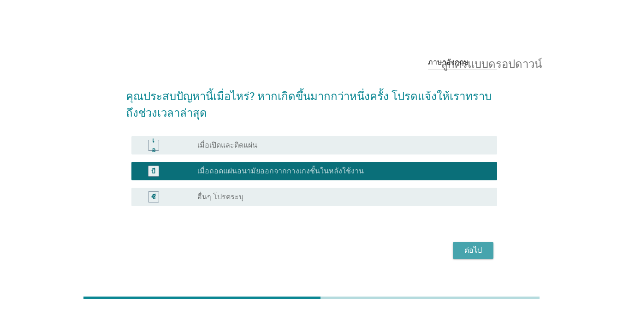
click at [458, 252] on button "ต่อไป" at bounding box center [473, 250] width 41 height 17
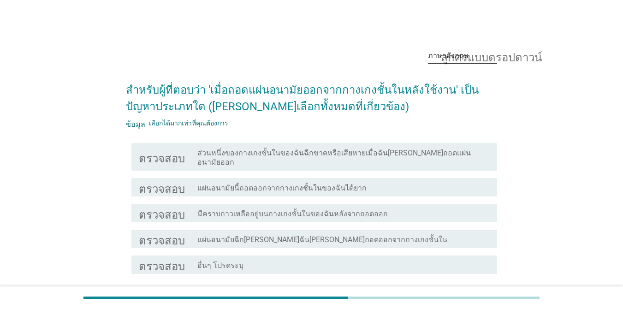
click at [464, 51] on font "ลูกศรแบบดรอปดาวน์" at bounding box center [491, 55] width 101 height 11
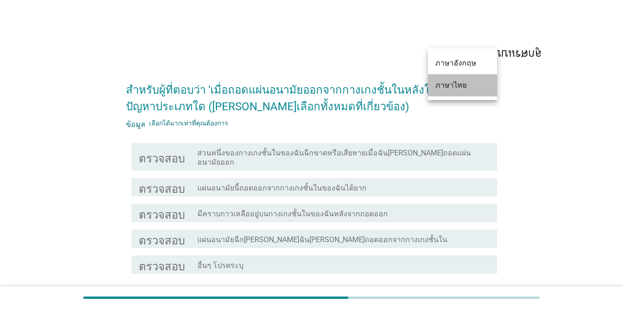
click at [453, 88] on font "ภาษาไทย" at bounding box center [450, 85] width 31 height 9
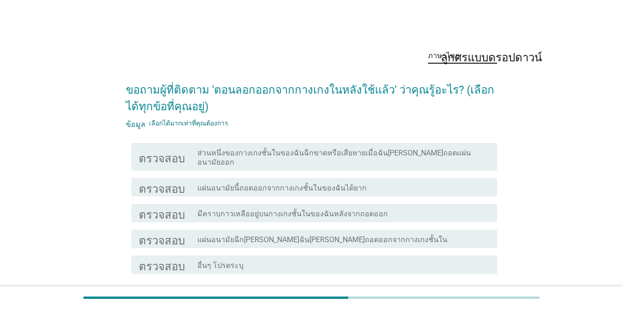
click at [452, 53] on font "ลูกศรแบบดรอปดาวน์" at bounding box center [491, 55] width 101 height 11
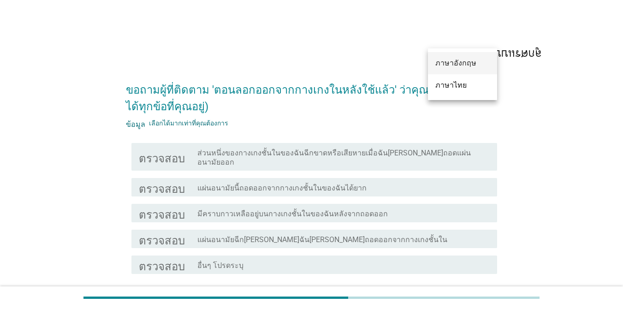
click at [448, 64] on font "ภาษาอังกฤษ" at bounding box center [455, 63] width 41 height 9
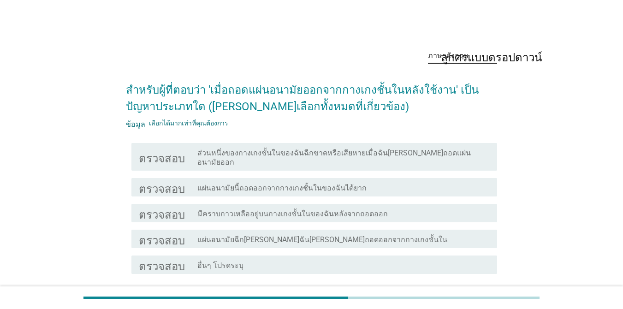
click at [316, 209] on font "มีคราบกาวเหลืออยู่บนกางเกงชั้นในของฉันหลังจากถอดออก" at bounding box center [292, 213] width 190 height 9
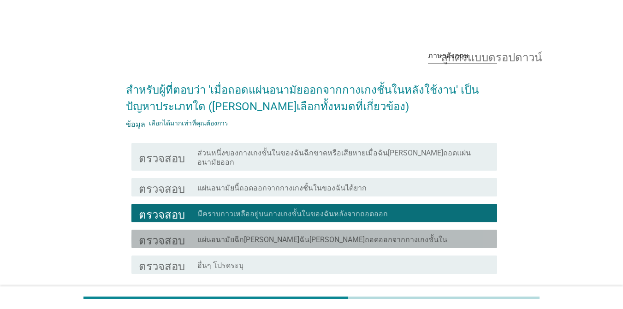
click at [308, 235] on font "แผ่นอนามัยฉีกขาดตอนที่ฉันพยายามถอดออกจากกางเกงชั้นใน" at bounding box center [322, 239] width 250 height 9
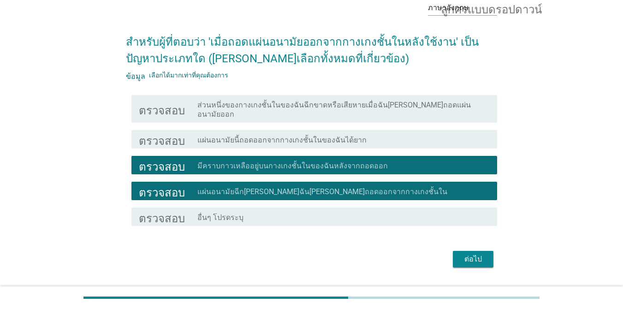
scroll to position [63, 0]
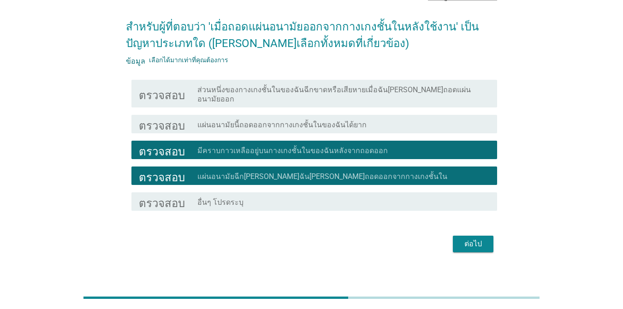
click at [470, 239] on font "ต่อไป" at bounding box center [473, 243] width 18 height 9
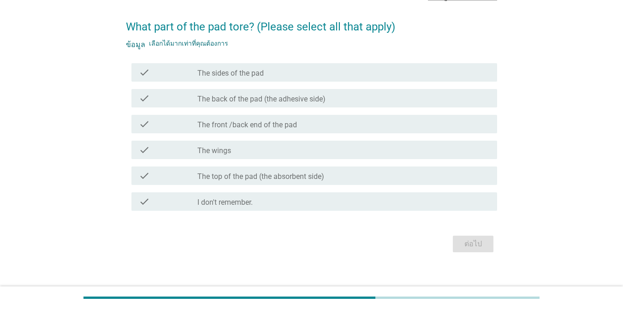
scroll to position [0, 0]
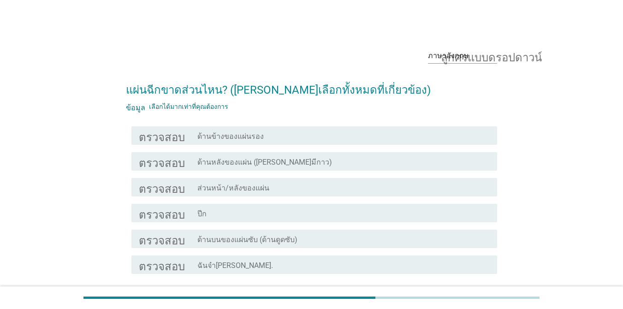
click at [410, 156] on div "โครงร่างกล่องกาเครื่องหมายว่าง ด้านหลังของแผ่น (ด้านที่มีกาว)" at bounding box center [343, 161] width 292 height 11
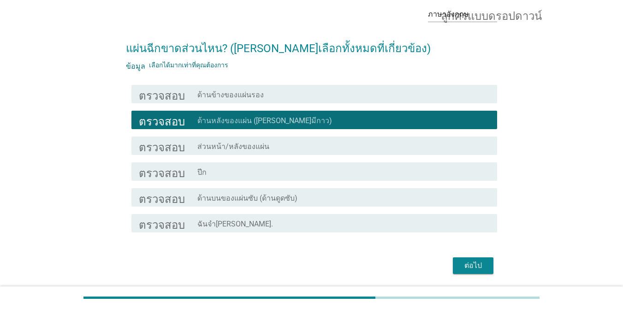
scroll to position [66, 0]
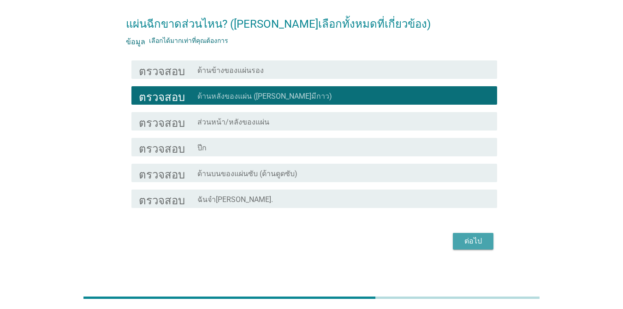
click at [459, 237] on button "ต่อไป" at bounding box center [473, 241] width 41 height 17
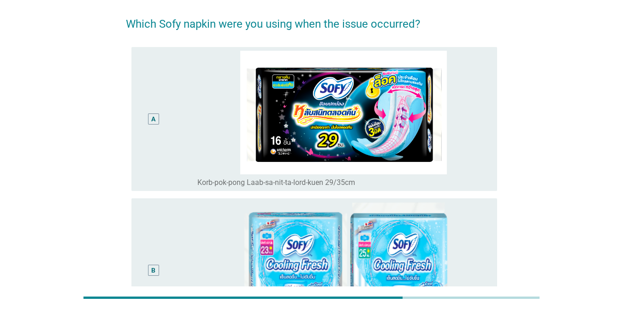
scroll to position [0, 0]
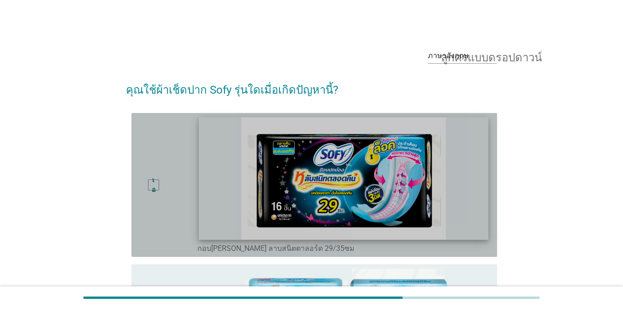
click at [459, 194] on img at bounding box center [344, 178] width 290 height 122
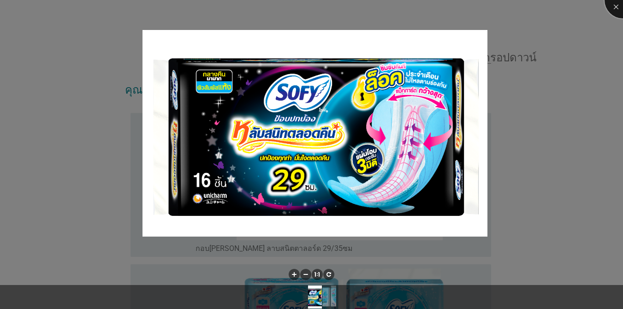
click at [613, 8] on div at bounding box center [623, 0] width 37 height 37
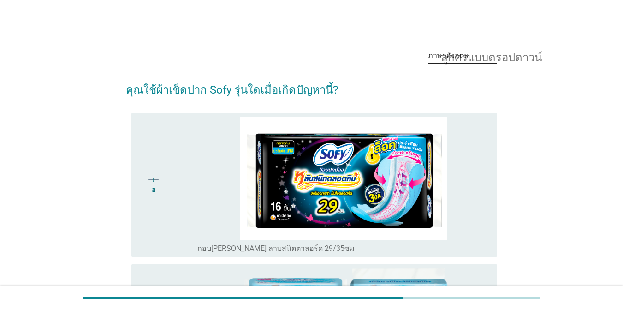
click at [473, 53] on font "ลูกศรแบบดรอปดาวน์" at bounding box center [491, 55] width 101 height 11
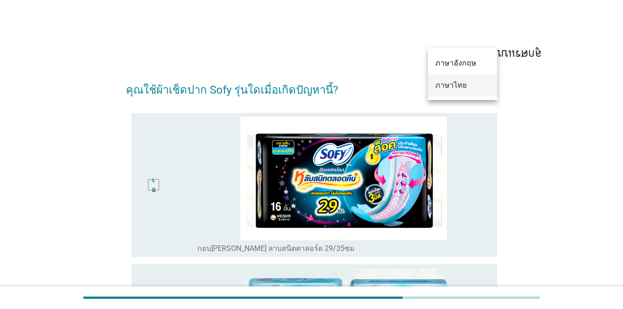
click at [453, 86] on font "ภาษาไทย" at bounding box center [450, 85] width 31 height 9
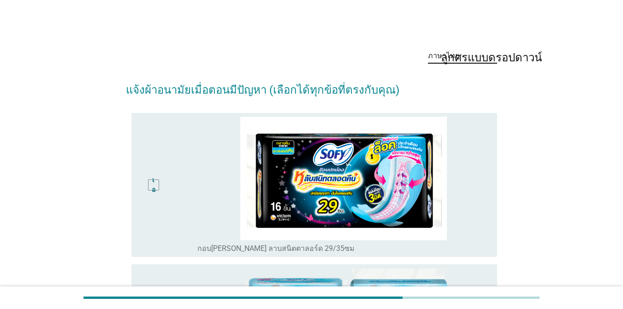
click at [164, 201] on div "เอ" at bounding box center [153, 185] width 29 height 137
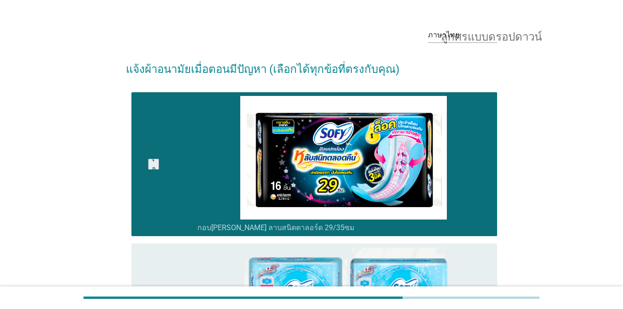
scroll to position [39, 0]
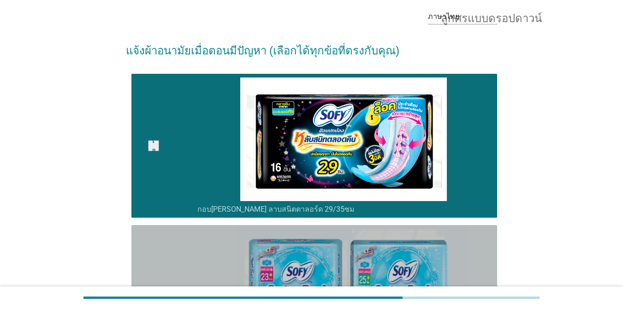
click at [167, 244] on div "บี" at bounding box center [153, 297] width 29 height 137
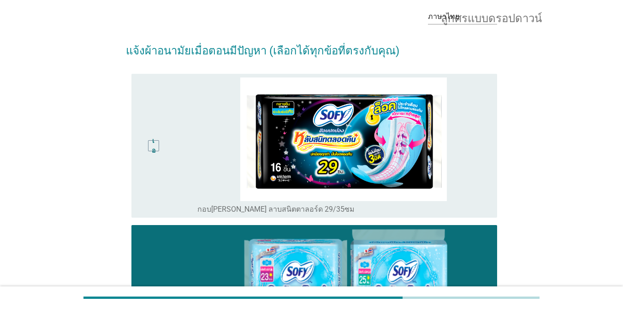
click at [172, 154] on div "เอ" at bounding box center [168, 145] width 59 height 137
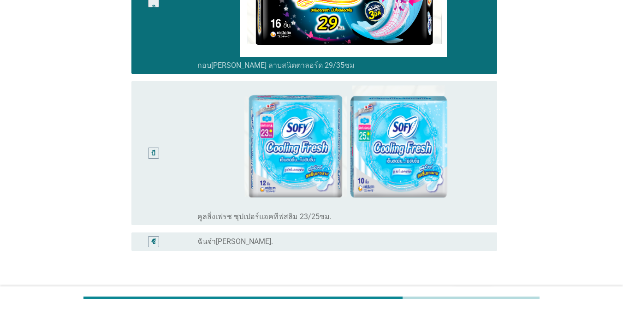
scroll to position [244, 0]
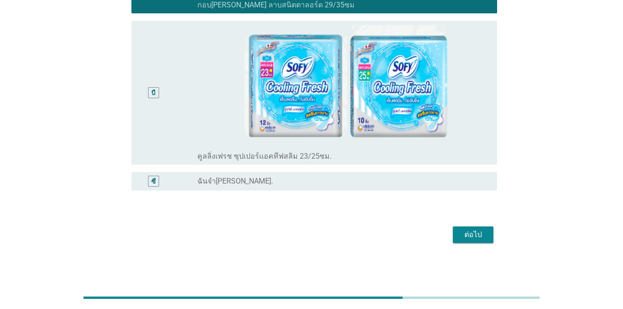
click at [484, 238] on div "ต่อไป" at bounding box center [473, 234] width 26 height 11
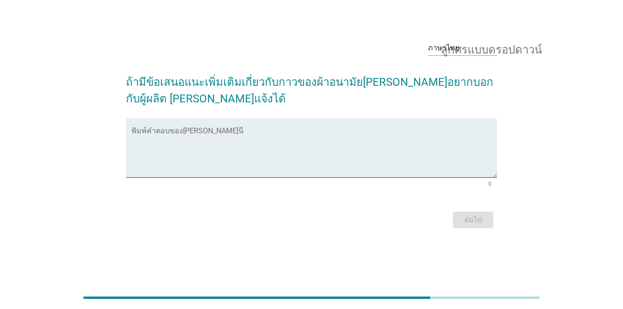
scroll to position [0, 0]
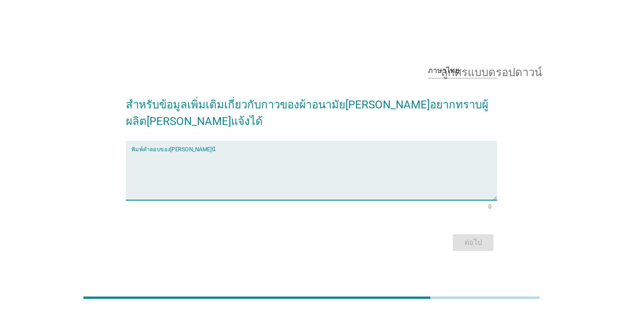
click at [340, 167] on textarea "พิมพ์คำตอบของคุณที่นี่" at bounding box center [314, 176] width 366 height 48
type textarea "ไม่มี"
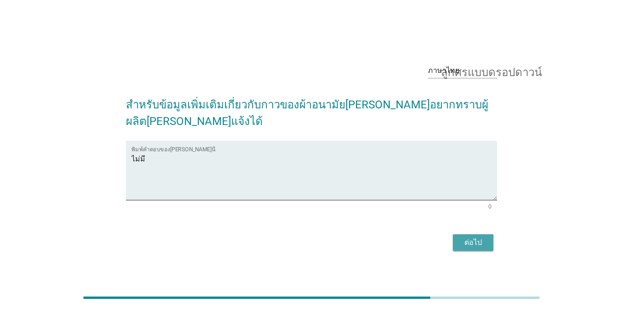
click at [474, 238] on font "ต่อไป" at bounding box center [473, 242] width 18 height 9
